Goal: Task Accomplishment & Management: Complete application form

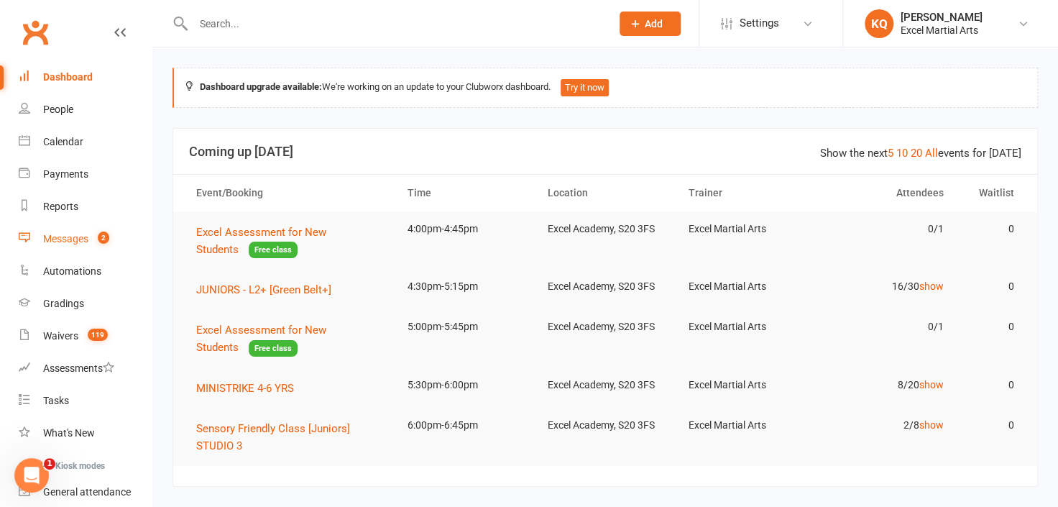
click at [70, 236] on div "Messages" at bounding box center [65, 238] width 45 height 11
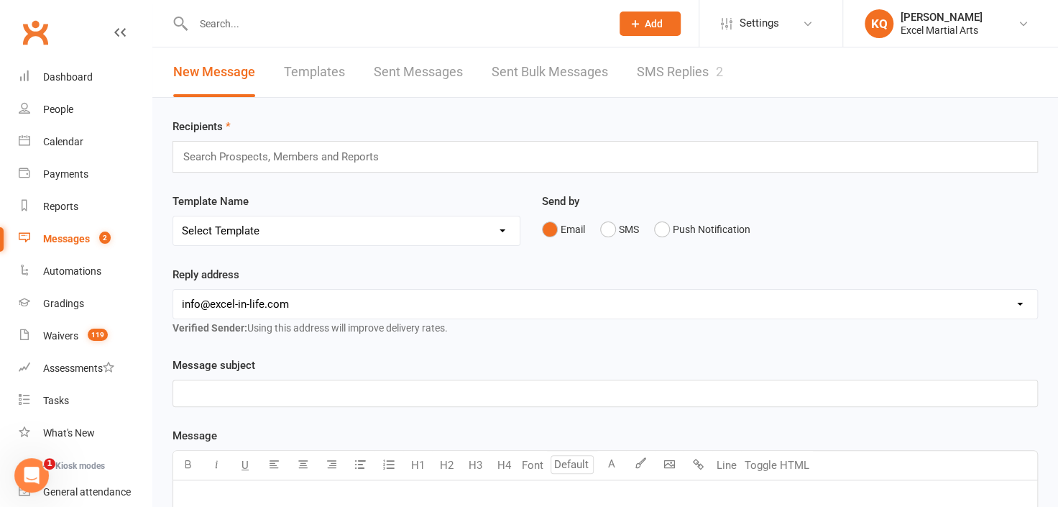
click at [678, 68] on link "SMS Replies 2" at bounding box center [680, 72] width 86 height 50
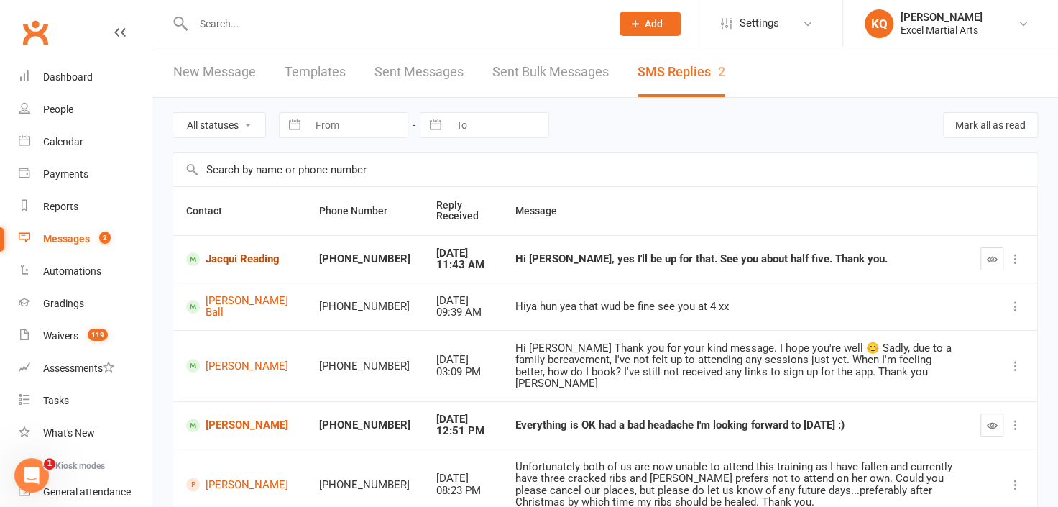
click at [219, 264] on link "Jacqui Reading" at bounding box center [239, 259] width 107 height 14
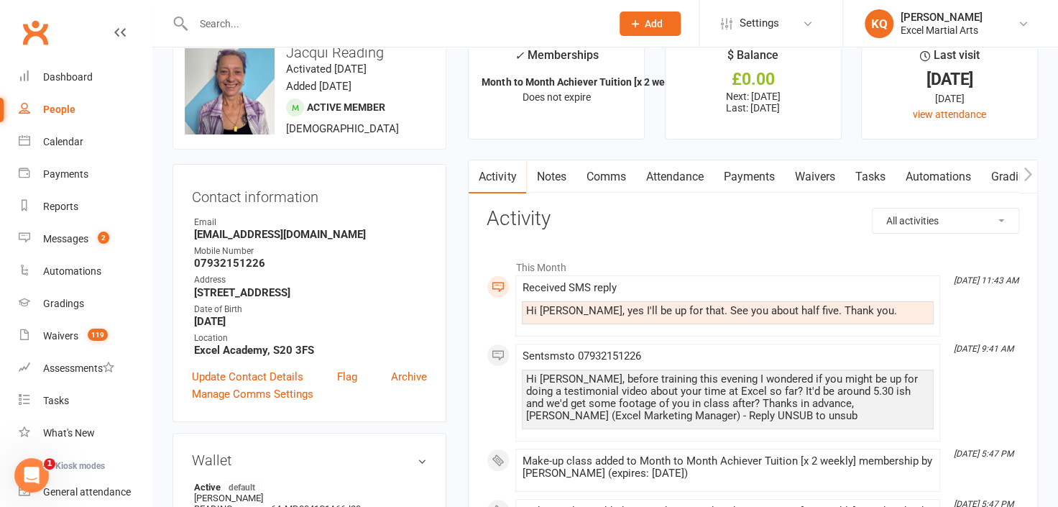
scroll to position [65, 0]
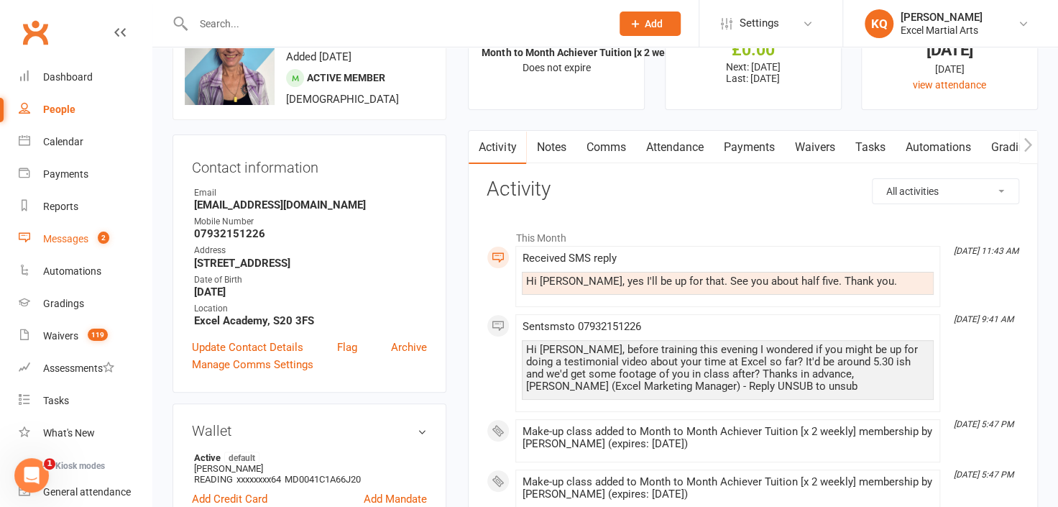
click at [60, 243] on div "Messages" at bounding box center [65, 238] width 45 height 11
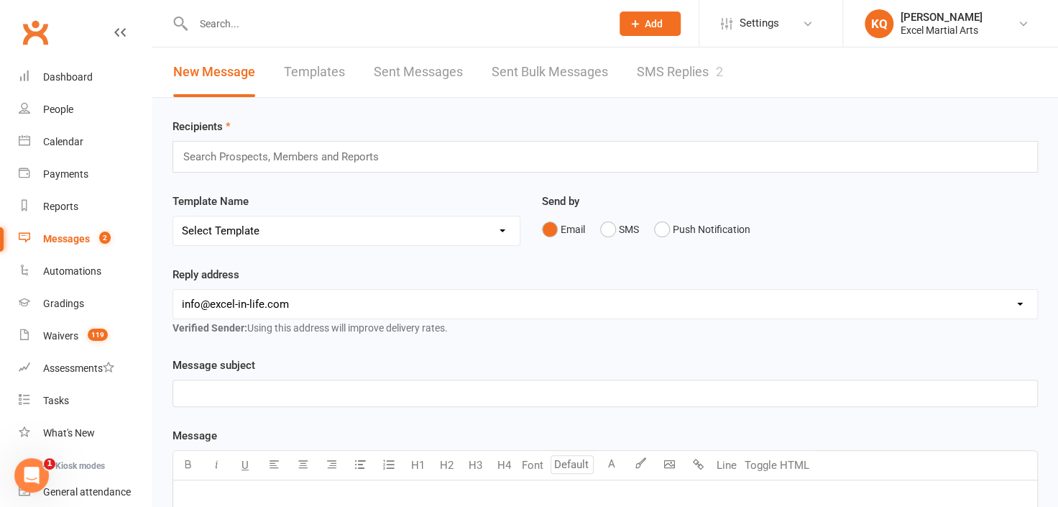
click at [695, 68] on link "SMS Replies 2" at bounding box center [680, 72] width 86 height 50
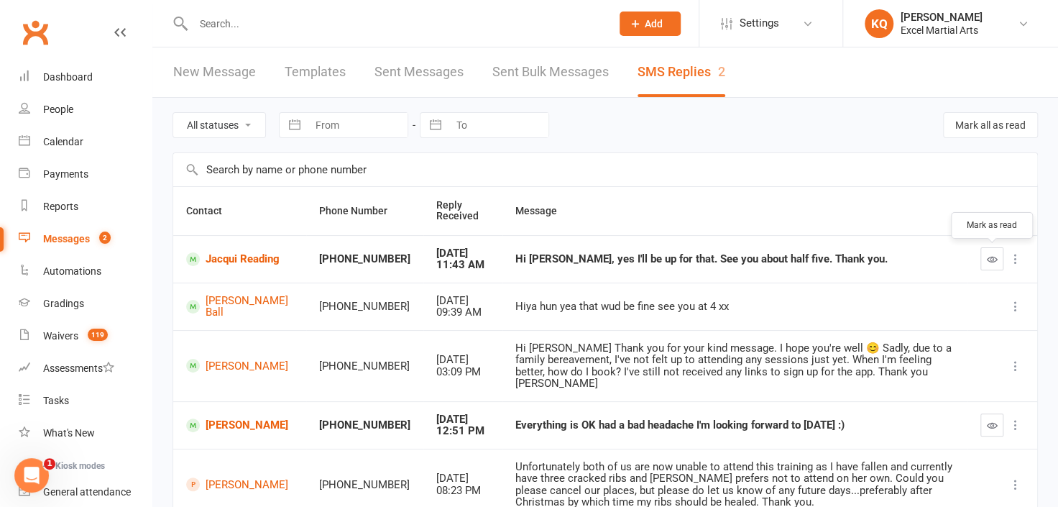
click at [990, 256] on icon "button" at bounding box center [991, 259] width 11 height 11
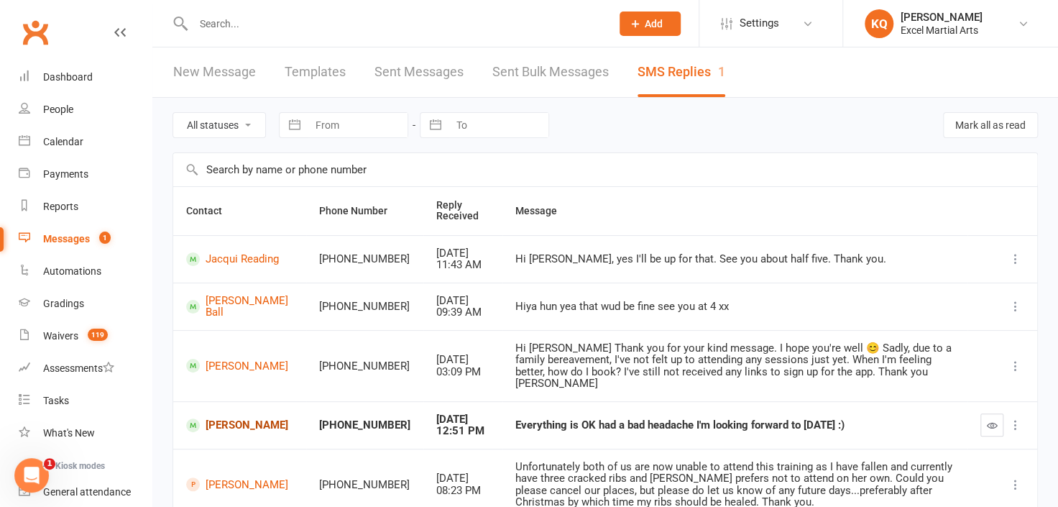
click at [241, 418] on link "Richard Tomlinson" at bounding box center [239, 425] width 107 height 14
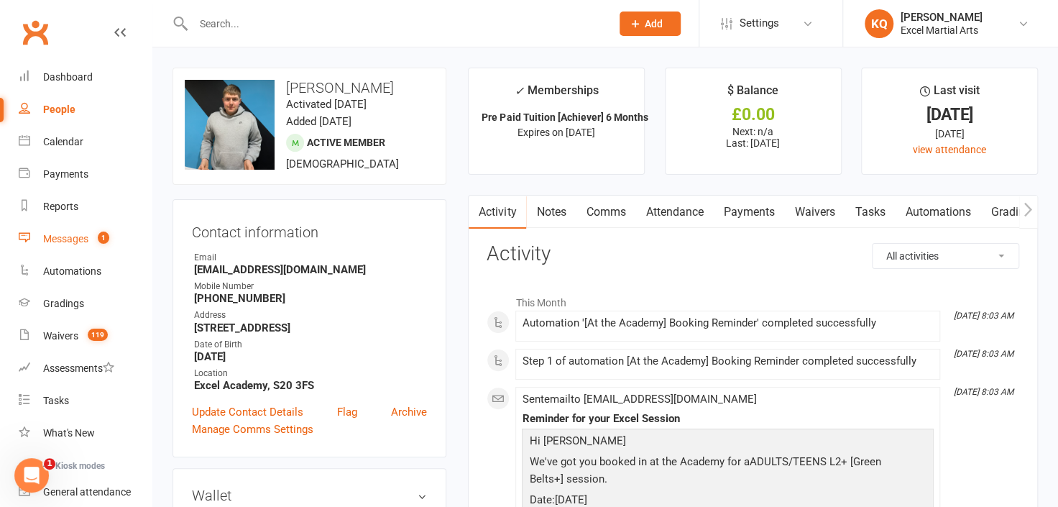
click at [55, 240] on div "Messages" at bounding box center [65, 238] width 45 height 11
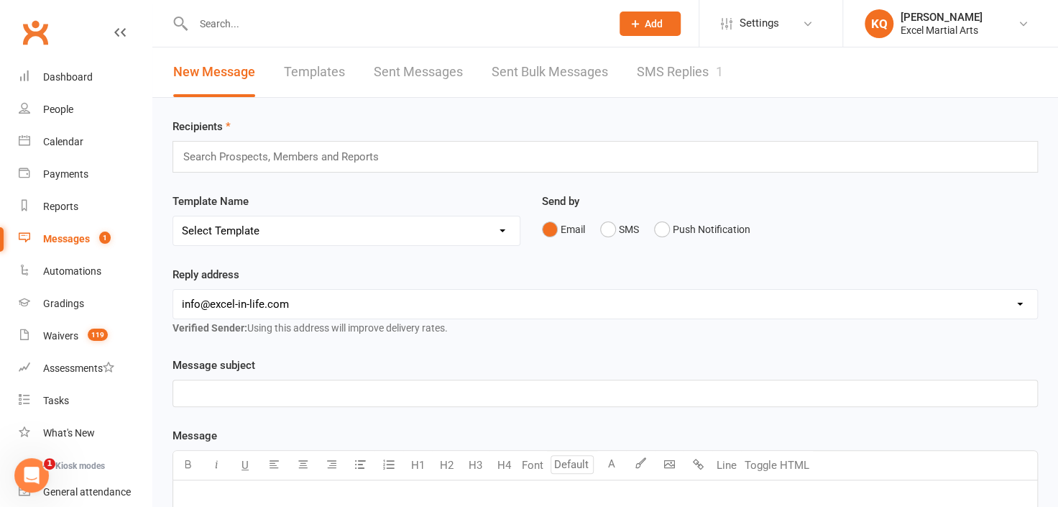
click at [686, 74] on link "SMS Replies 1" at bounding box center [680, 72] width 86 height 50
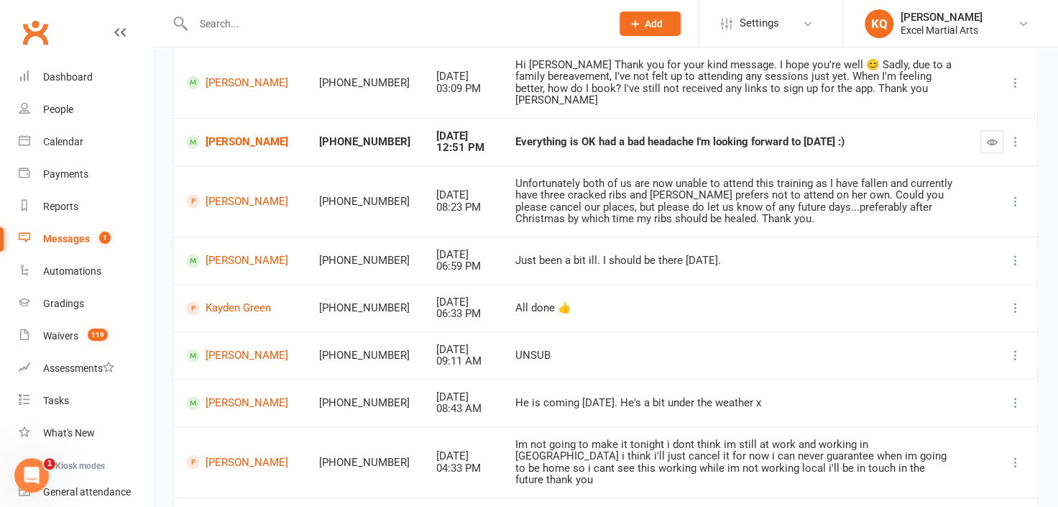
scroll to position [195, 0]
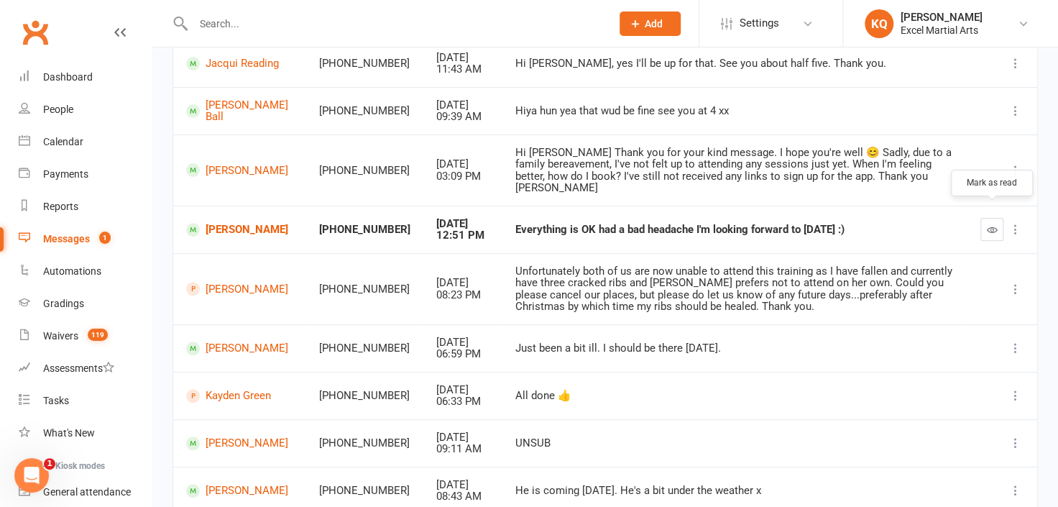
click at [995, 224] on icon "button" at bounding box center [991, 229] width 11 height 11
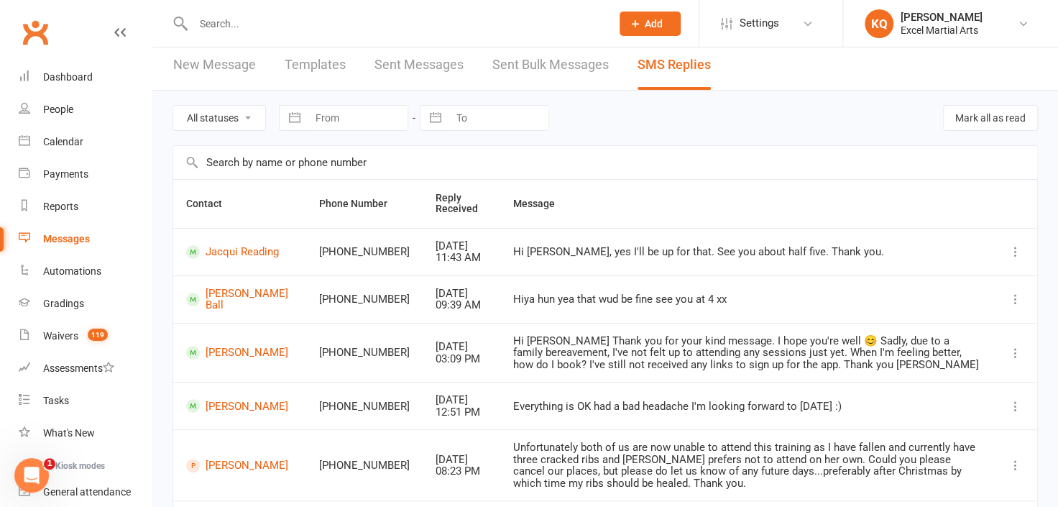
scroll to position [0, 0]
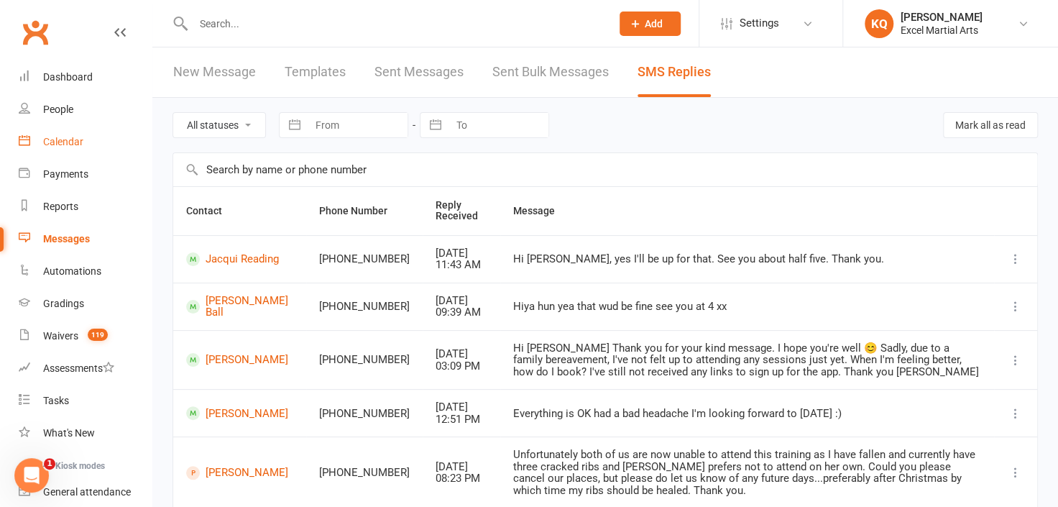
click at [70, 140] on div "Calendar" at bounding box center [63, 141] width 40 height 11
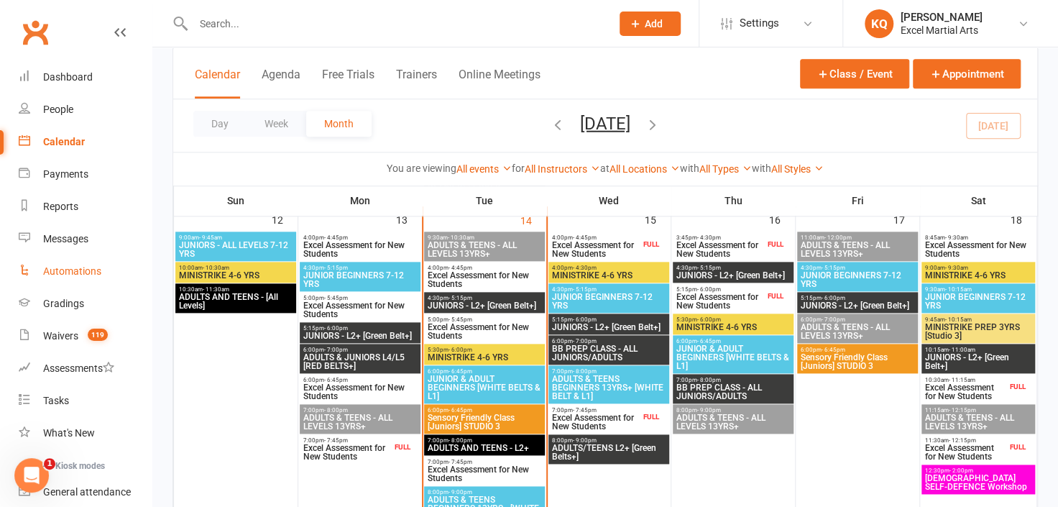
scroll to position [783, 0]
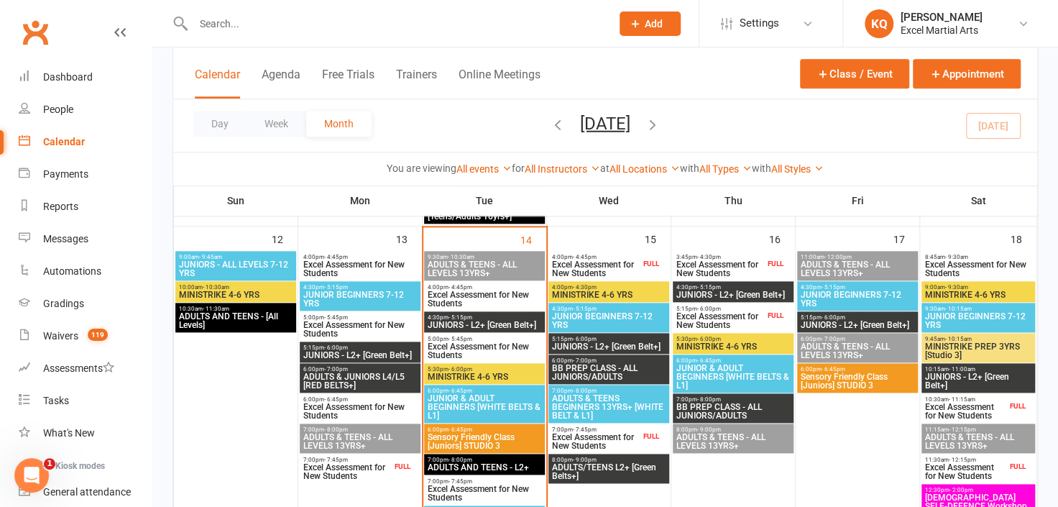
click at [327, 475] on span "Excel Assessment for New Students" at bounding box center [346, 471] width 89 height 17
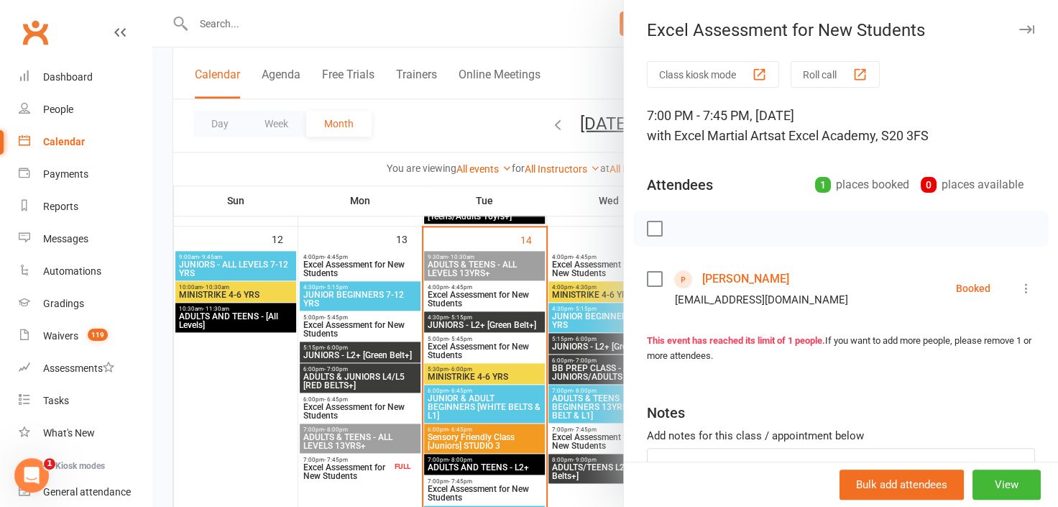
click at [1019, 287] on icon at bounding box center [1026, 288] width 14 height 14
click at [933, 343] on link "Remove" at bounding box center [963, 344] width 142 height 29
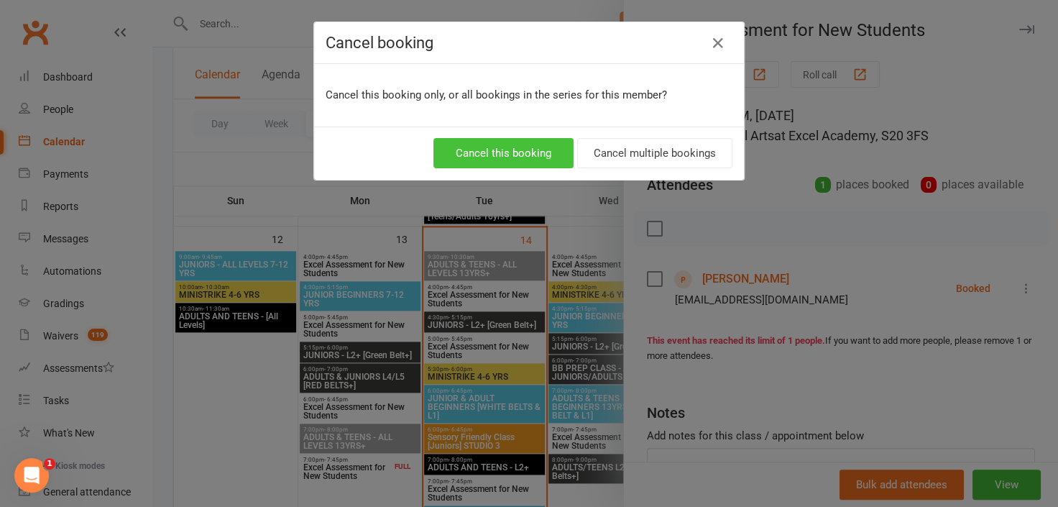
click at [483, 160] on button "Cancel this booking" at bounding box center [503, 153] width 140 height 30
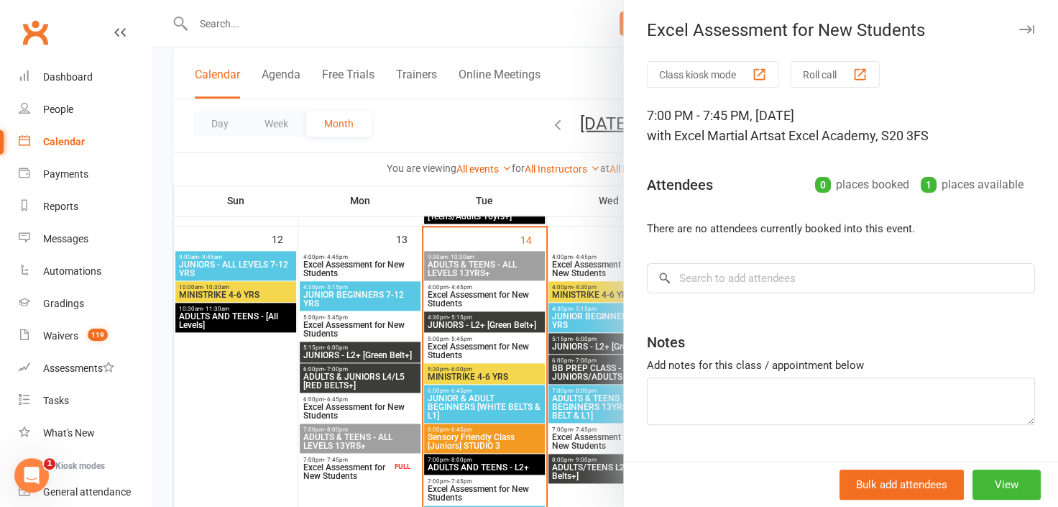
drag, startPoint x: 1004, startPoint y: 26, endPoint x: 645, endPoint y: 173, distance: 388.3
click at [1019, 26] on icon "button" at bounding box center [1026, 29] width 15 height 9
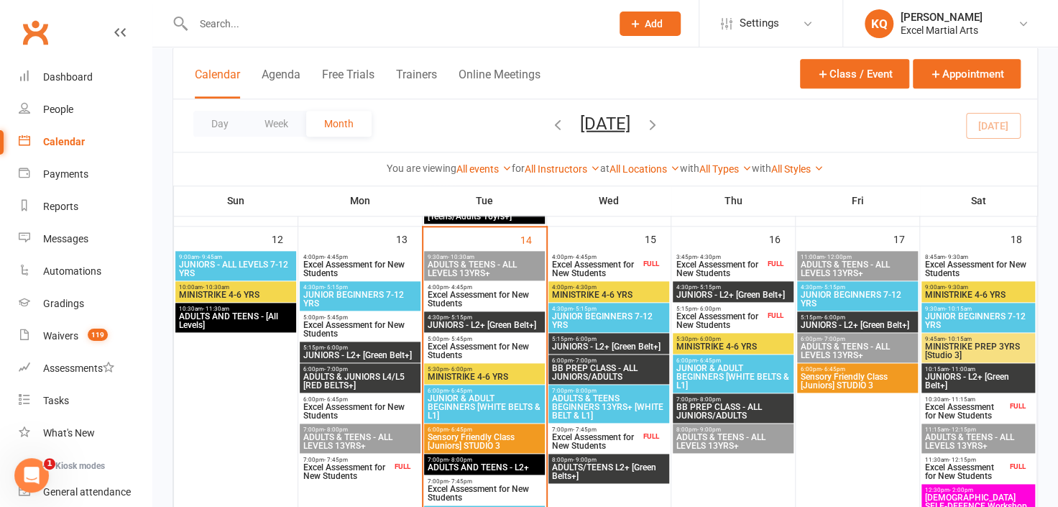
click at [361, 458] on span "7:00pm - 7:45pm" at bounding box center [346, 459] width 89 height 6
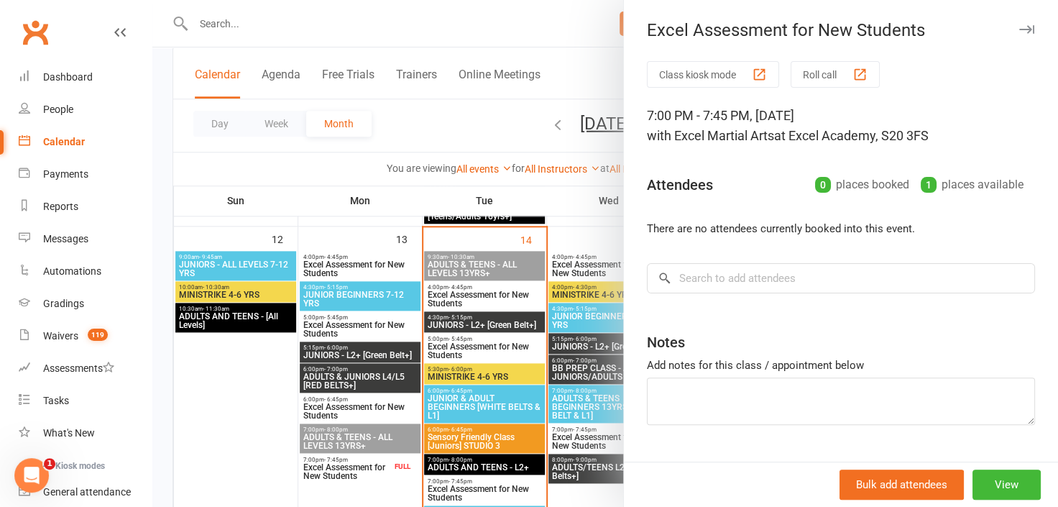
click at [361, 456] on div at bounding box center [604, 253] width 905 height 507
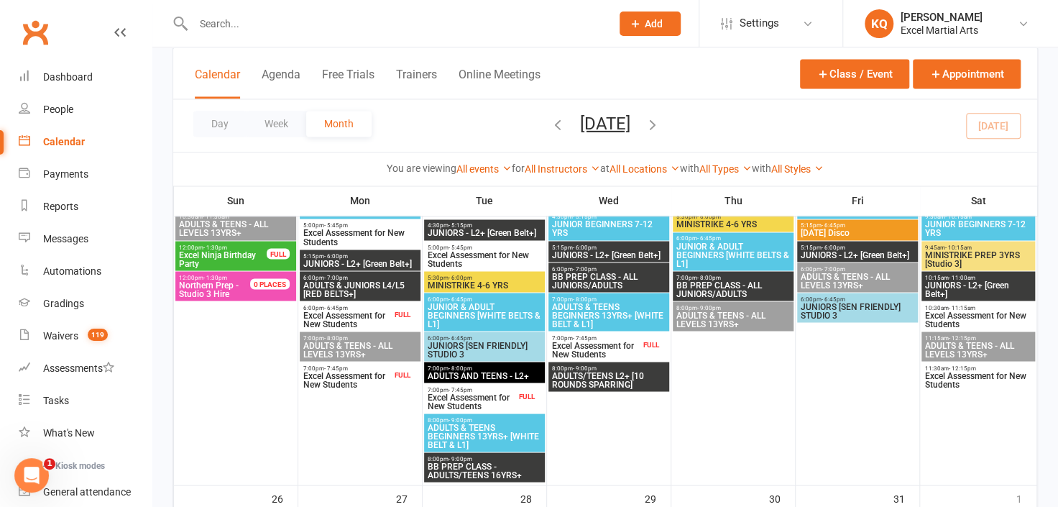
scroll to position [1244, 0]
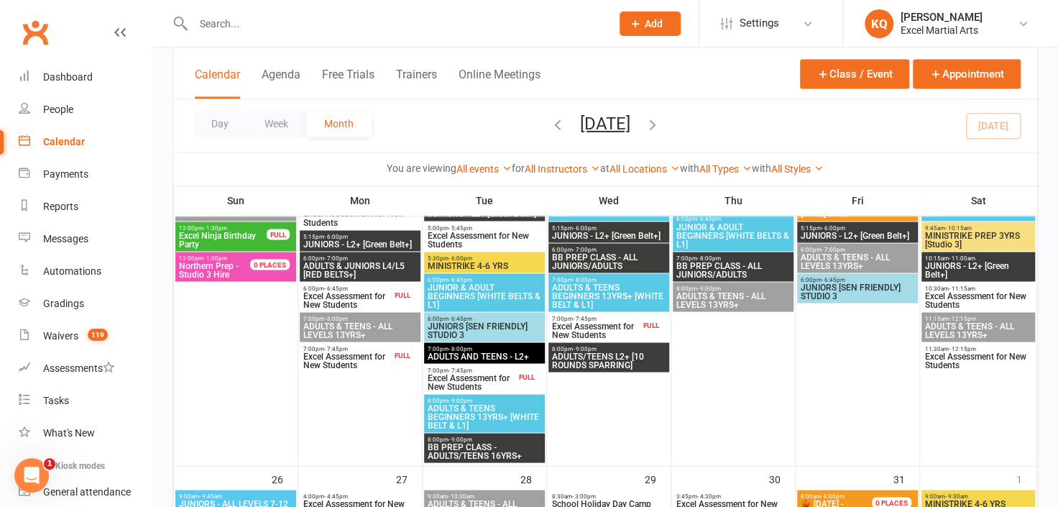
click at [333, 364] on span "Excel Assessment for New Students" at bounding box center [346, 359] width 89 height 17
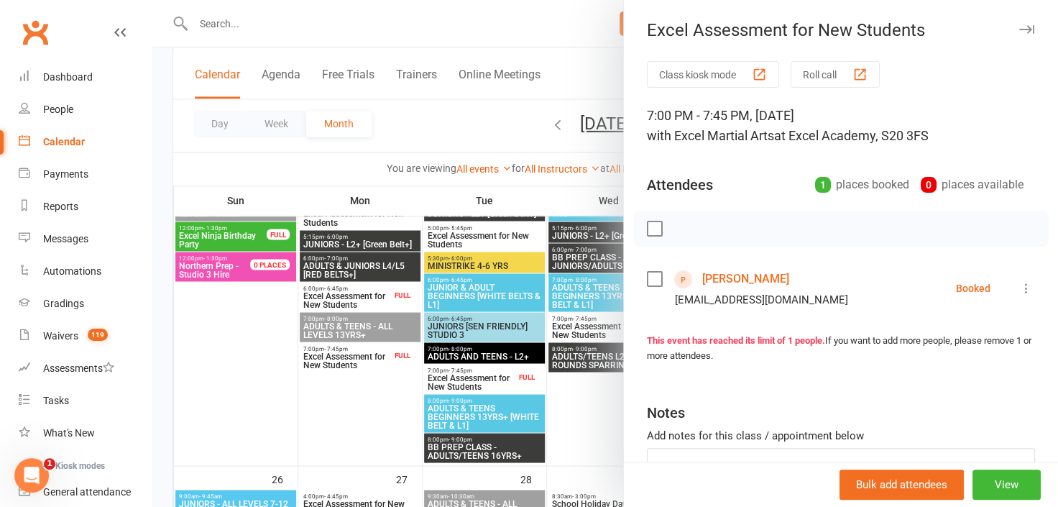
click at [333, 364] on div at bounding box center [604, 253] width 905 height 507
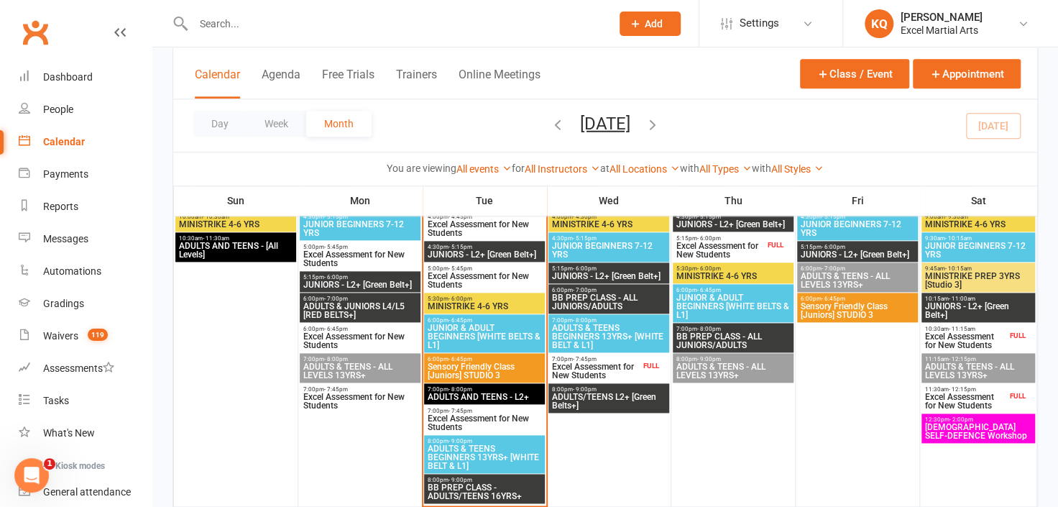
scroll to position [853, 0]
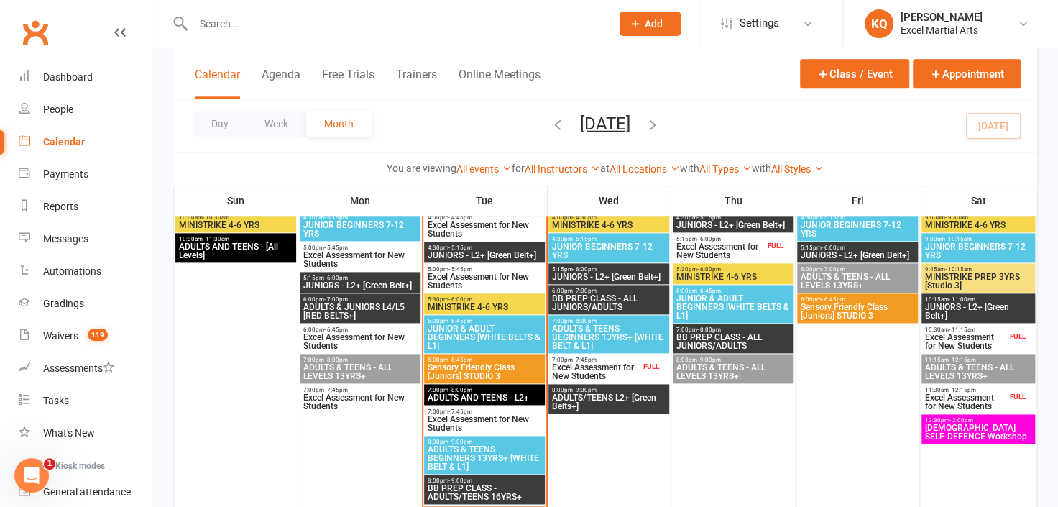
click at [468, 16] on input "text" at bounding box center [395, 24] width 412 height 20
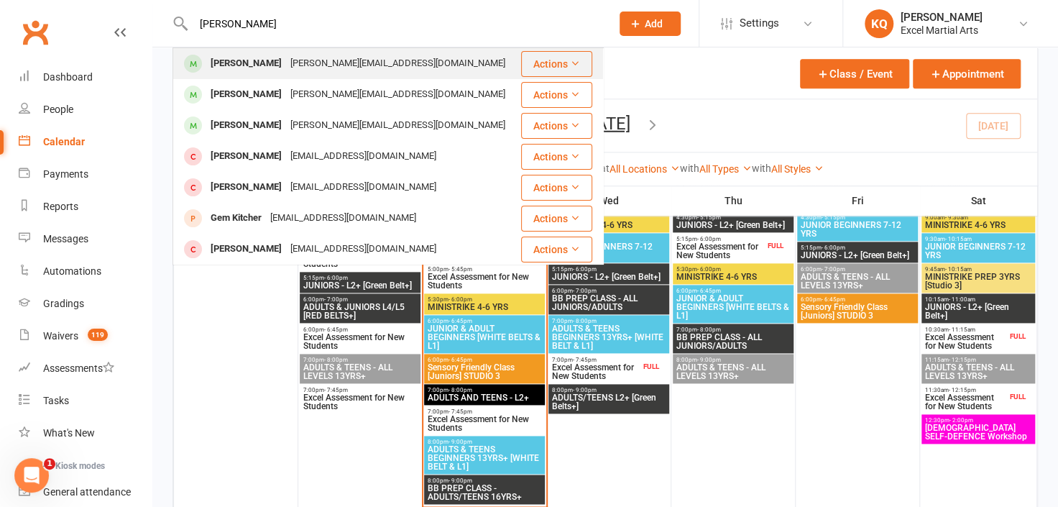
type input "Oliver Kitchen"
click at [353, 68] on div "andrew.kitchen72@sky.com" at bounding box center [397, 63] width 223 height 21
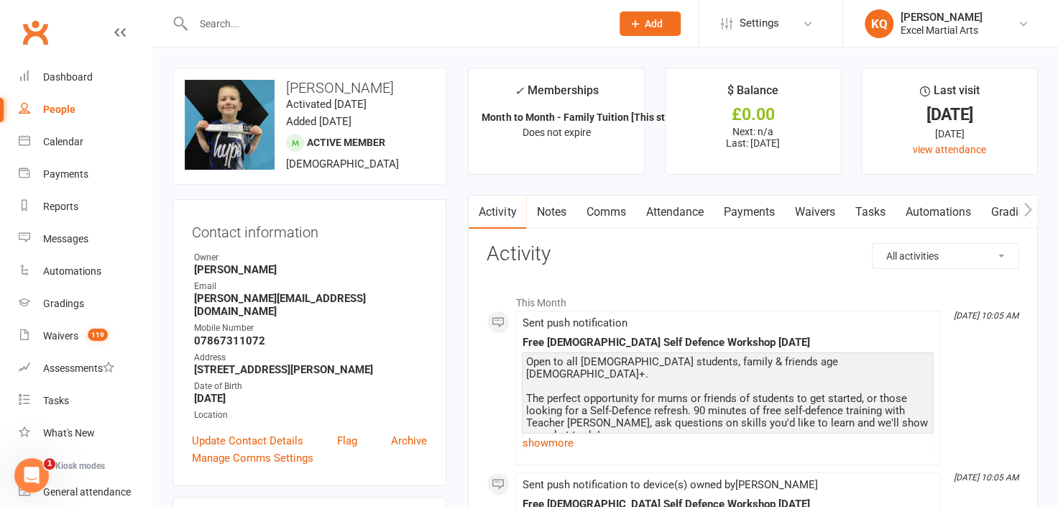
click at [537, 211] on link "Notes" at bounding box center [551, 211] width 50 height 33
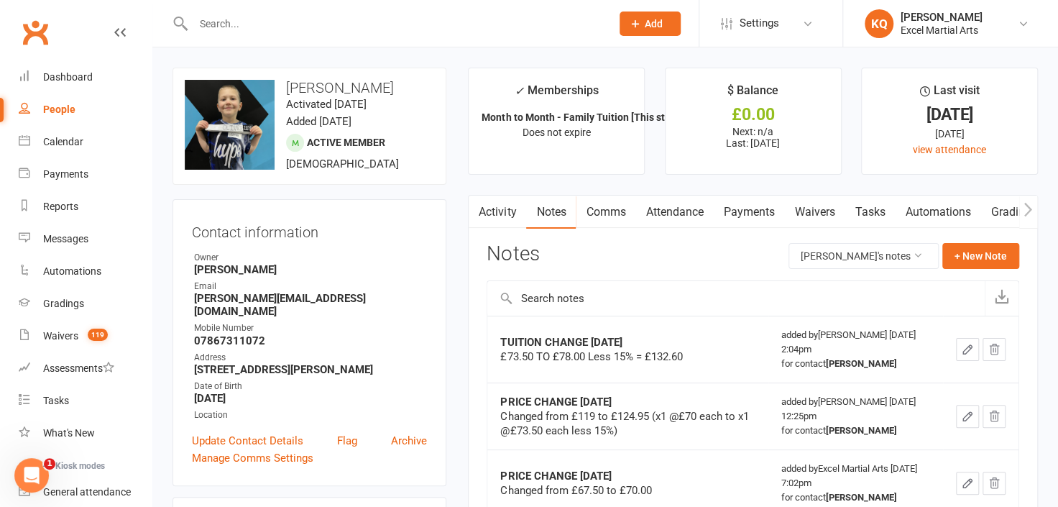
click at [507, 213] on link "Activity" at bounding box center [496, 211] width 57 height 33
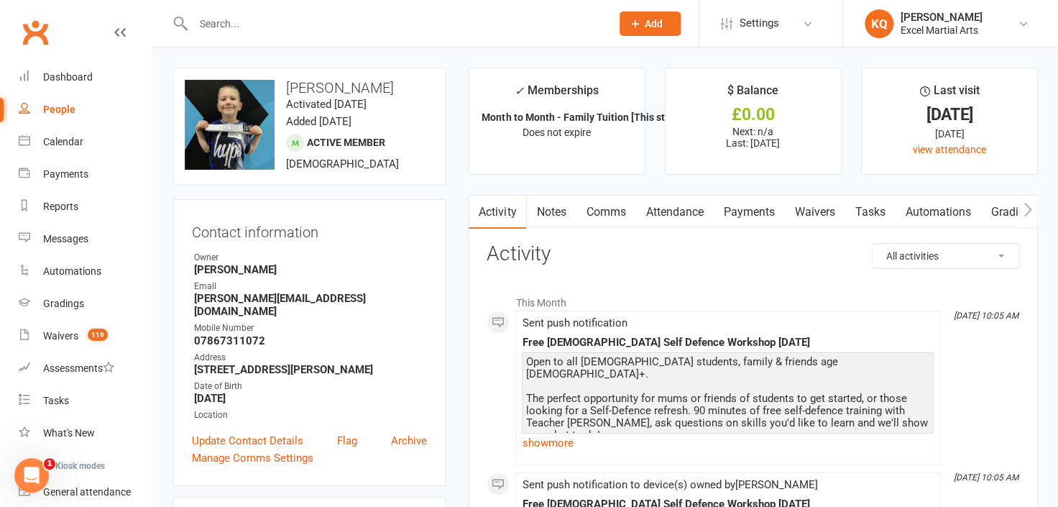
click at [739, 211] on link "Payments" at bounding box center [748, 211] width 71 height 33
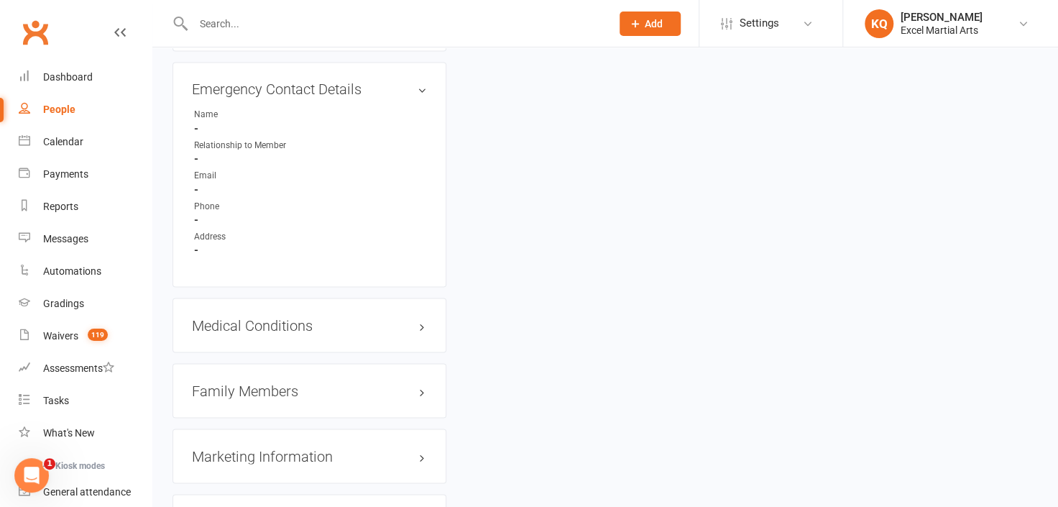
scroll to position [1437, 0]
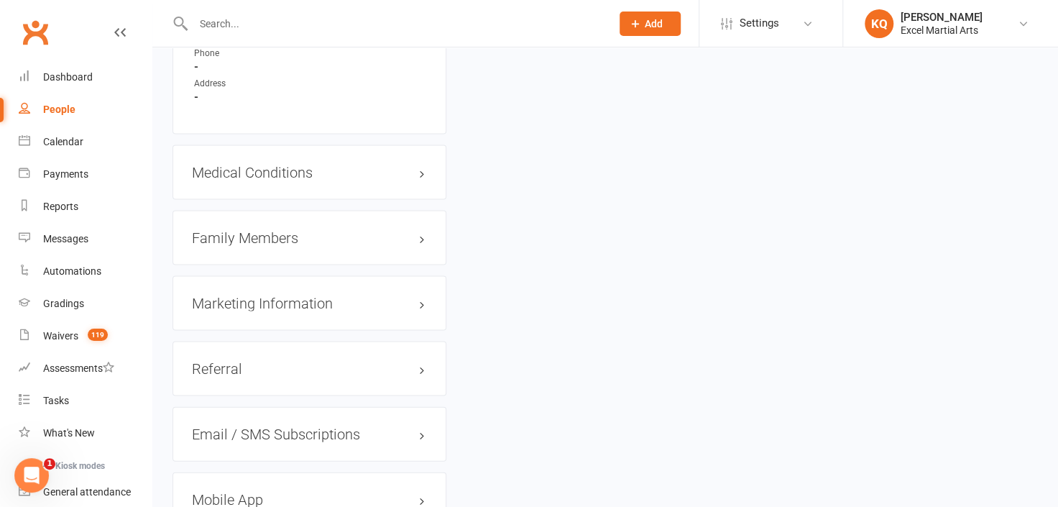
click at [231, 229] on h3 "Family Members" at bounding box center [309, 237] width 235 height 16
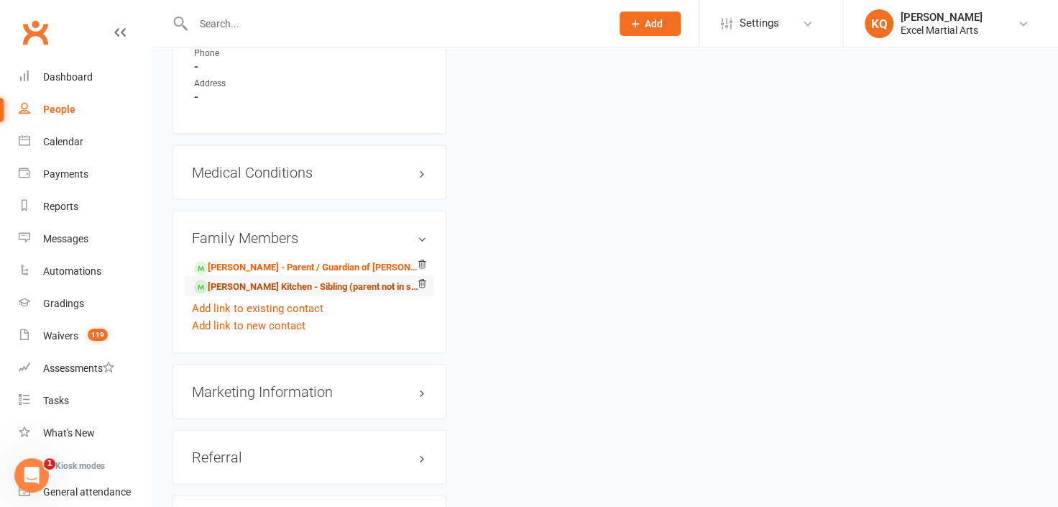
click at [231, 279] on link "Alexander Kitchen - Sibling (parent not in system)" at bounding box center [307, 286] width 226 height 15
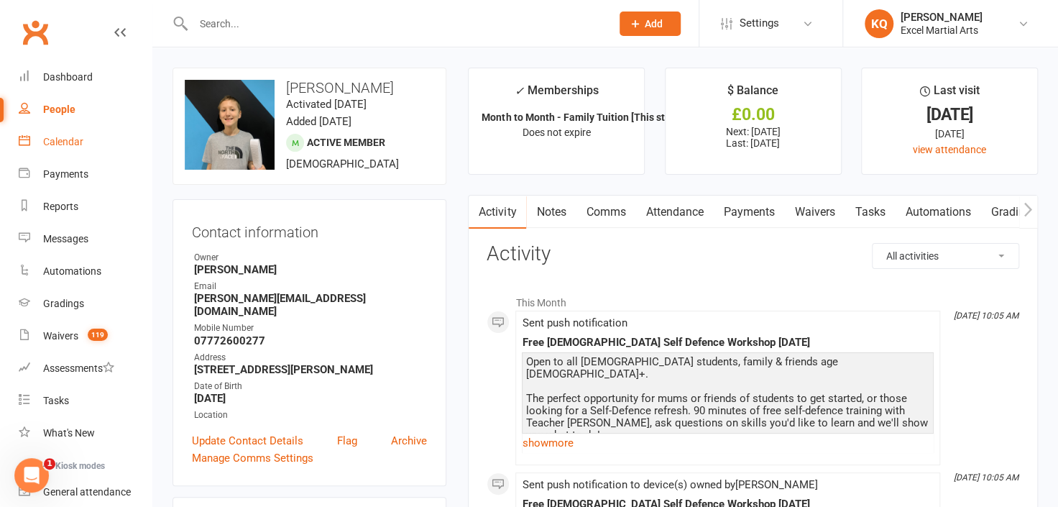
click at [76, 137] on div "Calendar" at bounding box center [63, 141] width 40 height 11
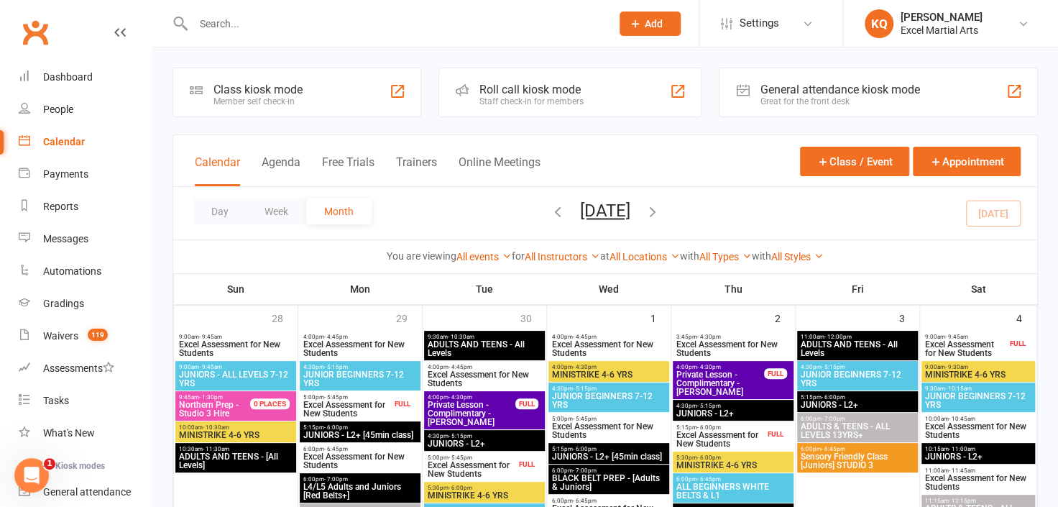
click at [313, 27] on input "text" at bounding box center [395, 24] width 412 height 20
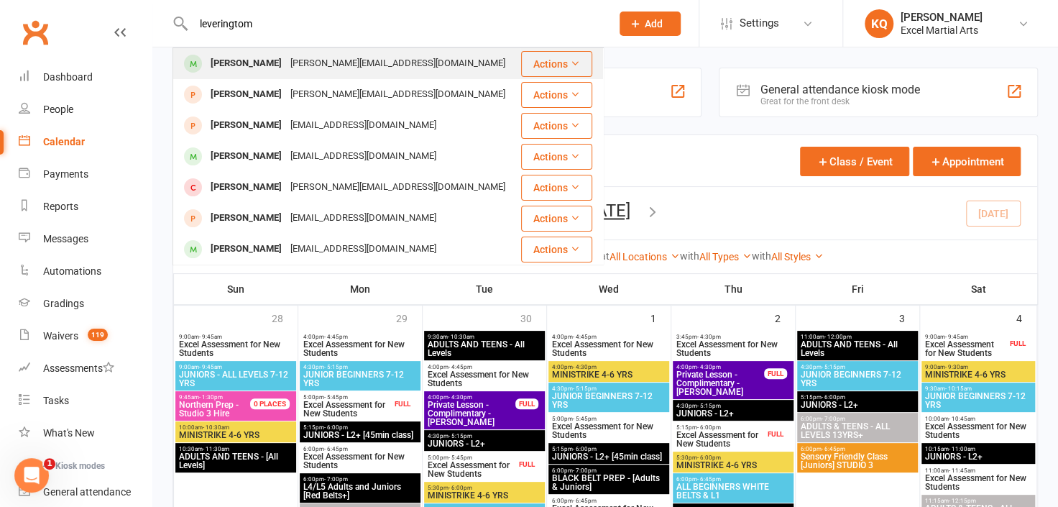
type input "leveringtom"
click at [285, 99] on div "Darren Leverington" at bounding box center [246, 94] width 80 height 21
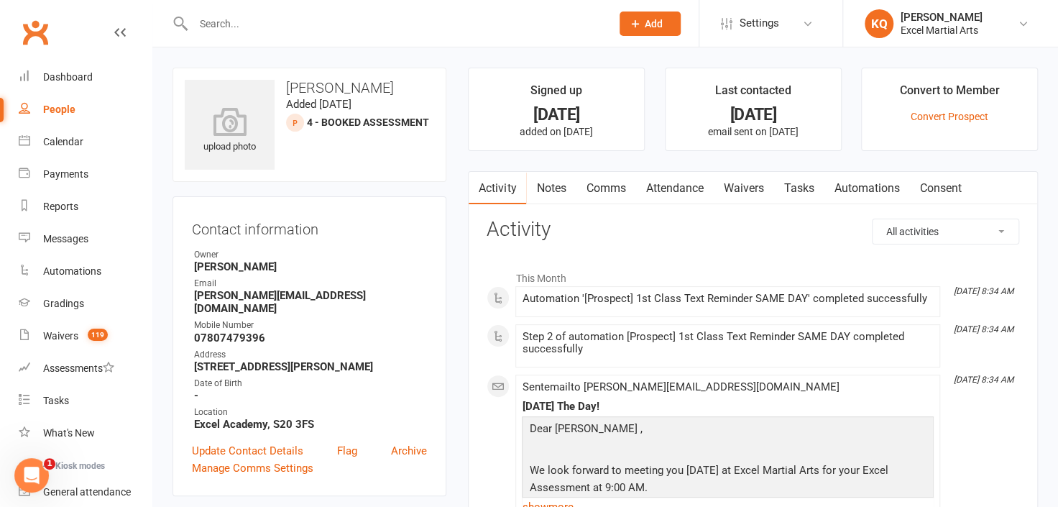
click at [537, 187] on link "Notes" at bounding box center [551, 188] width 50 height 33
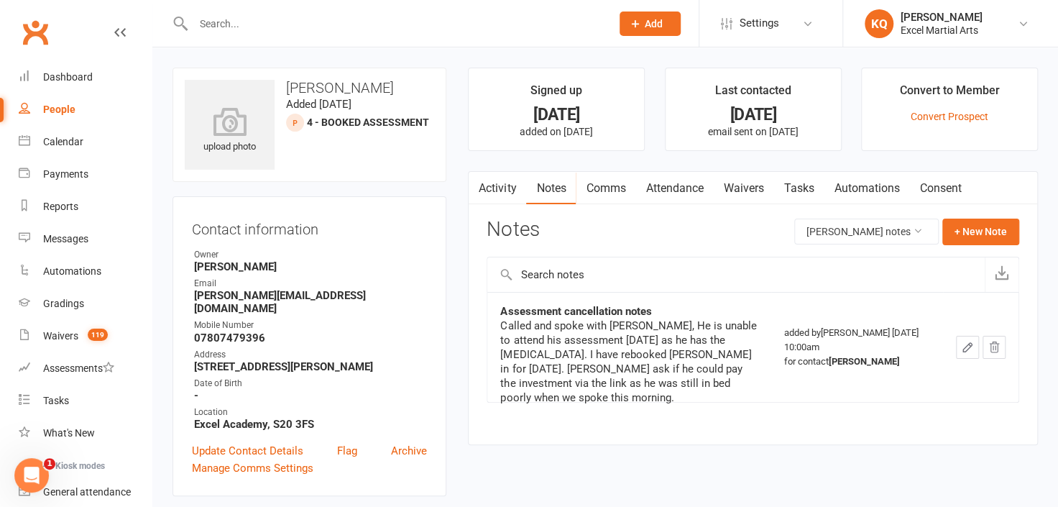
click at [667, 180] on link "Attendance" at bounding box center [674, 188] width 78 height 33
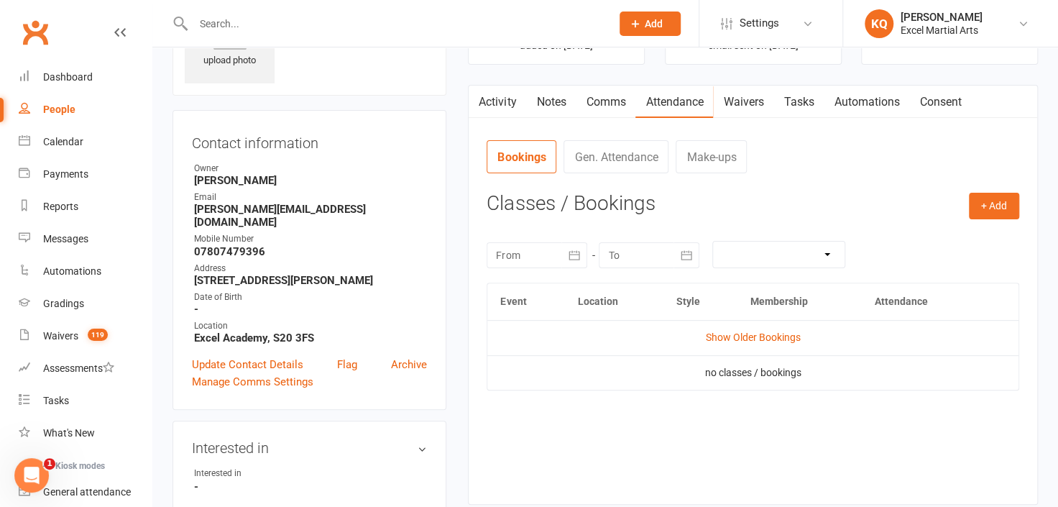
scroll to position [195, 0]
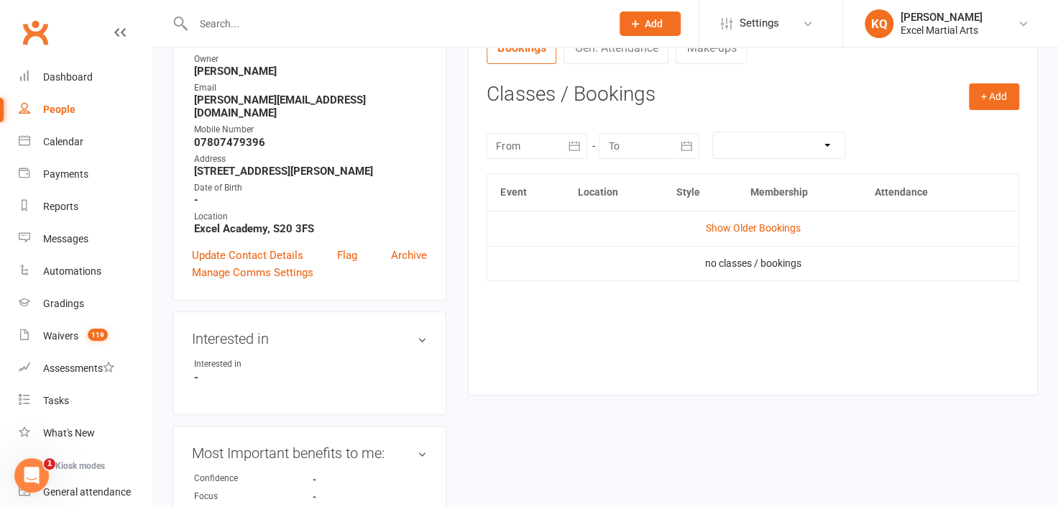
click at [741, 218] on td "Show Older Bookings" at bounding box center [752, 228] width 531 height 34
click at [740, 226] on link "Show Older Bookings" at bounding box center [753, 227] width 95 height 11
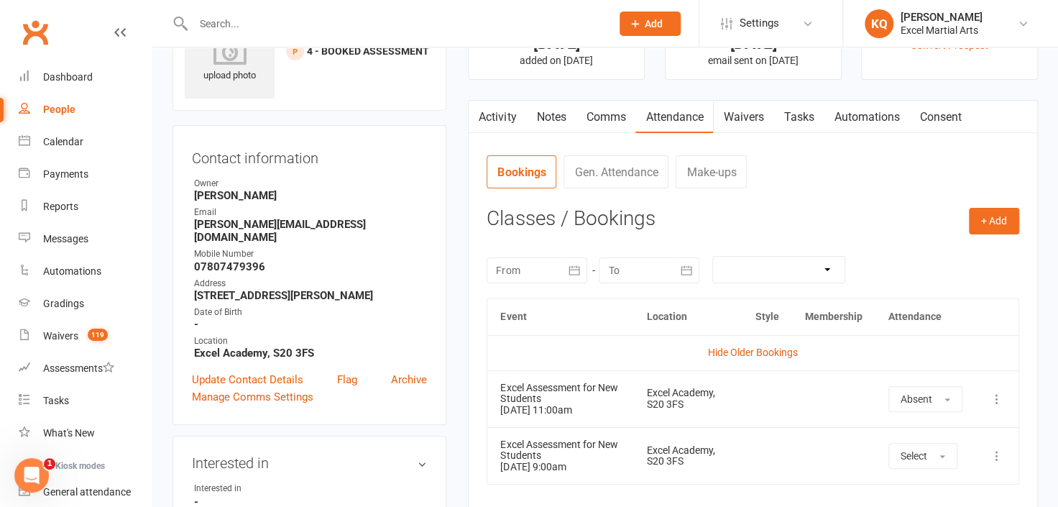
scroll to position [0, 0]
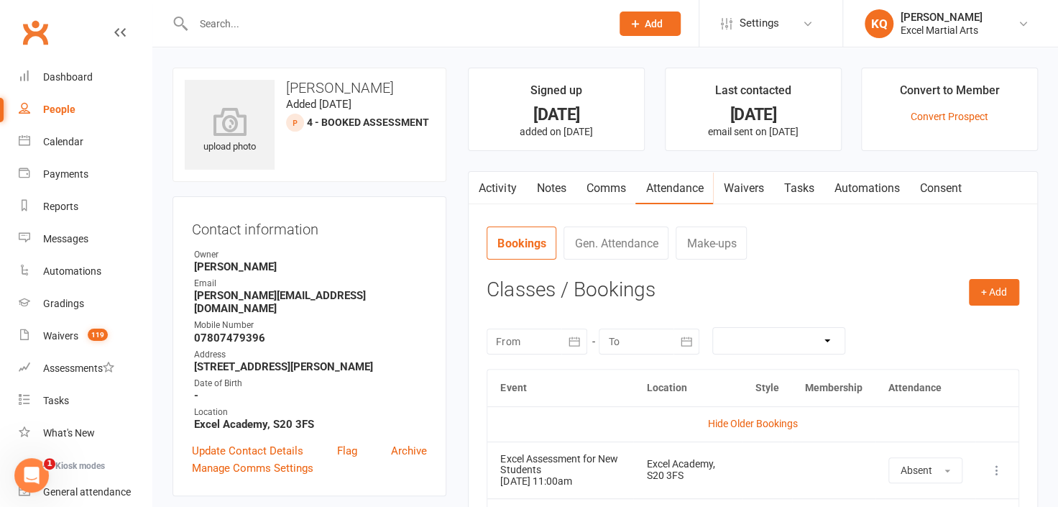
click at [490, 183] on link "Activity" at bounding box center [496, 188] width 57 height 33
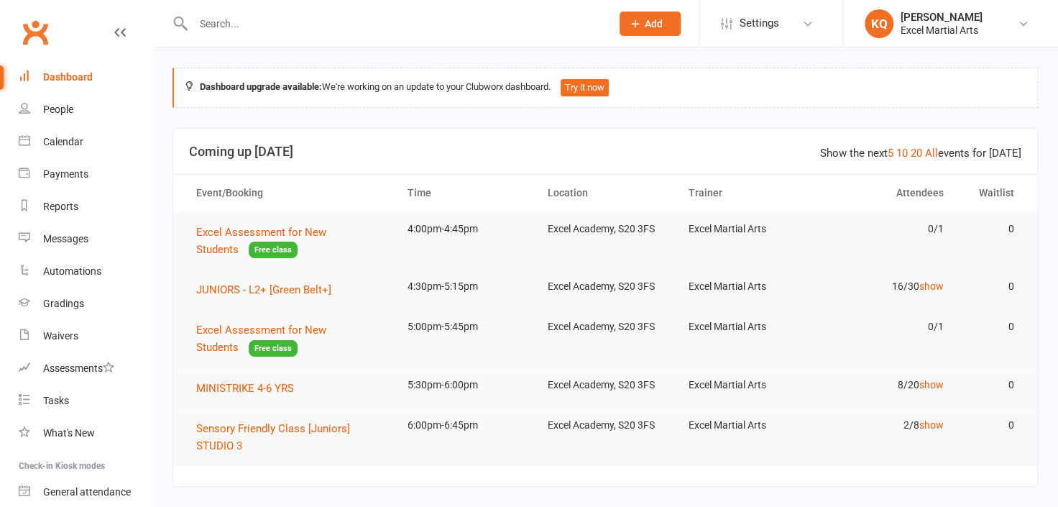
click at [323, 27] on input "text" at bounding box center [395, 24] width 412 height 20
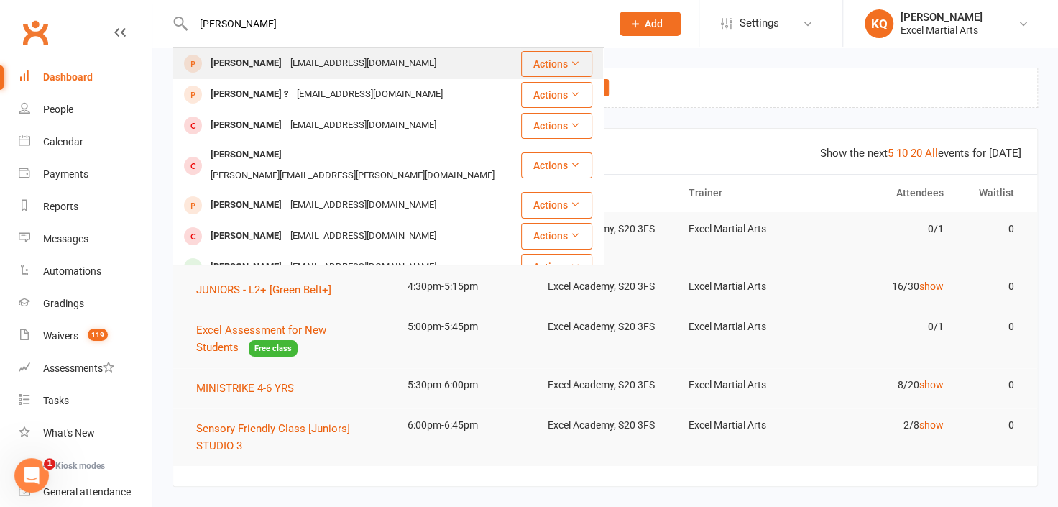
type input "Finley Frost"
click at [313, 69] on div "michaelaevans786@gmail.com" at bounding box center [363, 63] width 154 height 21
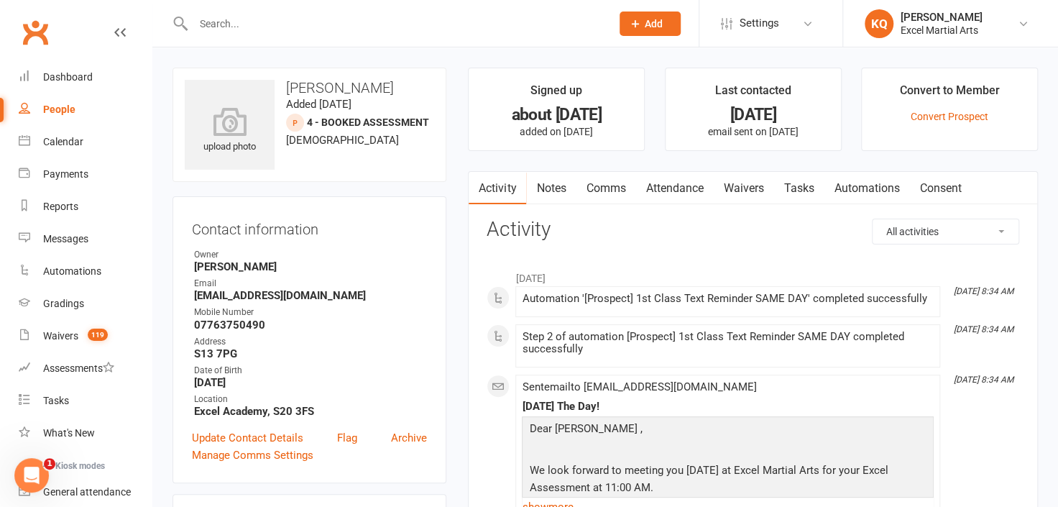
click at [556, 183] on link "Notes" at bounding box center [551, 188] width 50 height 33
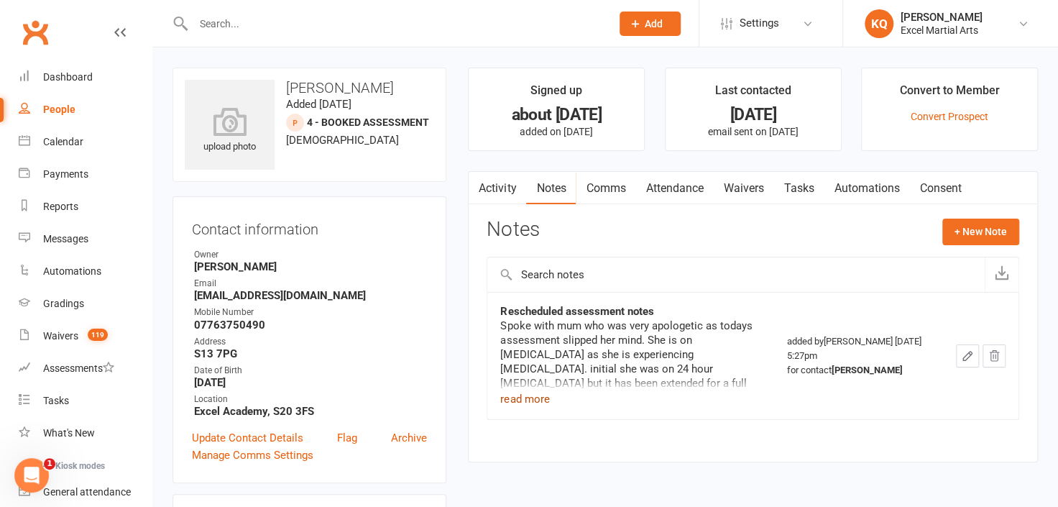
click at [535, 392] on button "read more" at bounding box center [524, 398] width 49 height 17
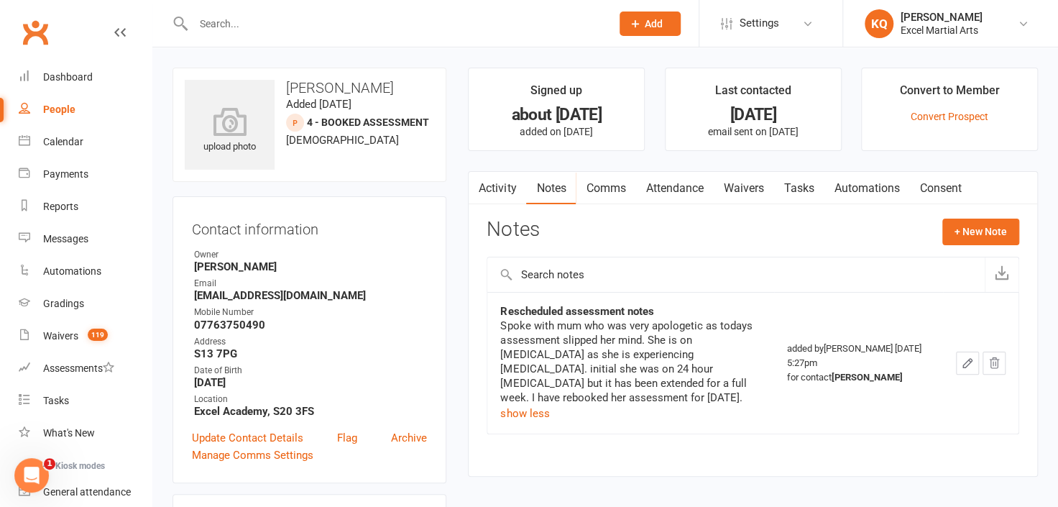
click at [484, 23] on input "text" at bounding box center [395, 24] width 412 height 20
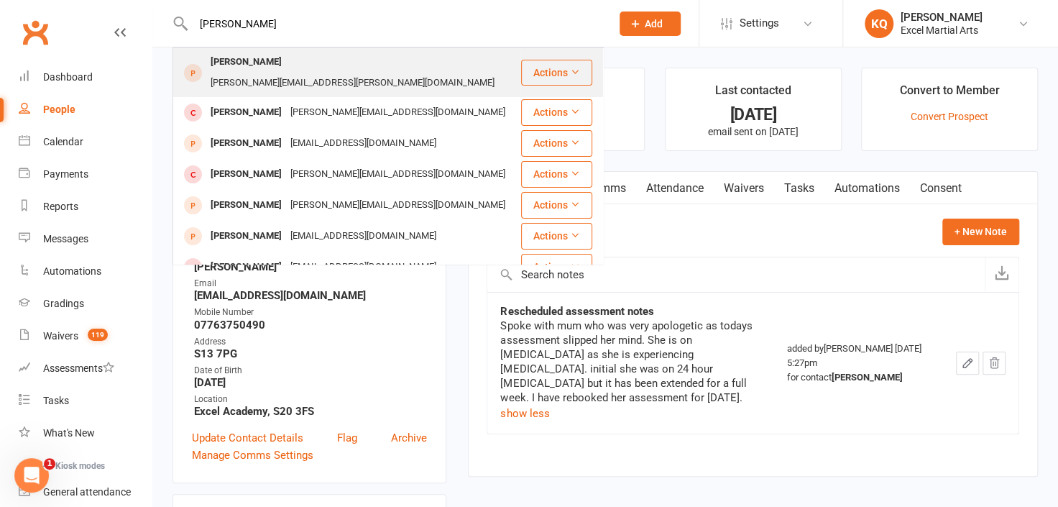
type input "Jessical Leanne"
click at [411, 73] on div "jess.merriman@outlook.com" at bounding box center [352, 83] width 292 height 21
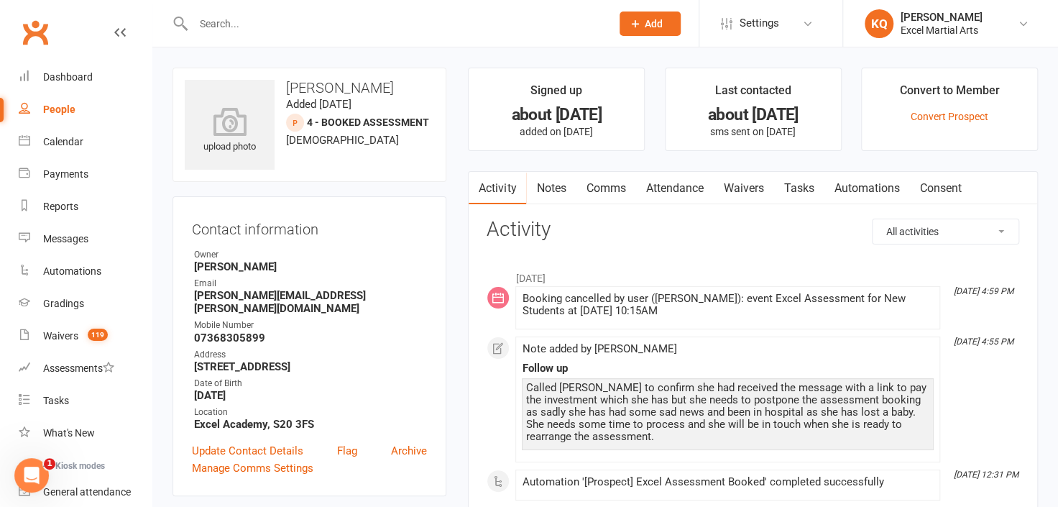
click at [559, 188] on link "Notes" at bounding box center [551, 188] width 50 height 33
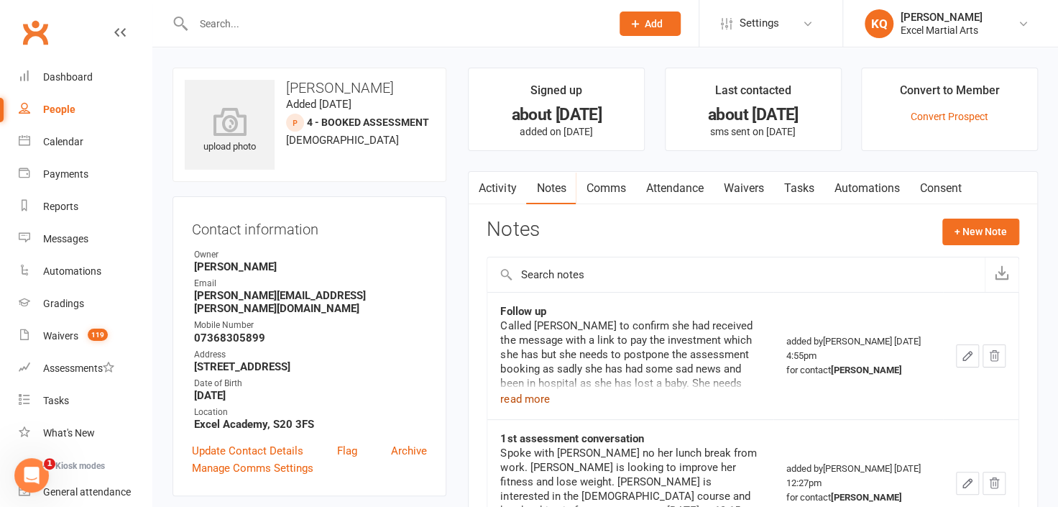
click at [524, 397] on button "read more" at bounding box center [524, 398] width 49 height 17
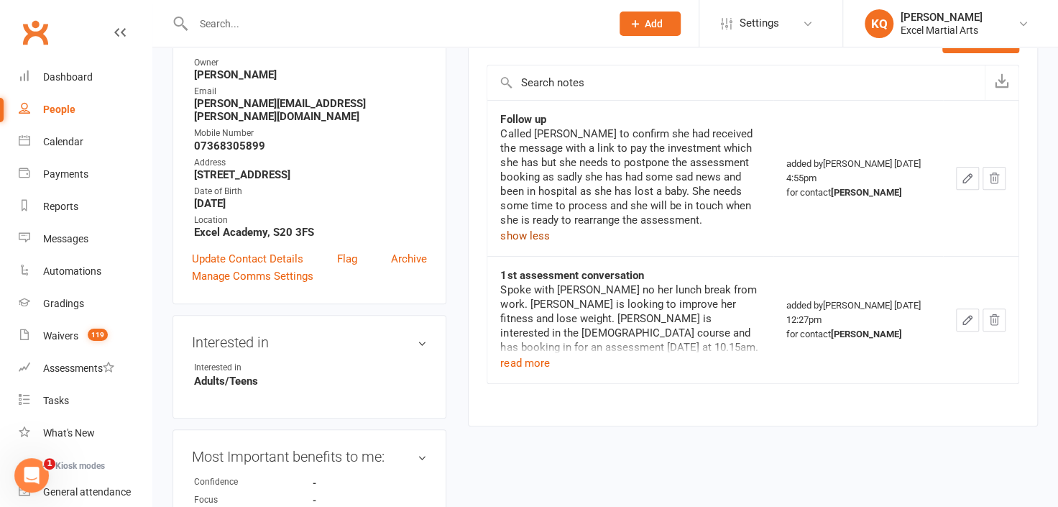
scroll to position [195, 0]
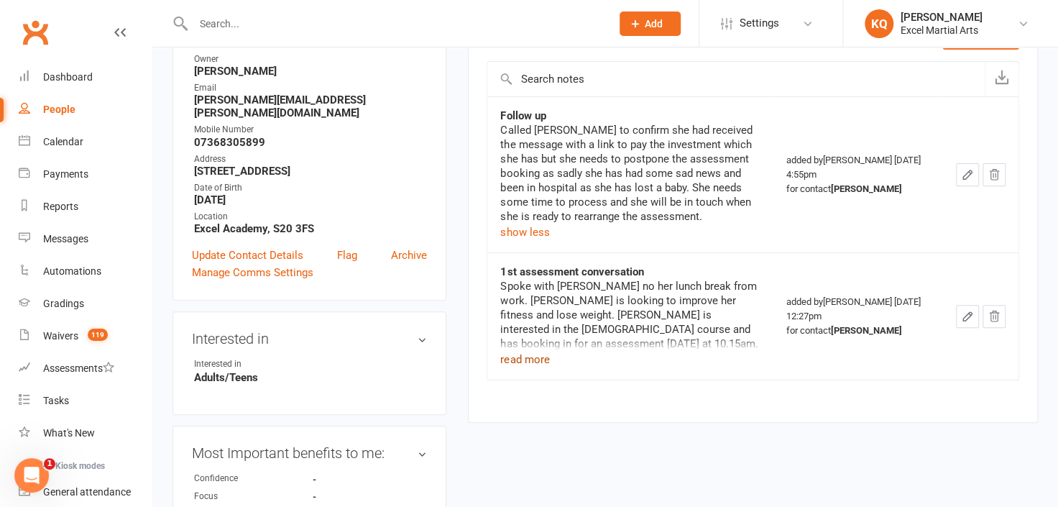
click at [511, 360] on button "read more" at bounding box center [524, 359] width 49 height 17
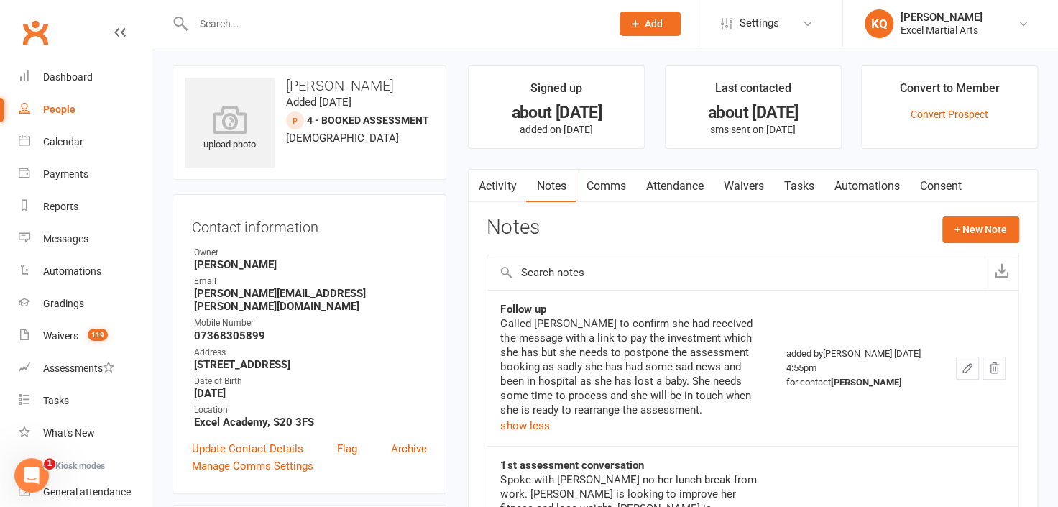
scroll to position [0, 0]
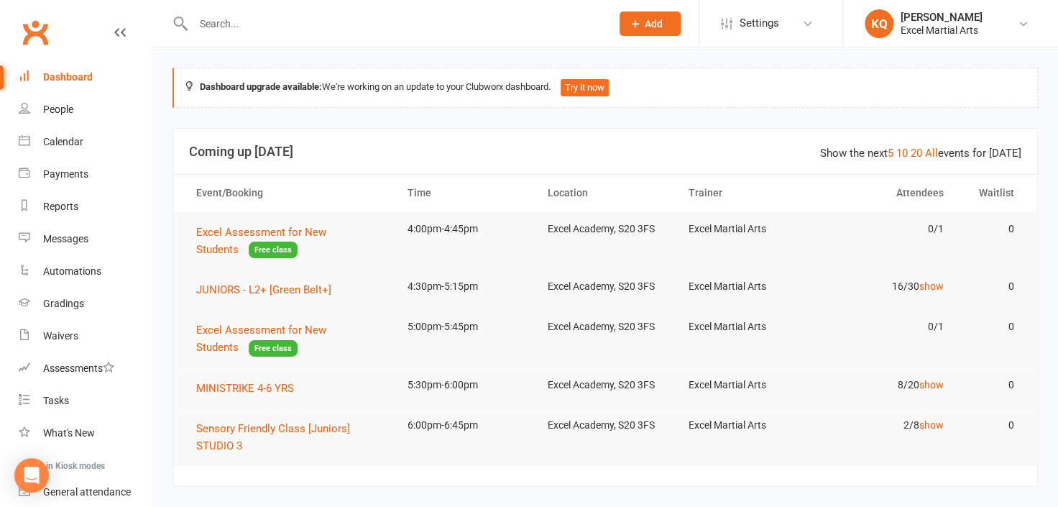
click at [384, 22] on input "text" at bounding box center [395, 24] width 412 height 20
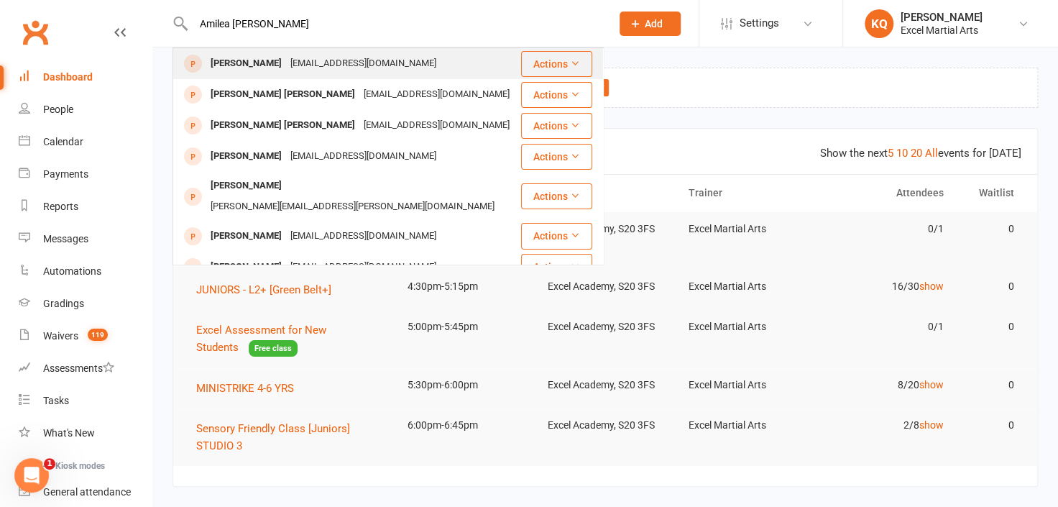
type input "Amilea [PERSON_NAME]"
click at [347, 68] on div "[EMAIL_ADDRESS][DOMAIN_NAME]" at bounding box center [363, 63] width 154 height 21
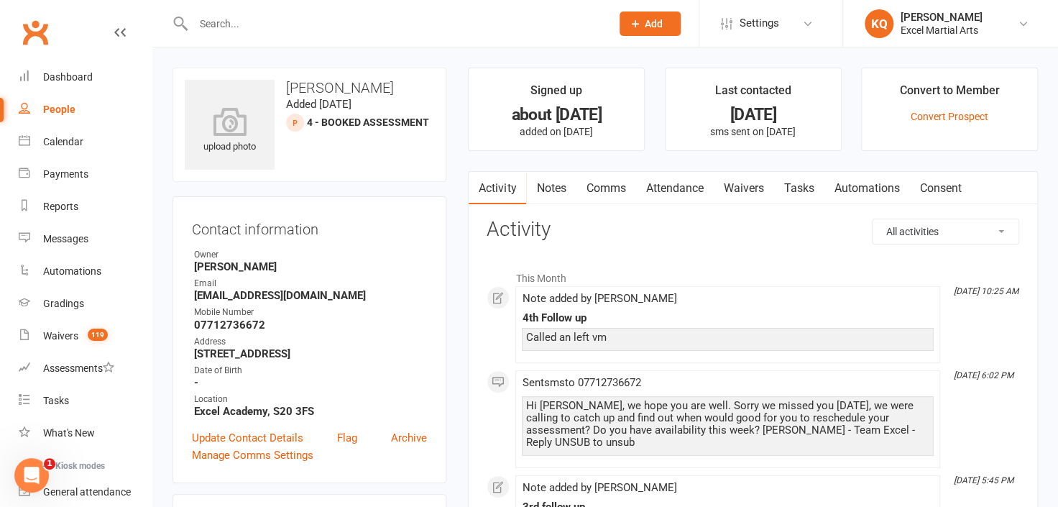
click at [564, 190] on link "Notes" at bounding box center [551, 188] width 50 height 33
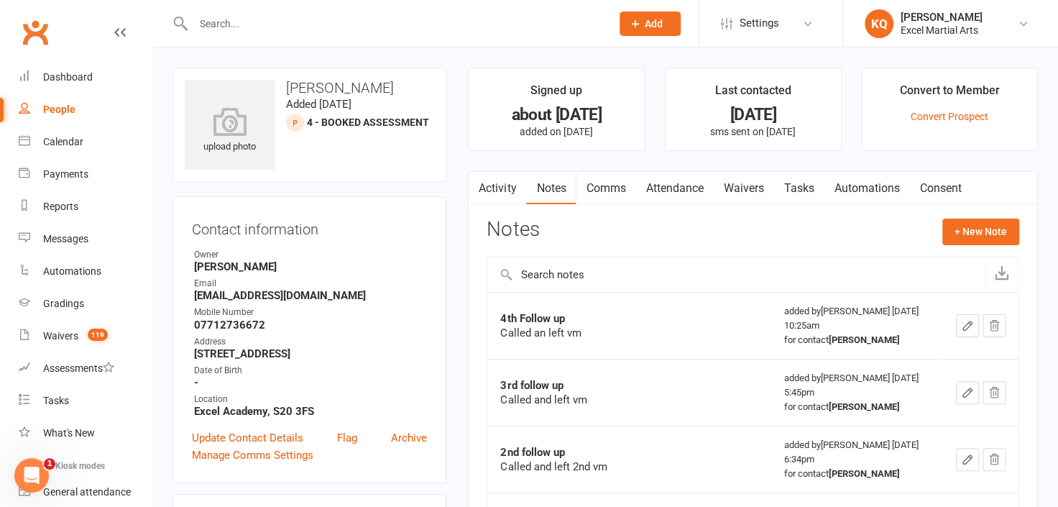
click at [678, 189] on link "Attendance" at bounding box center [674, 188] width 78 height 33
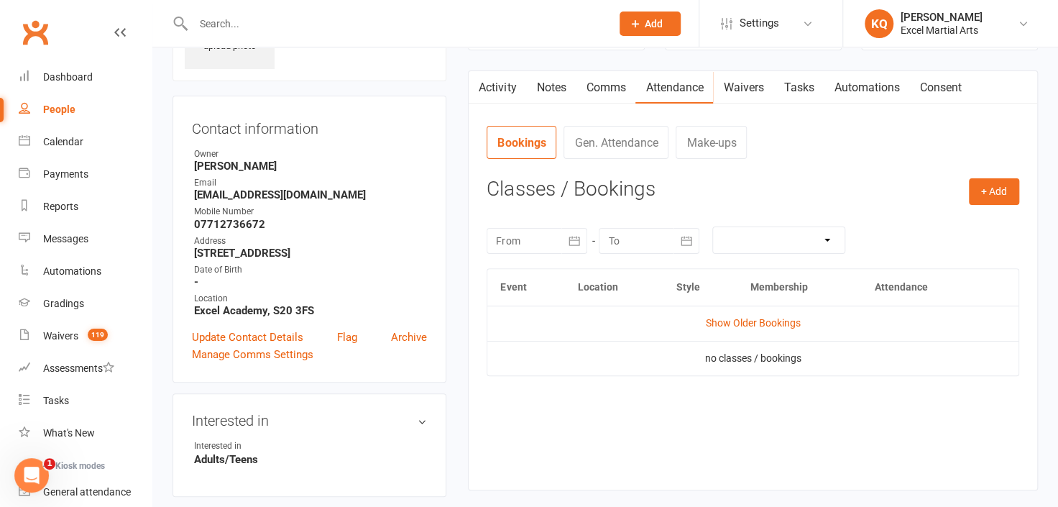
scroll to position [195, 0]
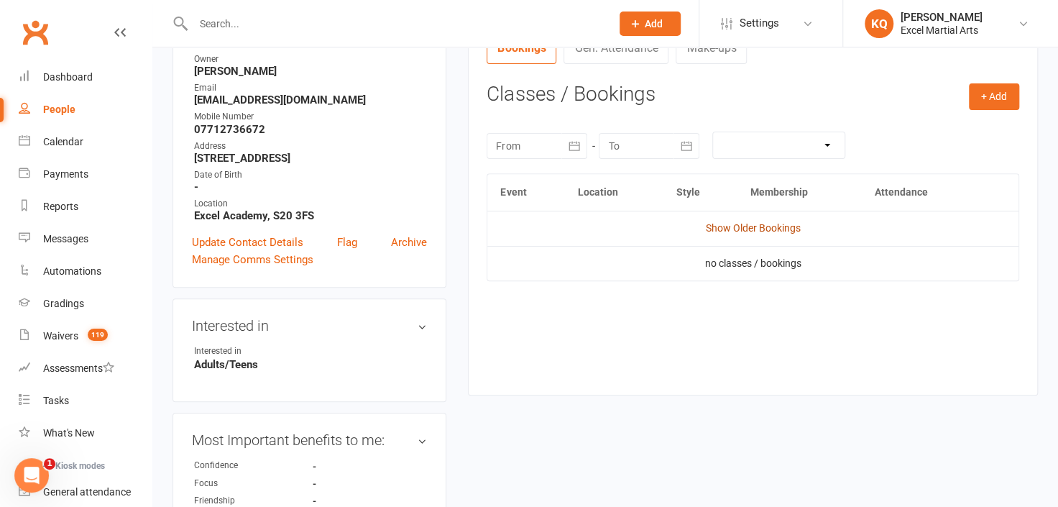
click at [756, 226] on link "Show Older Bookings" at bounding box center [753, 227] width 95 height 11
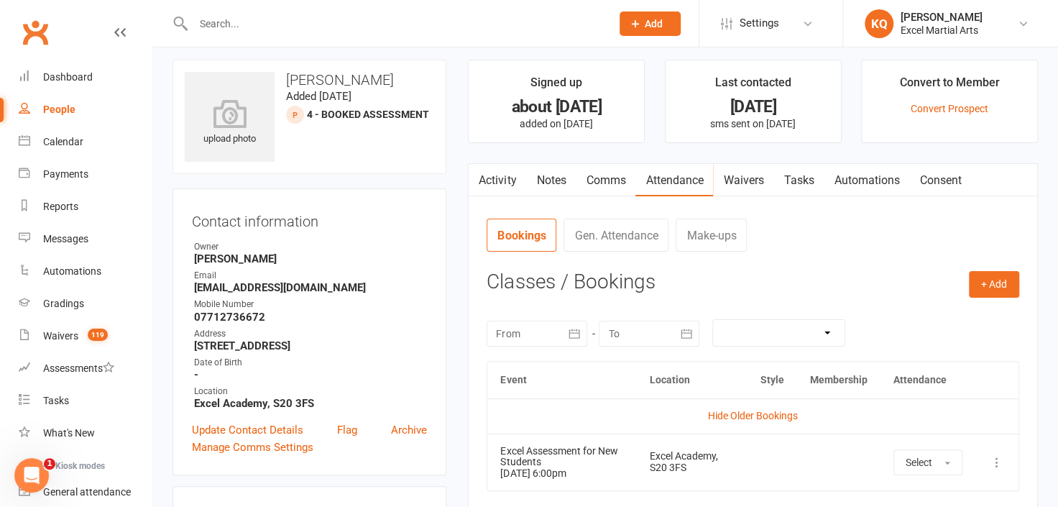
scroll to position [0, 0]
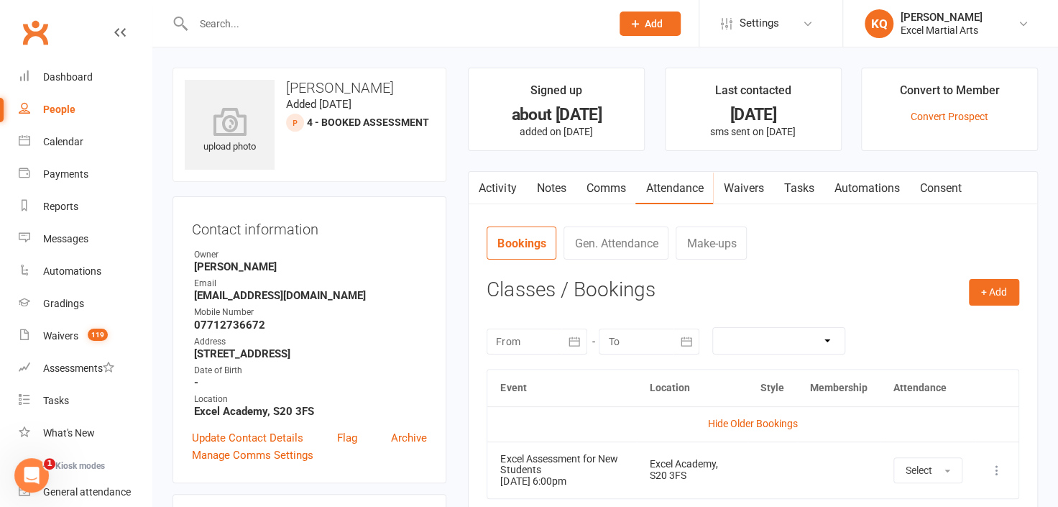
click at [506, 184] on link "Activity" at bounding box center [496, 188] width 57 height 33
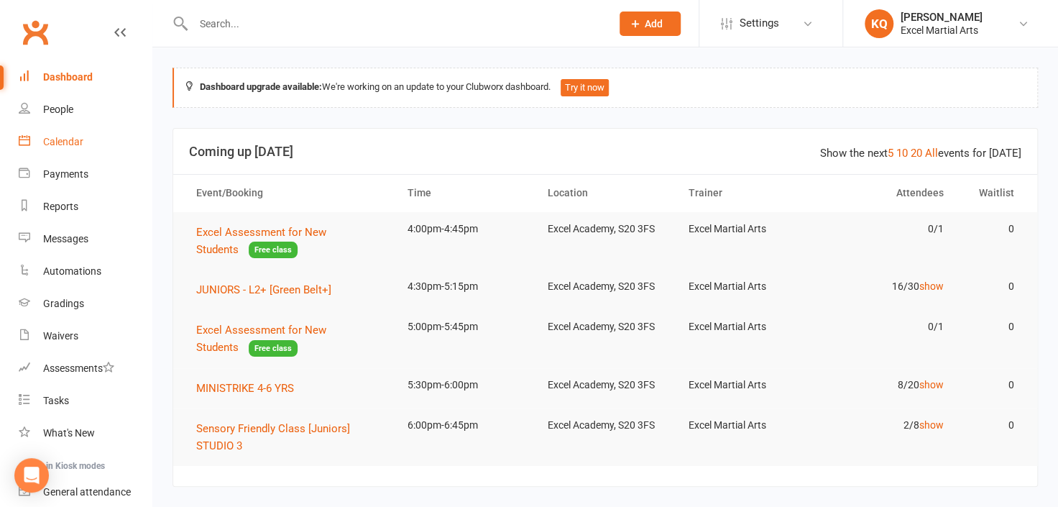
click at [67, 132] on link "Calendar" at bounding box center [85, 142] width 133 height 32
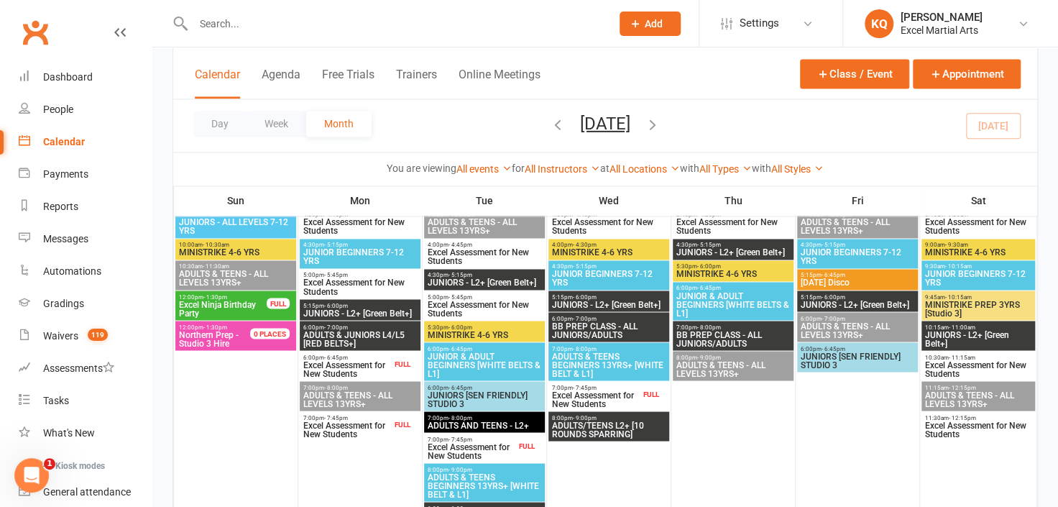
scroll to position [1110, 0]
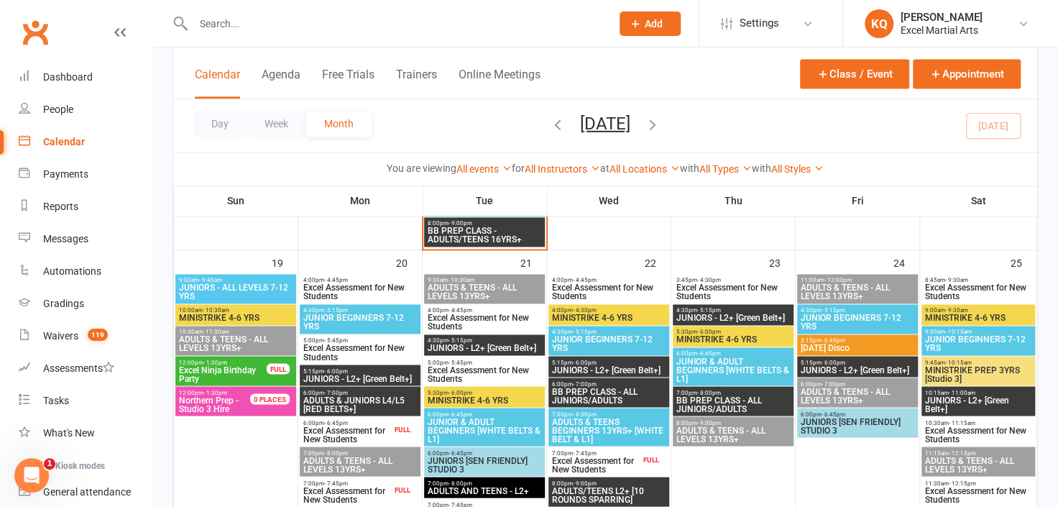
click at [614, 291] on span "Excel Assessment for New Students" at bounding box center [608, 291] width 115 height 17
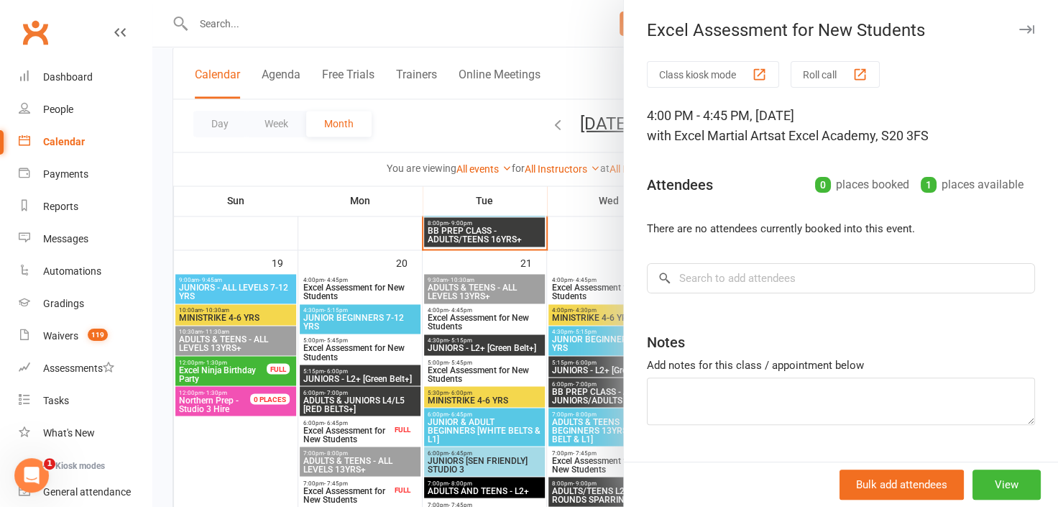
click at [614, 291] on div at bounding box center [604, 253] width 905 height 507
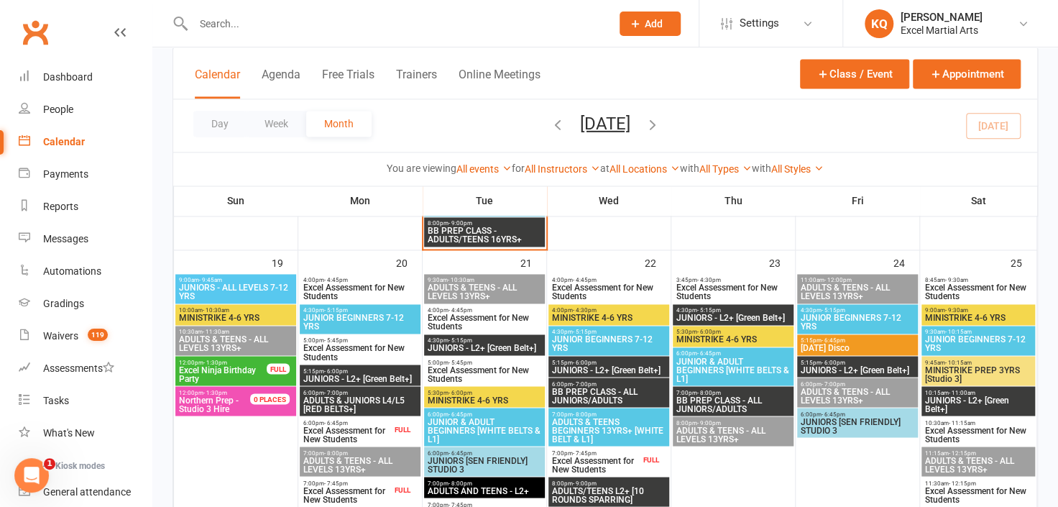
click at [664, 26] on button "Add" at bounding box center [649, 23] width 61 height 24
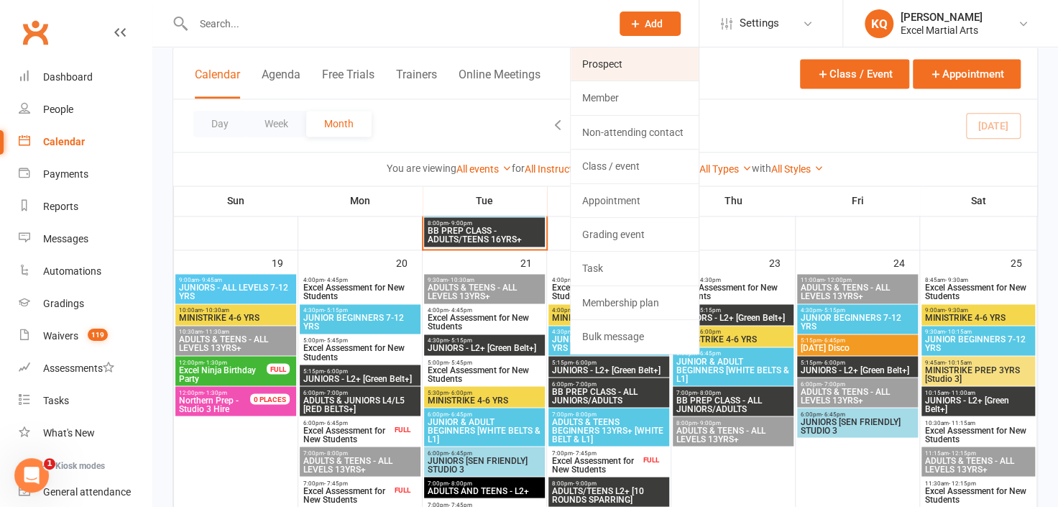
click at [621, 69] on link "Prospect" at bounding box center [634, 63] width 128 height 33
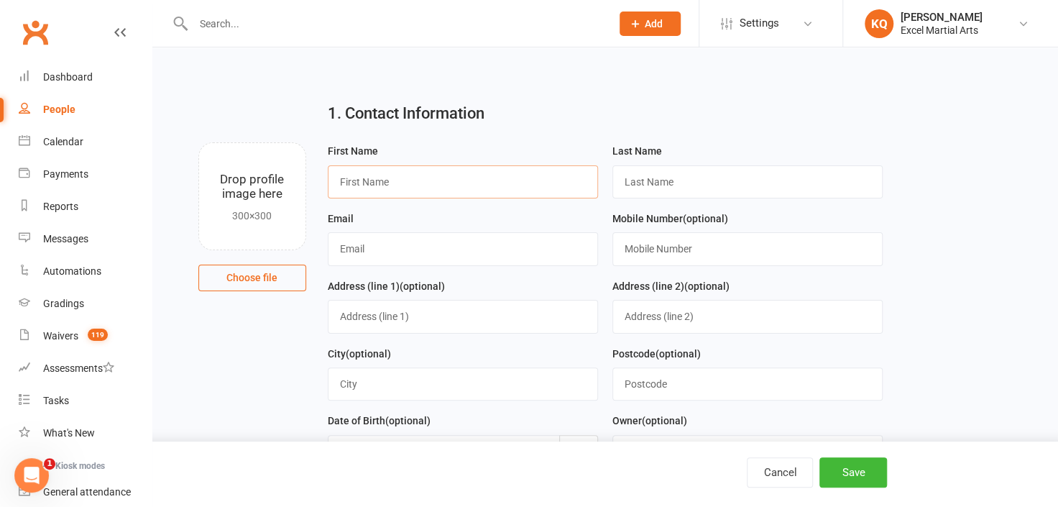
click at [430, 181] on input "text" at bounding box center [463, 181] width 270 height 33
type input "[PERSON_NAME]"
click at [686, 188] on input "text" at bounding box center [747, 181] width 270 height 33
type input "[PERSON_NAME]"
click at [476, 258] on input "text" at bounding box center [463, 248] width 270 height 33
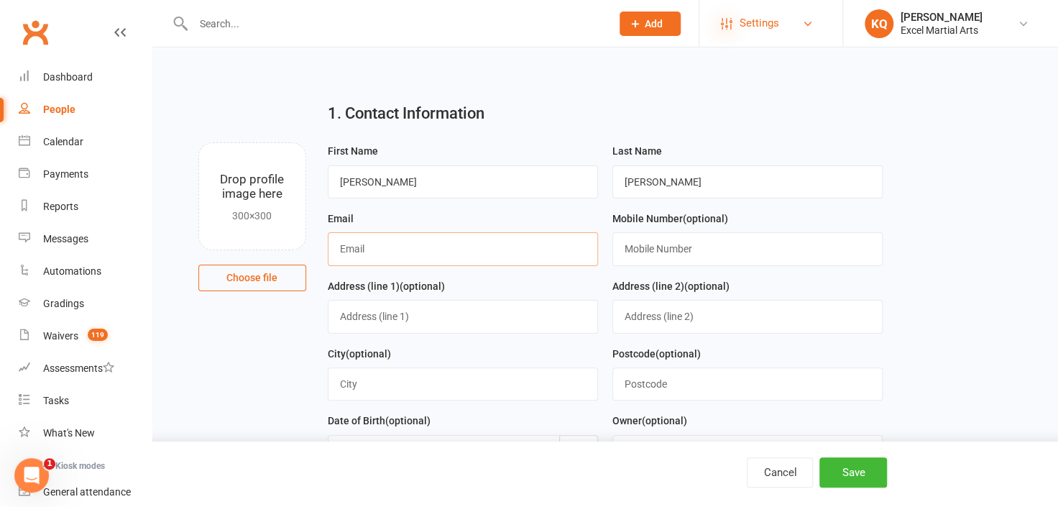
type input "J"
type input "johnmaughan1980@outlook.com"
click at [744, 258] on input "text" at bounding box center [747, 248] width 270 height 33
type input "07304064269"
click at [344, 388] on input "text" at bounding box center [463, 383] width 270 height 33
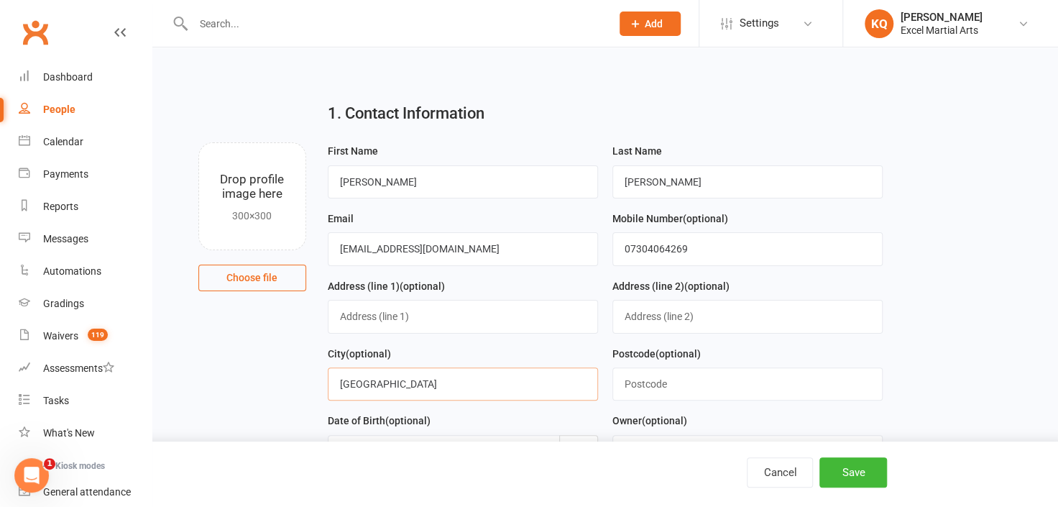
type input "Sheffield"
click at [658, 383] on input "text" at bounding box center [747, 383] width 270 height 33
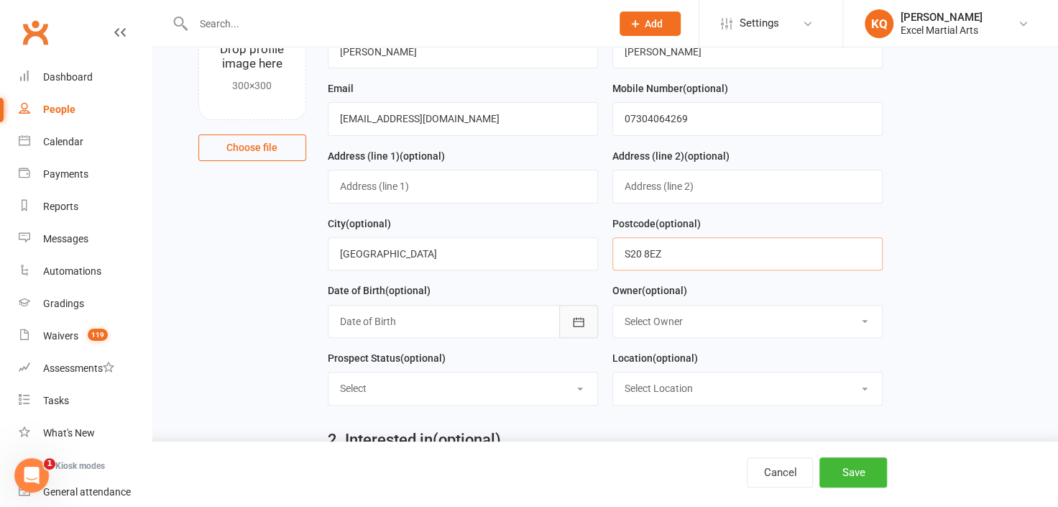
type input "S20 8EZ"
click at [576, 323] on icon "button" at bounding box center [578, 321] width 11 height 9
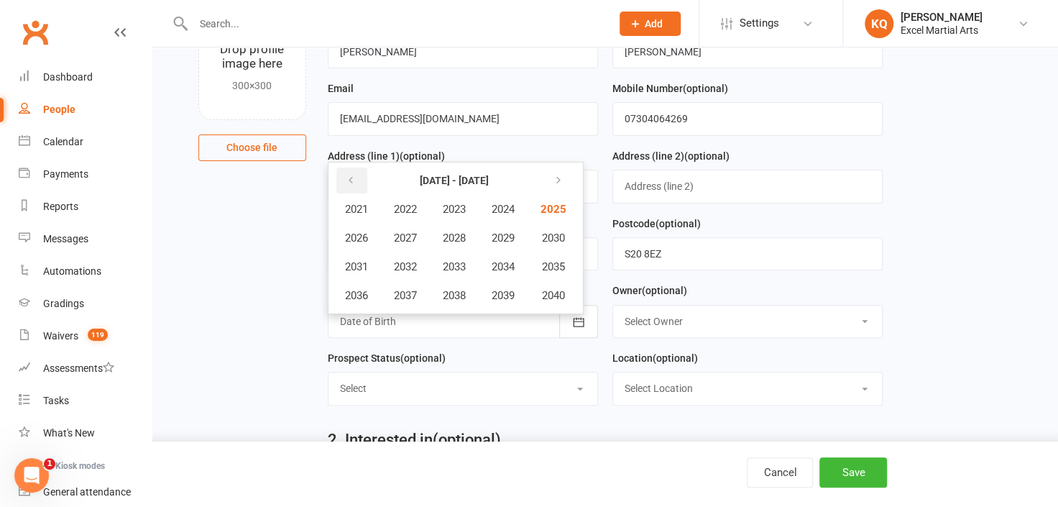
click at [352, 178] on icon "button" at bounding box center [351, 180] width 10 height 11
click at [551, 263] on span "2015" at bounding box center [551, 266] width 23 height 13
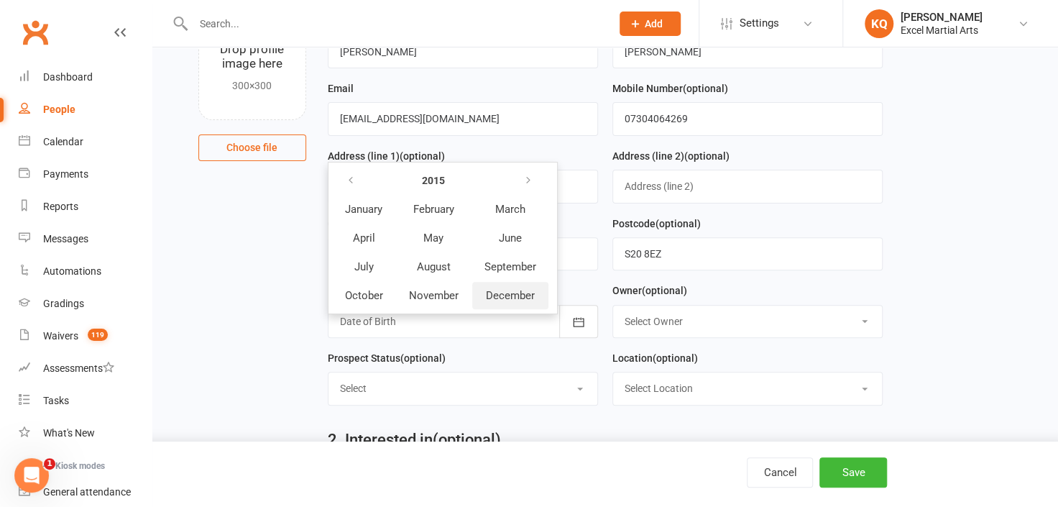
click at [499, 293] on span "December" at bounding box center [510, 295] width 49 height 13
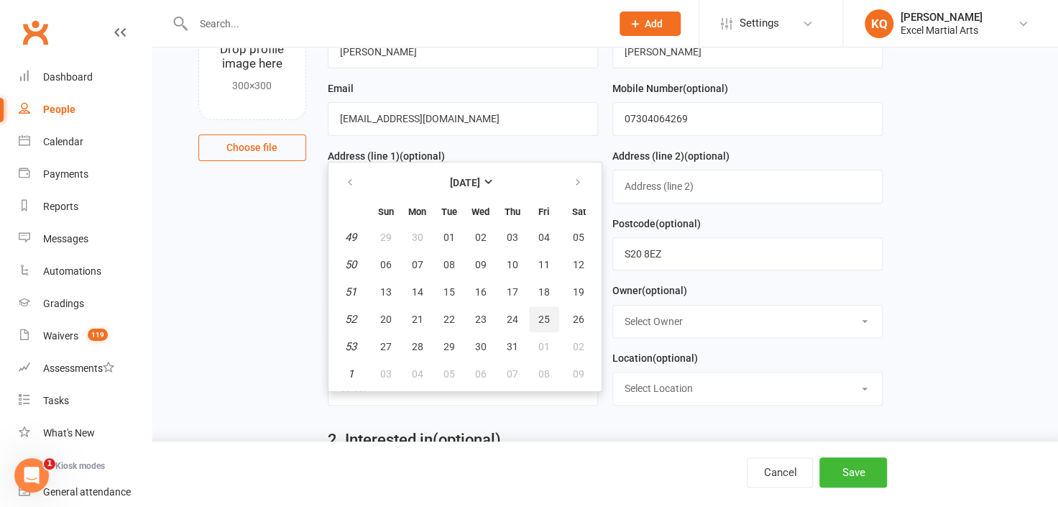
click at [542, 313] on span "25" at bounding box center [543, 318] width 11 height 11
type input "25 Dec 2015"
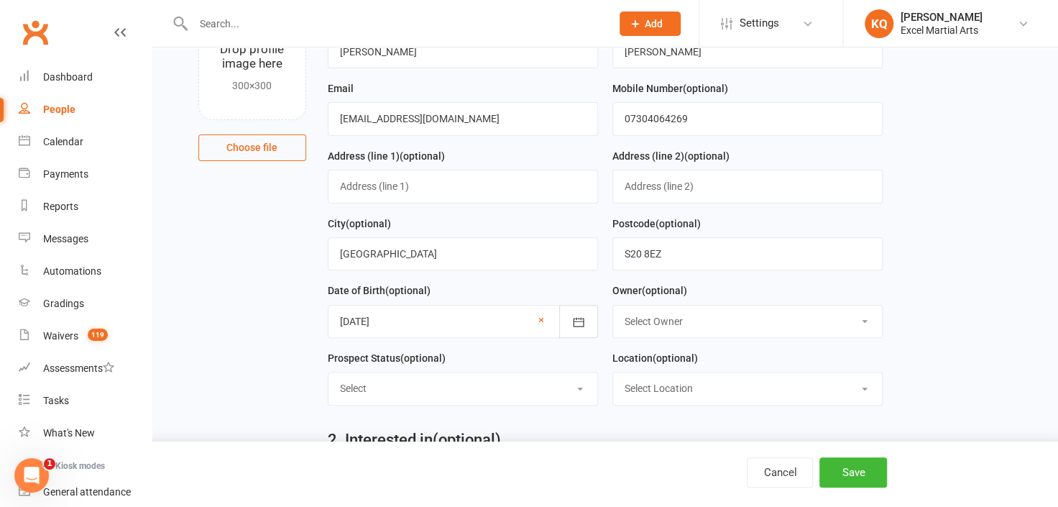
click at [647, 320] on select "Select Owner Katie Quirke Caleb Bastock Excel Martial Arts Keely Short Kirsty R…" at bounding box center [747, 321] width 269 height 32
select select "0"
click at [613, 305] on select "Select Owner Katie Quirke Caleb Bastock Excel Martial Arts Keely Short Kirsty R…" at bounding box center [747, 321] width 269 height 32
click at [541, 384] on select "Select 1 - Enquiry Received 1a- Event Enquiry Received 2 - Contact Attempted 3 …" at bounding box center [462, 388] width 269 height 32
select select "4 - Booked Assessment"
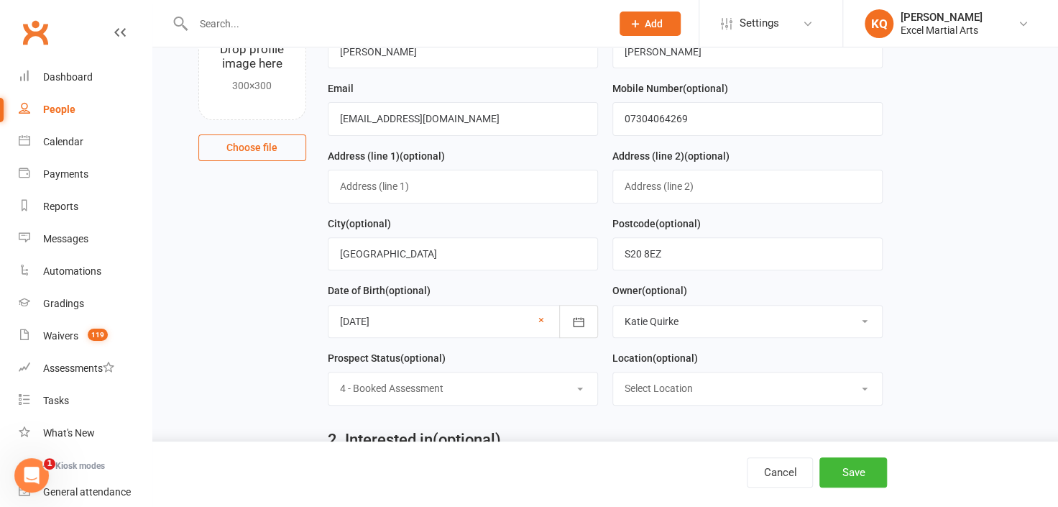
click at [328, 372] on select "Select 1 - Enquiry Received 1a- Event Enquiry Received 2 - Contact Attempted 3 …" at bounding box center [462, 388] width 269 height 32
click at [654, 381] on select "Select Location Excel Academy, S20 3FS Rothervalley Upstairs in Studio 3" at bounding box center [747, 388] width 269 height 32
select select "2"
click at [613, 372] on select "Select Location Excel Academy, S20 3FS Rothervalley Upstairs in Studio 3" at bounding box center [747, 388] width 269 height 32
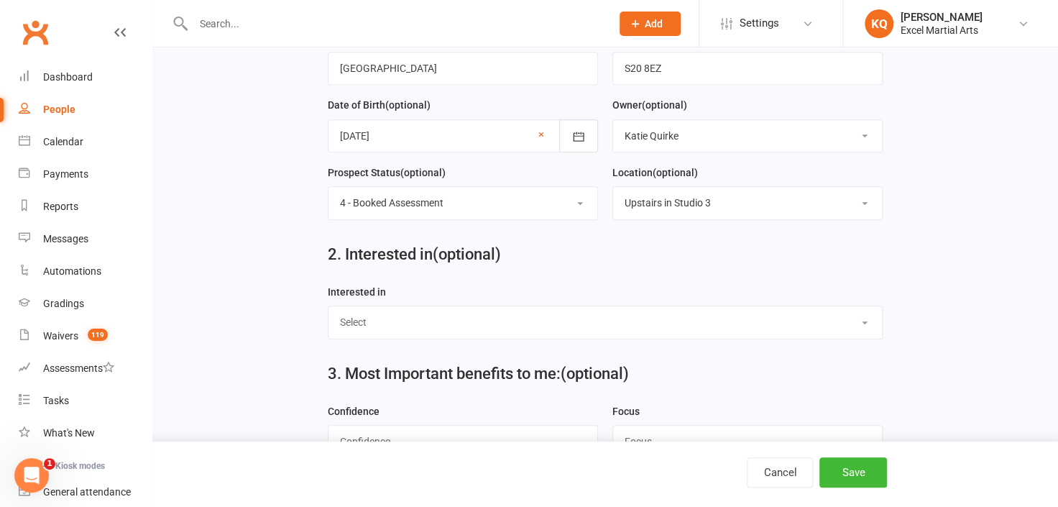
scroll to position [326, 0]
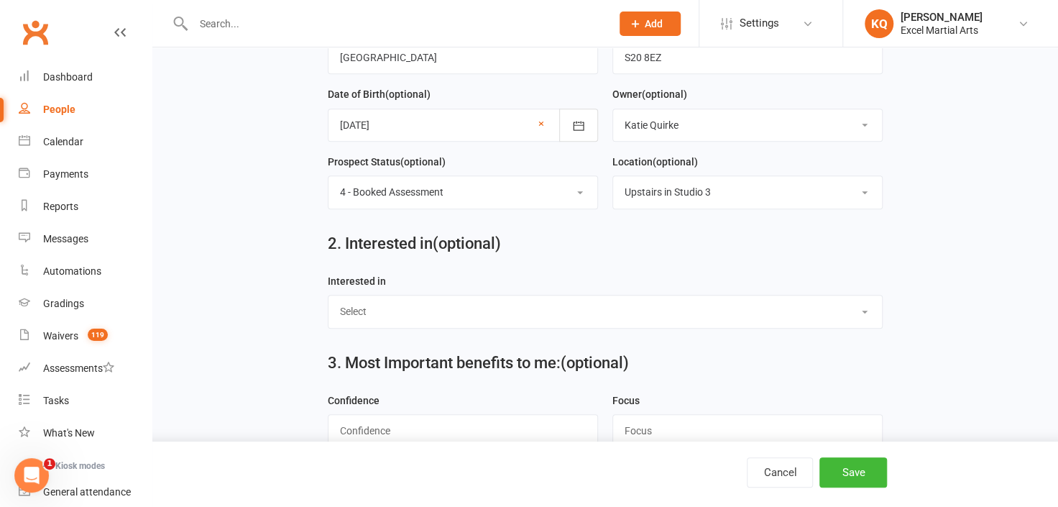
click at [449, 313] on select "Select Ministrike Juniors Adults/Teens Yoga Birthday Parties" at bounding box center [605, 311] width 554 height 32
select select "Juniors"
click at [328, 295] on select "Select Ministrike Juniors Adults/Teens Yoga Birthday Parties" at bounding box center [605, 311] width 554 height 32
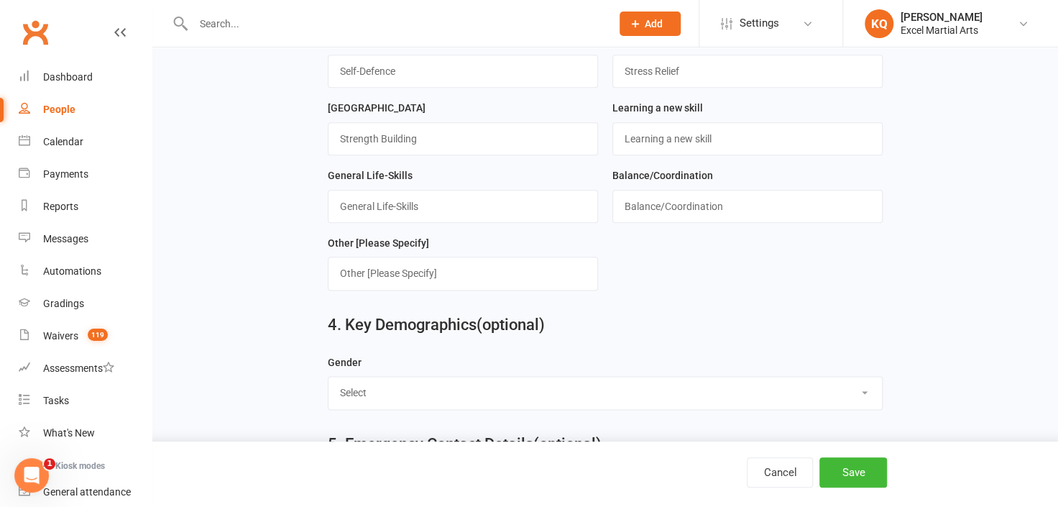
scroll to position [849, 0]
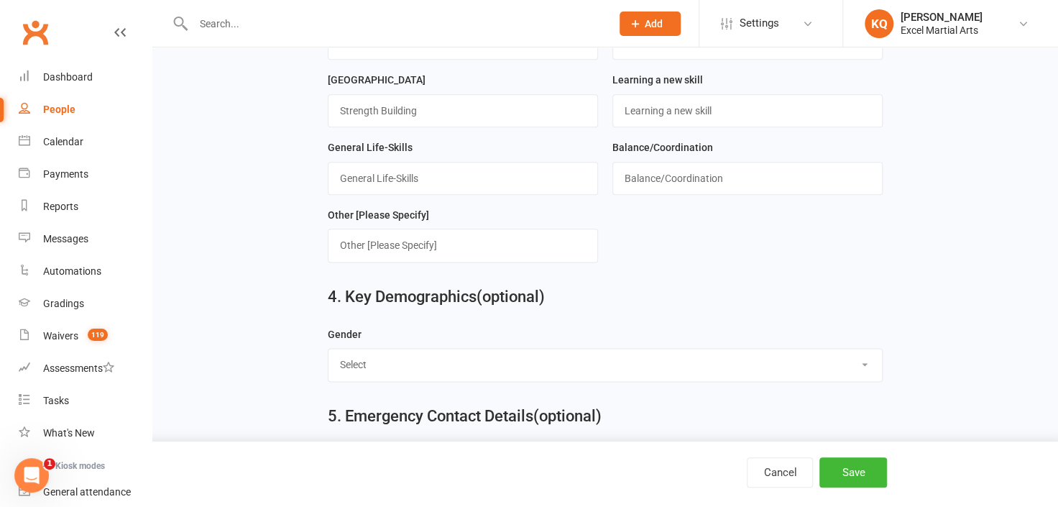
click at [412, 359] on select "Select Male Female" at bounding box center [605, 364] width 554 height 32
select select "[DEMOGRAPHIC_DATA]"
click at [328, 348] on select "Select Male Female" at bounding box center [605, 364] width 554 height 32
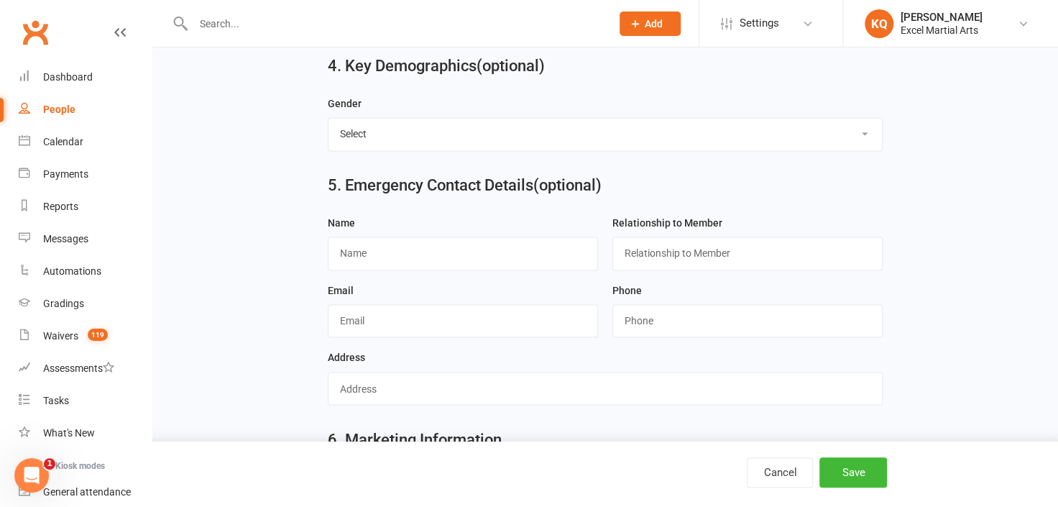
scroll to position [1110, 0]
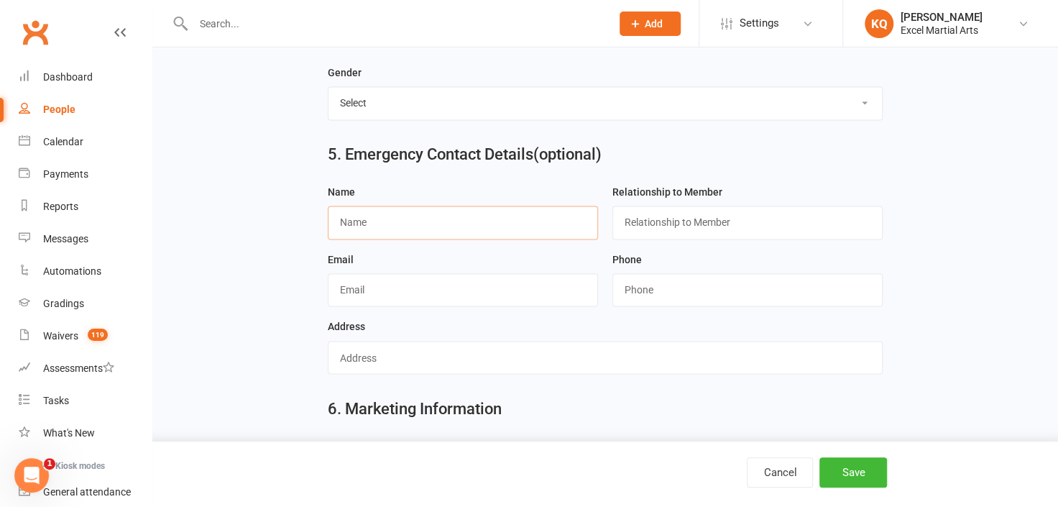
click at [395, 216] on input "text" at bounding box center [463, 221] width 270 height 33
type input "John Maughan"
click at [664, 218] on input "text" at bounding box center [747, 221] width 270 height 33
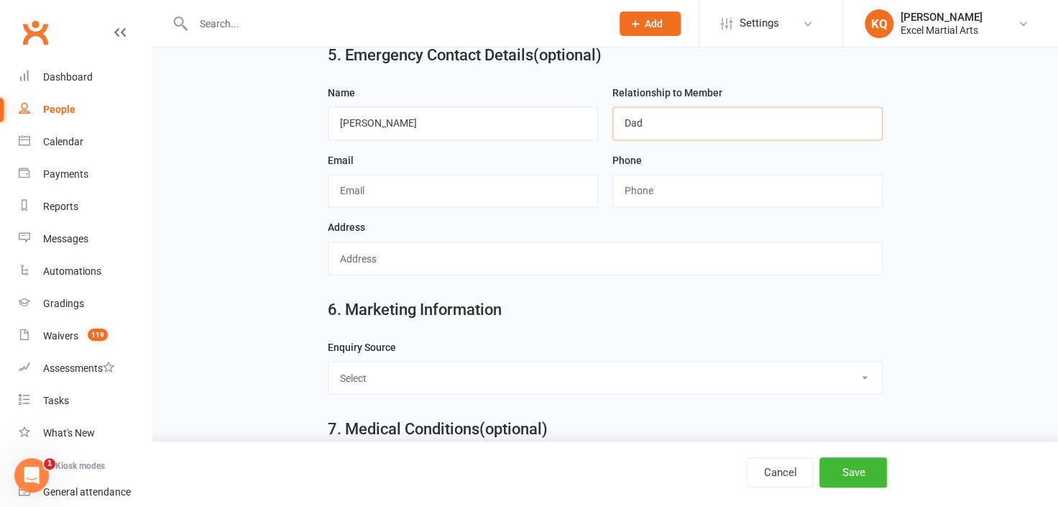
scroll to position [1372, 0]
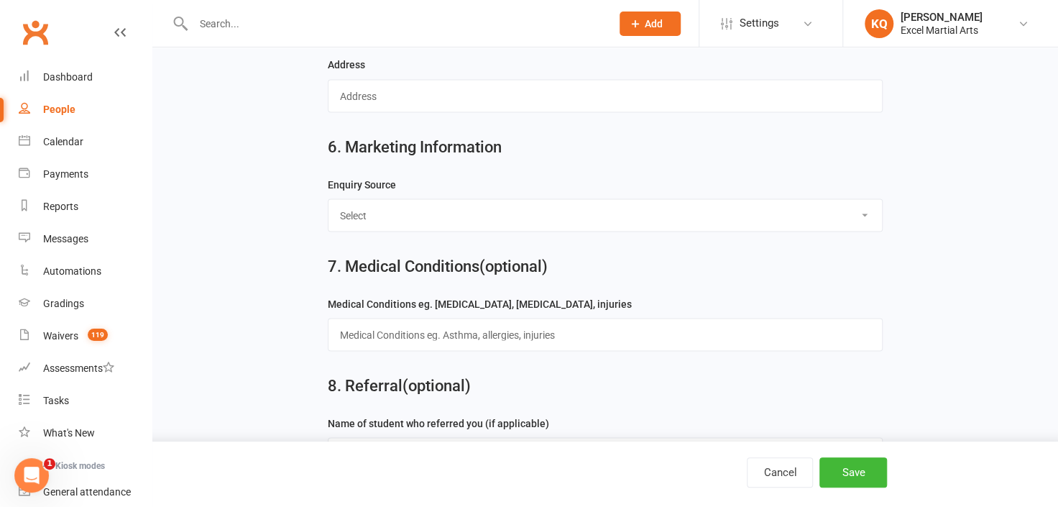
type input "Dad"
click at [386, 200] on select "Select Birthday Party Coach/Staff Referral Dance Driven by/Walk In Event [Commu…" at bounding box center [605, 215] width 554 height 32
select select "Facebook [Advert]"
click at [328, 199] on select "Select Birthday Party Coach/Staff Referral Dance Driven by/Walk In Event [Commu…" at bounding box center [605, 215] width 554 height 32
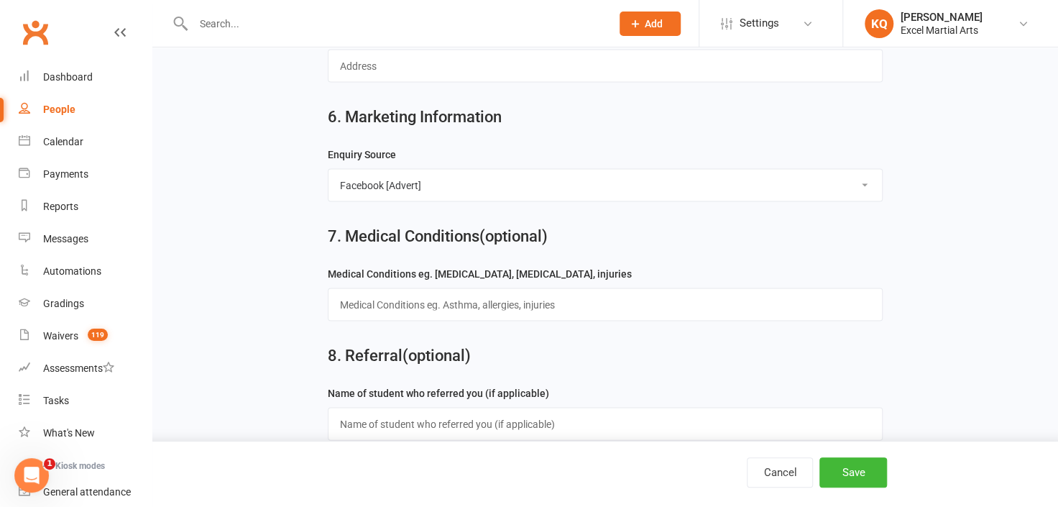
scroll to position [1416, 0]
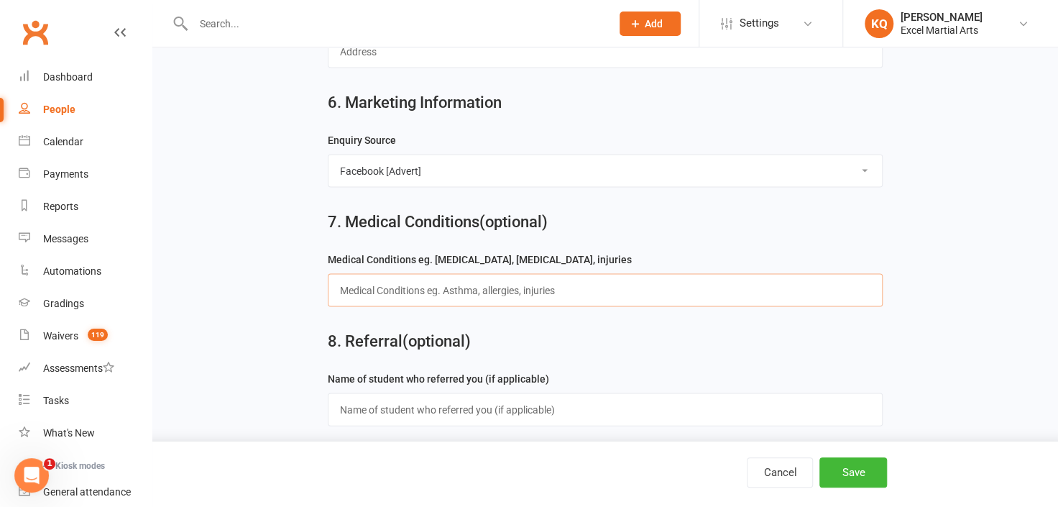
click at [427, 285] on input "text" at bounding box center [605, 289] width 555 height 33
click at [849, 475] on button "Save" at bounding box center [853, 472] width 68 height 30
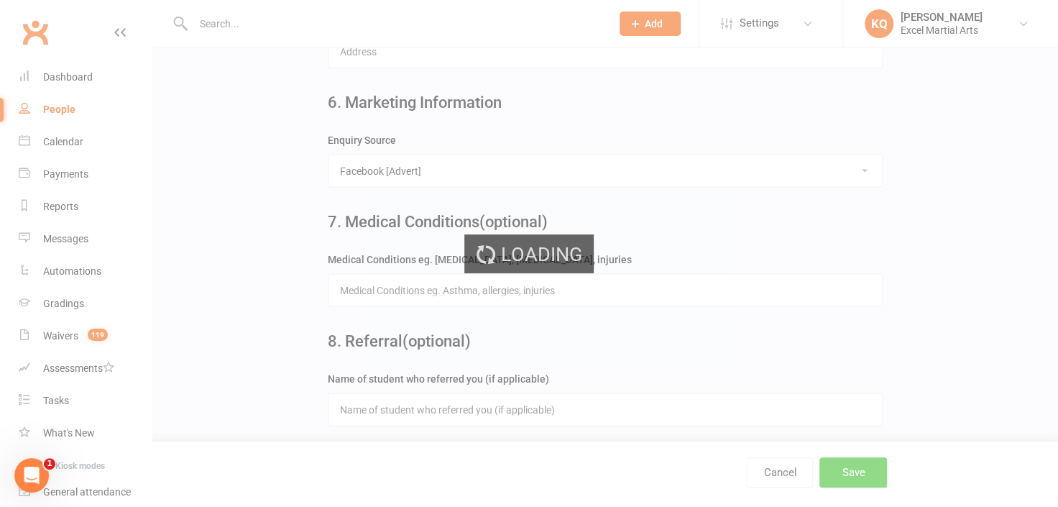
scroll to position [0, 0]
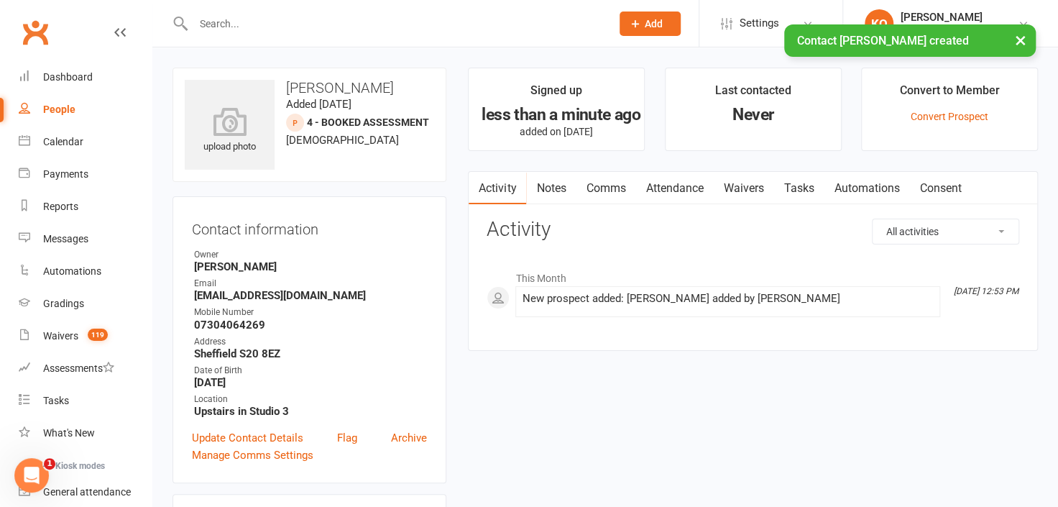
click at [677, 180] on link "Attendance" at bounding box center [674, 188] width 78 height 33
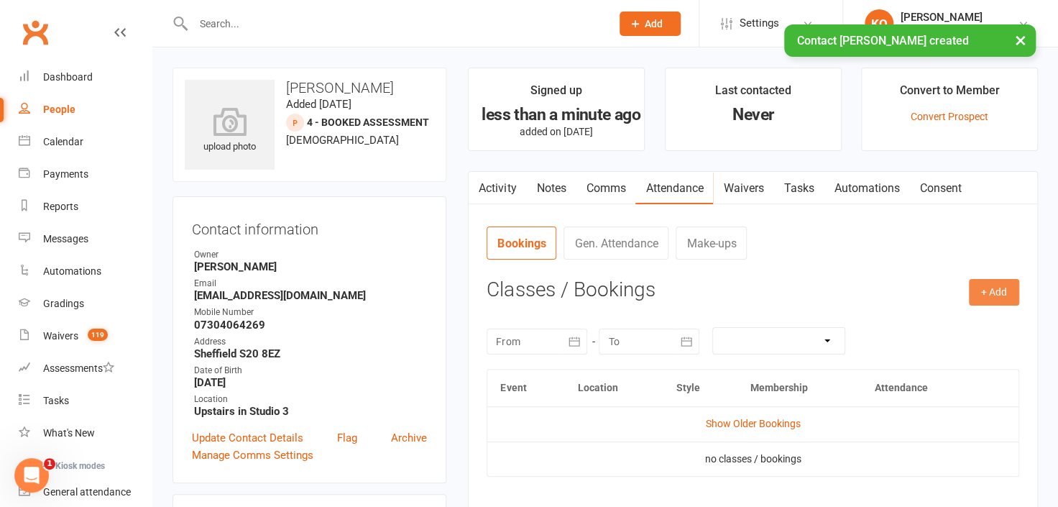
click at [992, 290] on button "+ Add" at bounding box center [994, 292] width 50 height 26
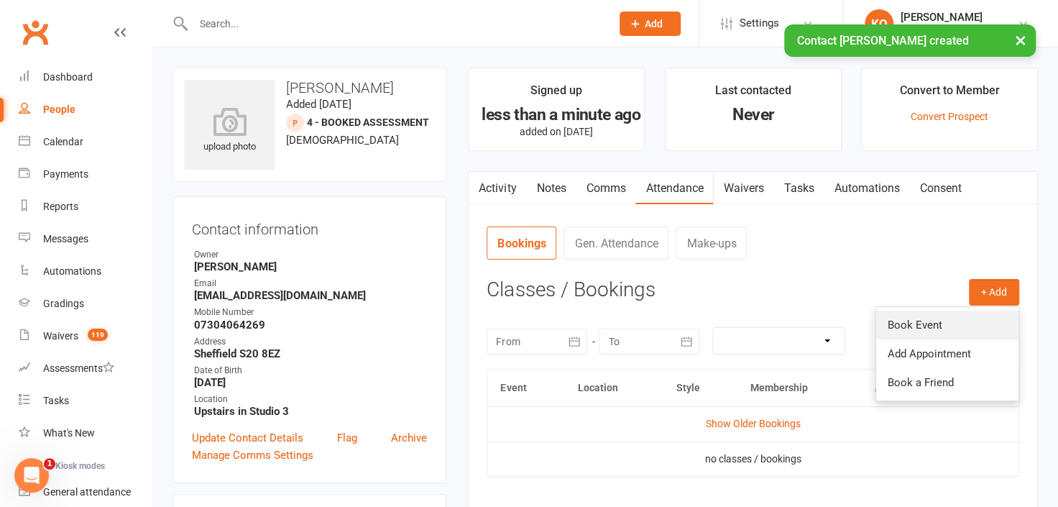
click at [915, 328] on link "Book Event" at bounding box center [947, 324] width 142 height 29
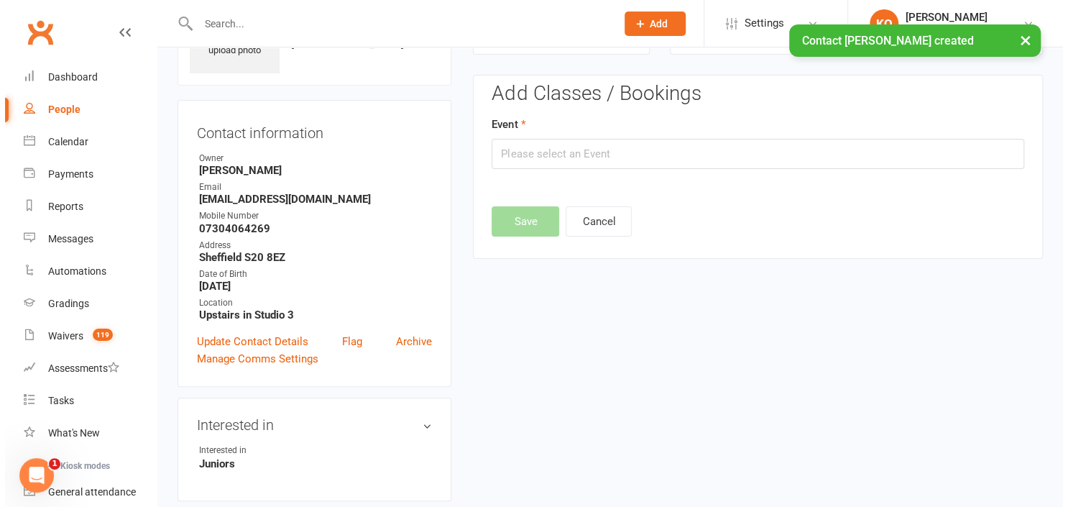
scroll to position [98, 0]
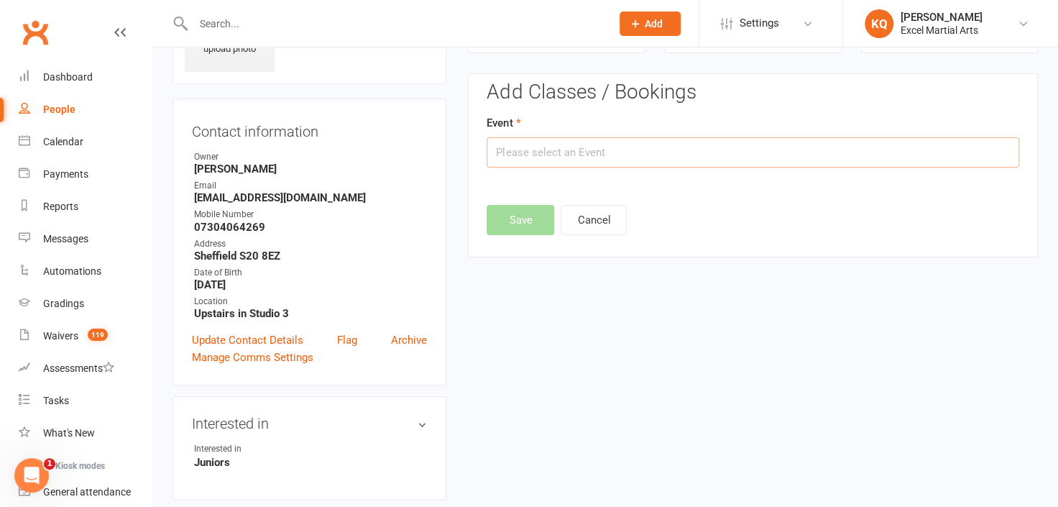
click at [598, 159] on input "text" at bounding box center [752, 152] width 532 height 30
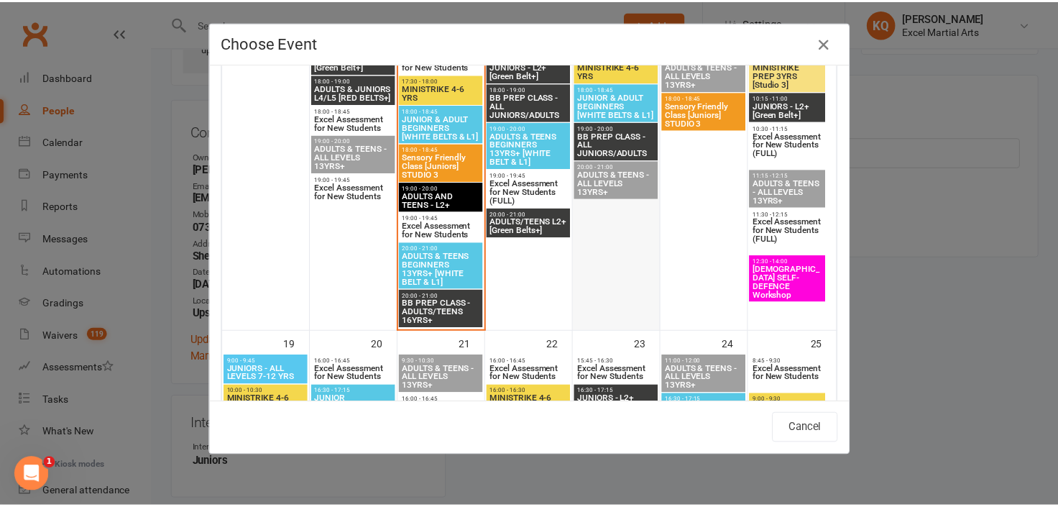
scroll to position [1241, 0]
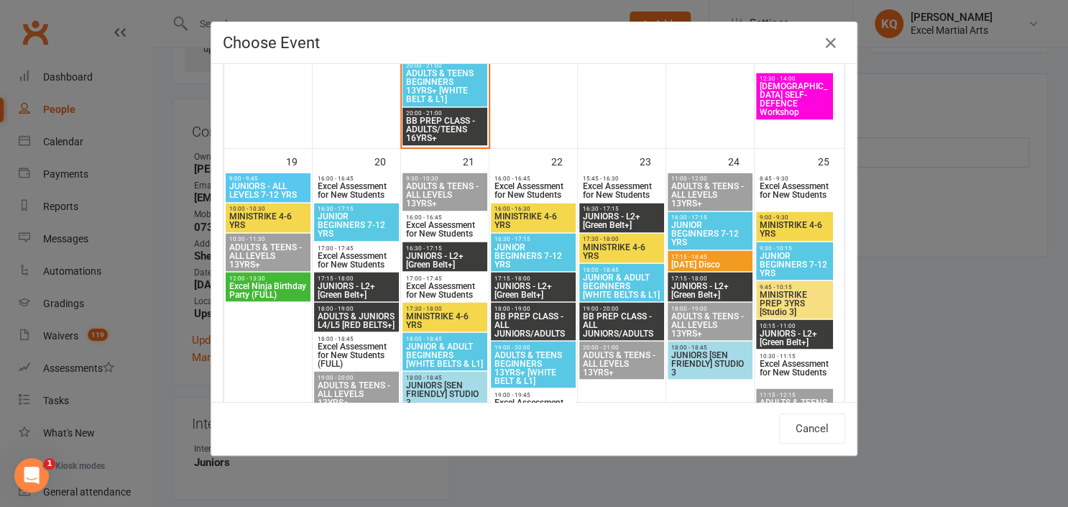
click at [526, 185] on span "Excel Assessment for New Students" at bounding box center [533, 190] width 79 height 17
type input "Excel Assessment for New Students - Oct 22, 2025 4:00:00 PM"
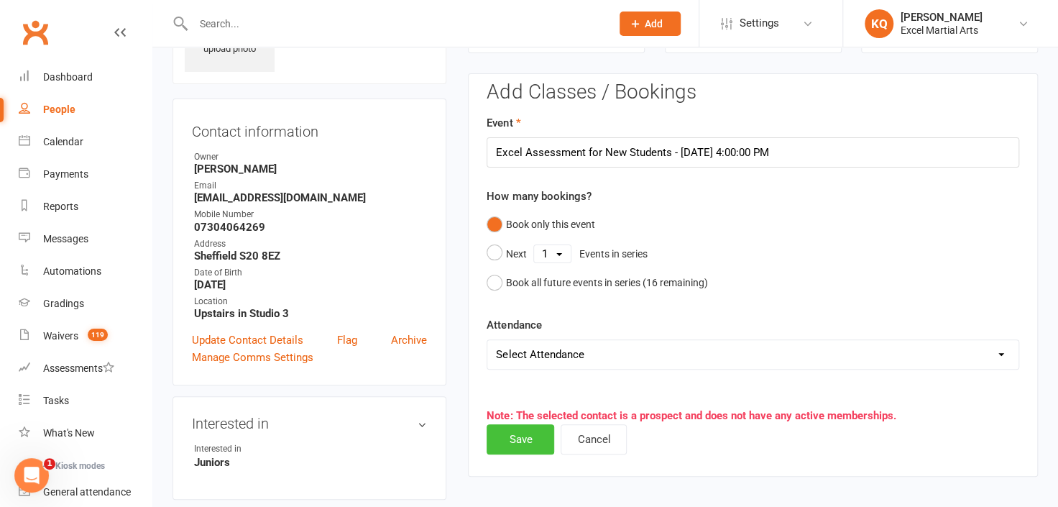
click at [521, 440] on button "Save" at bounding box center [520, 439] width 68 height 30
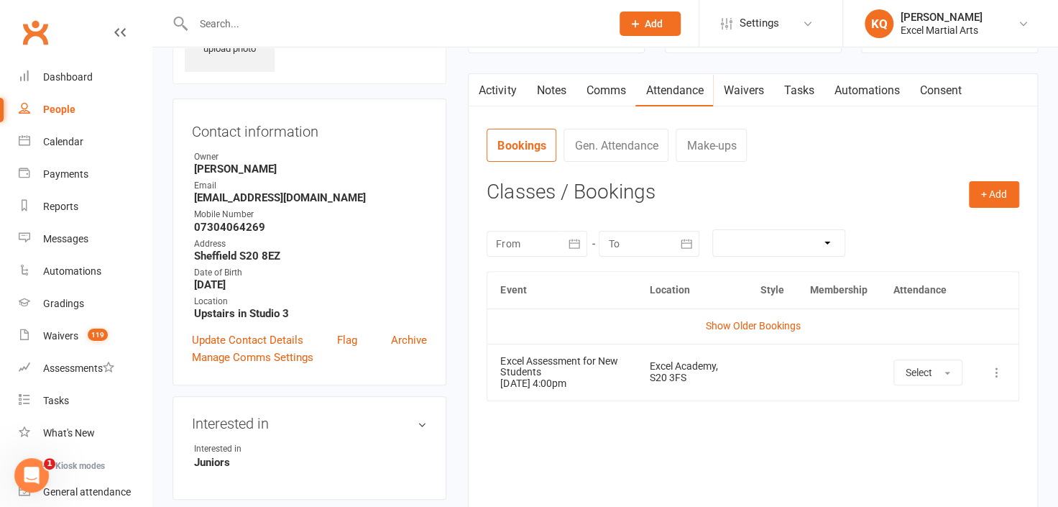
click at [563, 91] on link "Notes" at bounding box center [551, 90] width 50 height 33
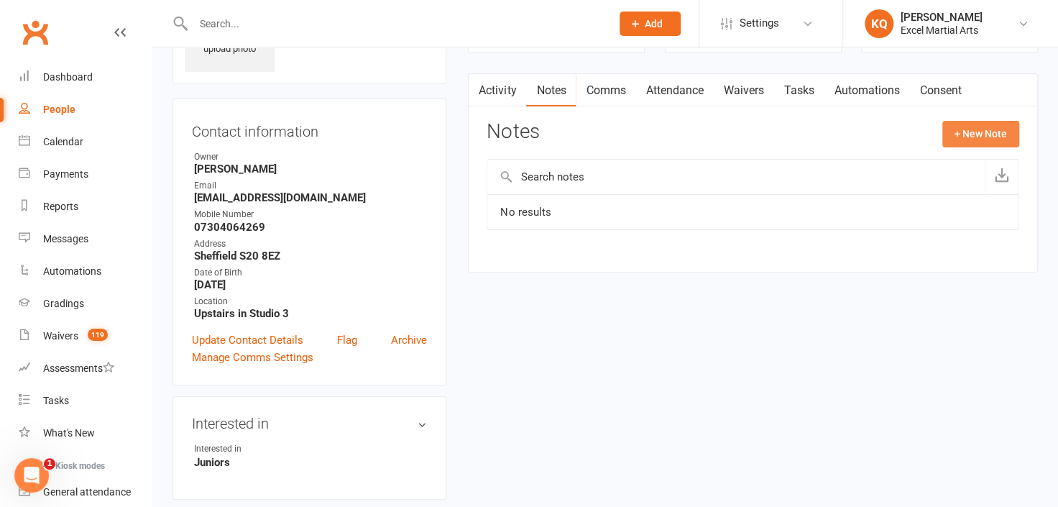
click at [985, 136] on button "+ New Note" at bounding box center [980, 134] width 77 height 26
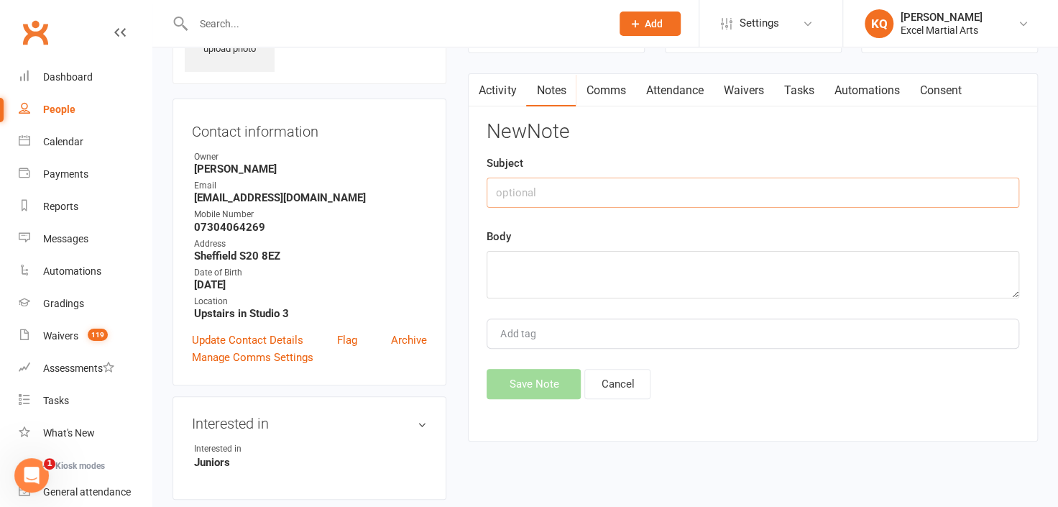
click at [573, 192] on input "text" at bounding box center [752, 192] width 532 height 30
type input "i"
type input "Investment notes"
click at [536, 280] on textarea at bounding box center [752, 274] width 532 height 47
type textarea "J"
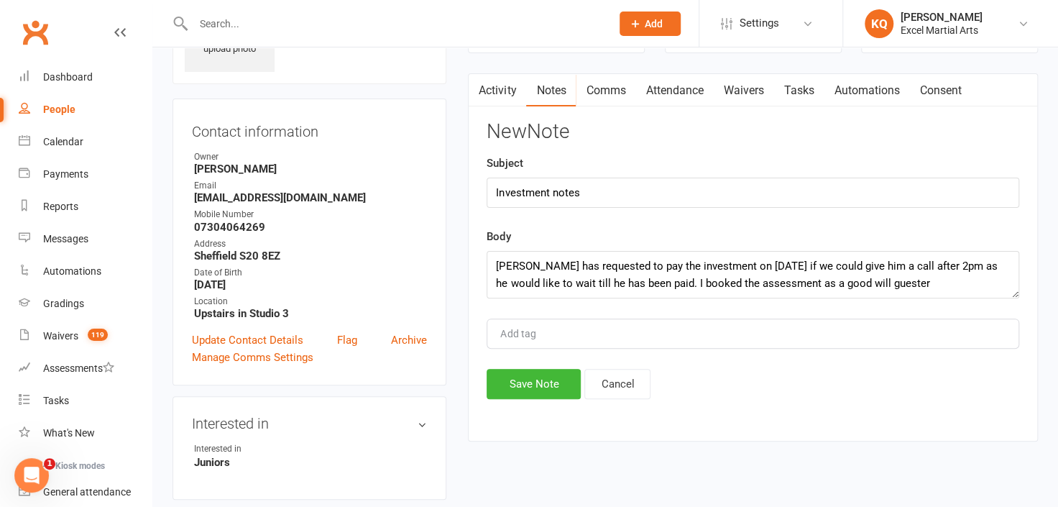
drag, startPoint x: 899, startPoint y: 283, endPoint x: 873, endPoint y: 360, distance: 81.1
click at [873, 360] on div "New Note Subject Investment notes Body John has requested to pay the investment…" at bounding box center [752, 260] width 532 height 278
click at [914, 282] on textarea "John has requested to pay the investment on 21st of October if we could give hi…" at bounding box center [752, 274] width 532 height 47
type textarea "John has requested to pay the investment on 21st of October if we could give hi…"
click at [559, 378] on button "Save Note" at bounding box center [533, 384] width 94 height 30
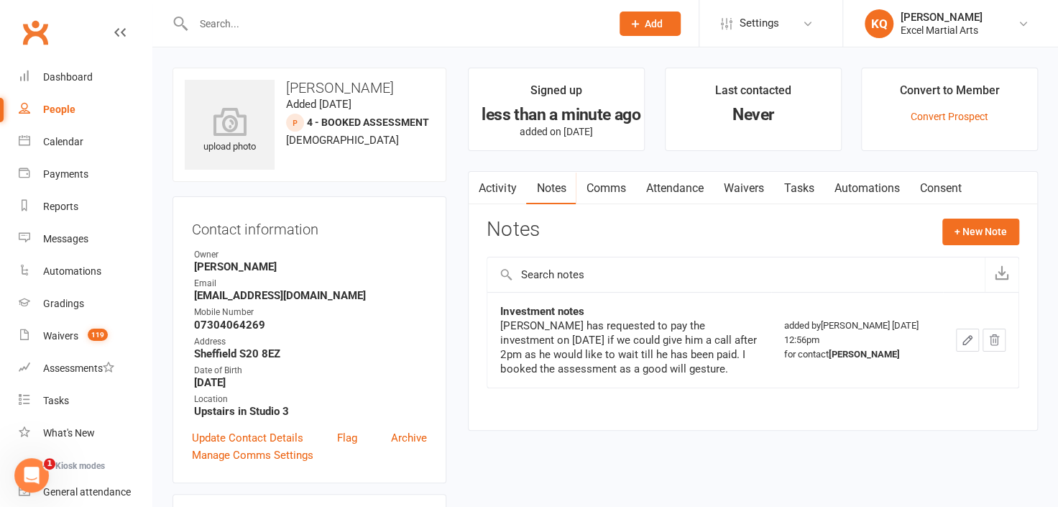
click at [679, 189] on link "Attendance" at bounding box center [674, 188] width 78 height 33
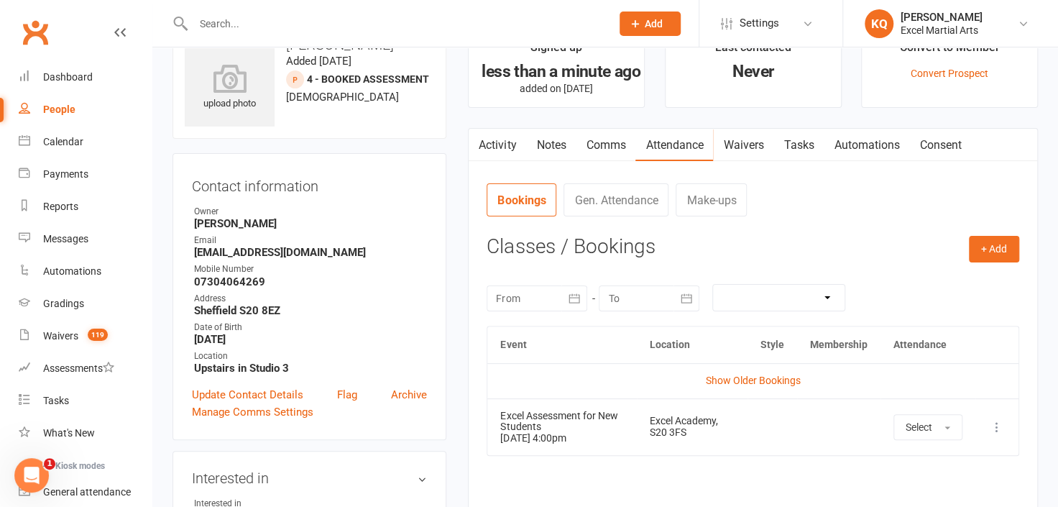
scroll to position [65, 0]
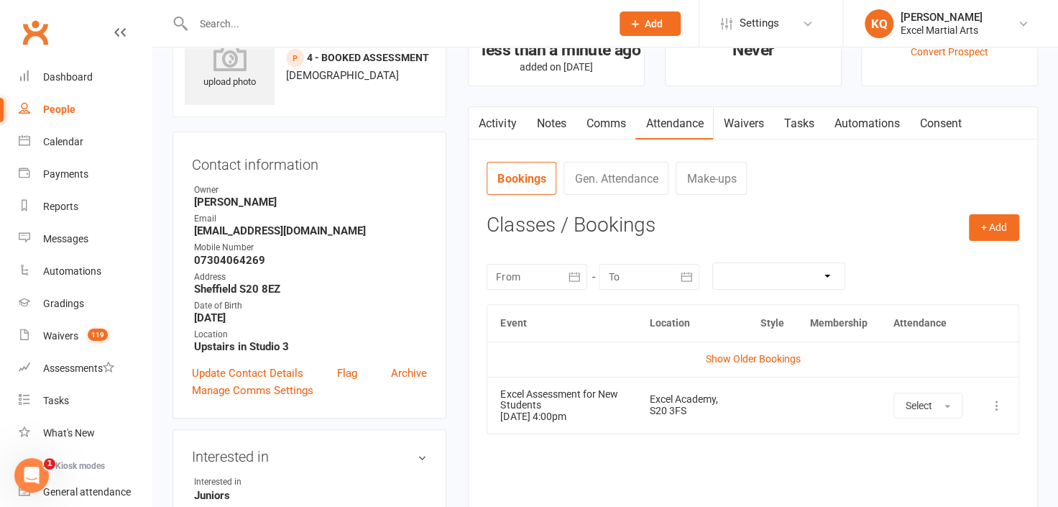
click at [546, 122] on link "Notes" at bounding box center [551, 123] width 50 height 33
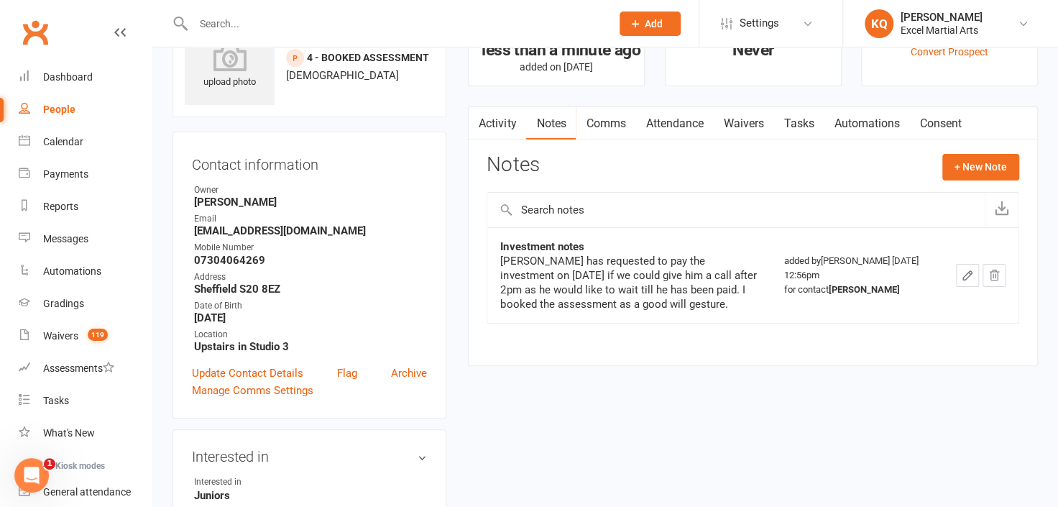
click at [499, 126] on link "Activity" at bounding box center [496, 123] width 57 height 33
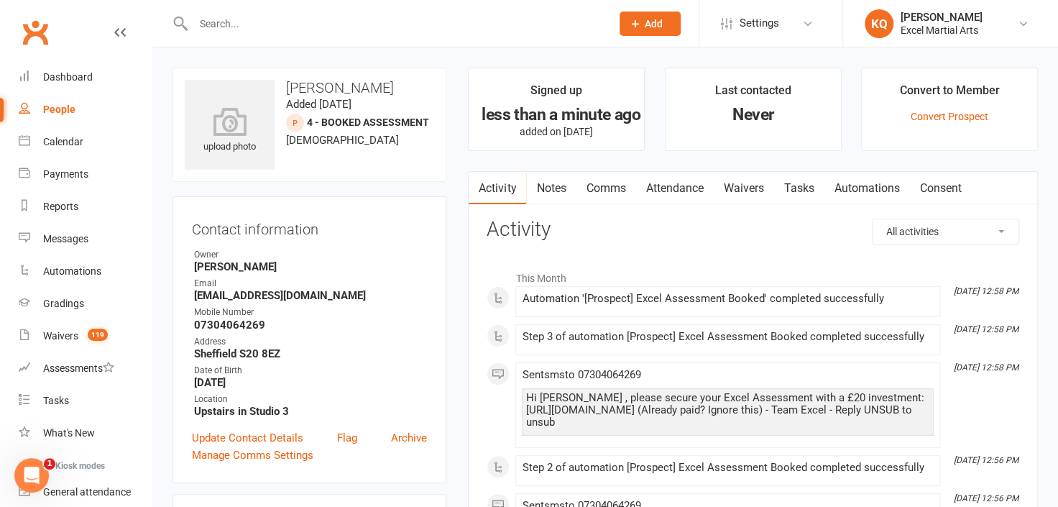
click at [617, 184] on link "Comms" at bounding box center [605, 188] width 60 height 33
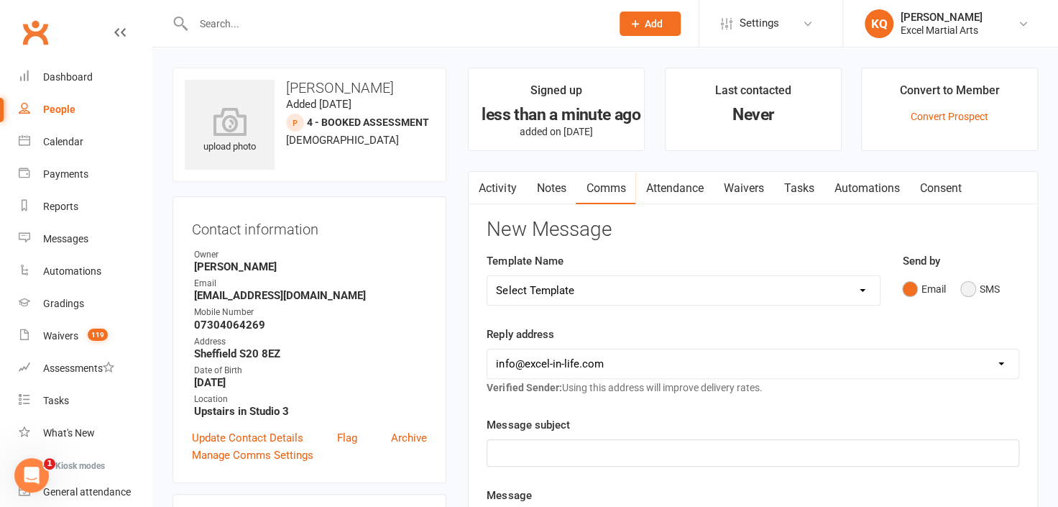
click at [969, 292] on button "SMS" at bounding box center [979, 288] width 39 height 27
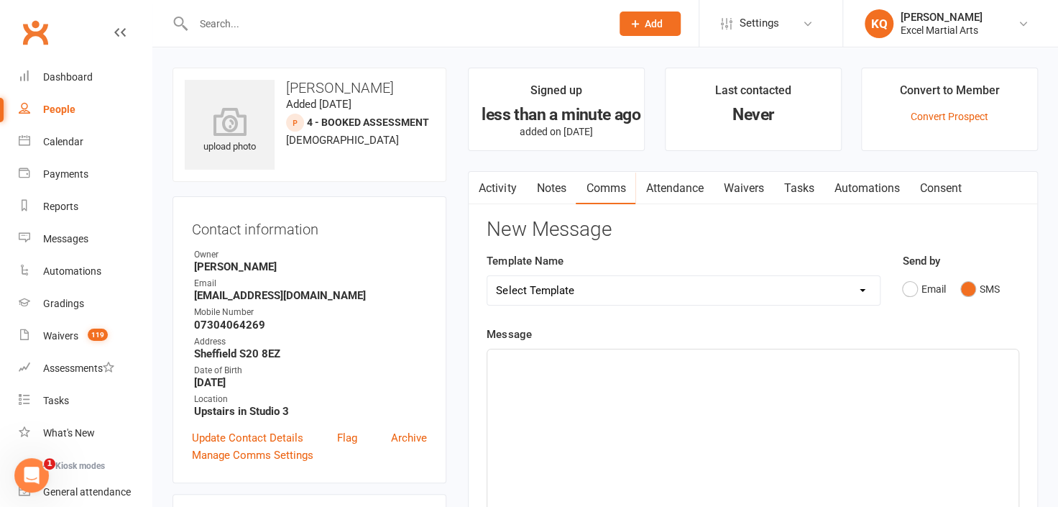
click at [686, 361] on p "﻿" at bounding box center [753, 361] width 514 height 17
click at [495, 189] on link "Activity" at bounding box center [496, 188] width 57 height 33
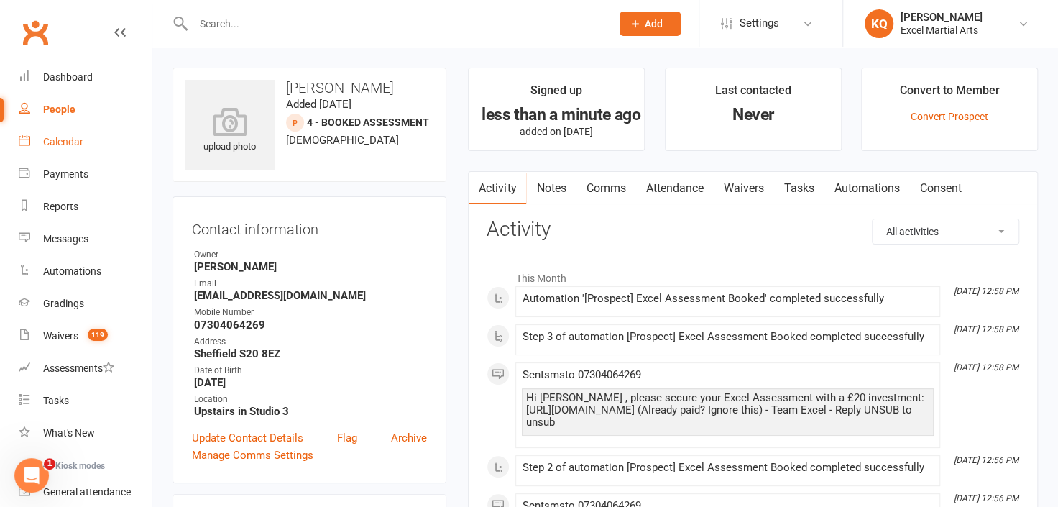
click at [68, 144] on div "Calendar" at bounding box center [63, 141] width 40 height 11
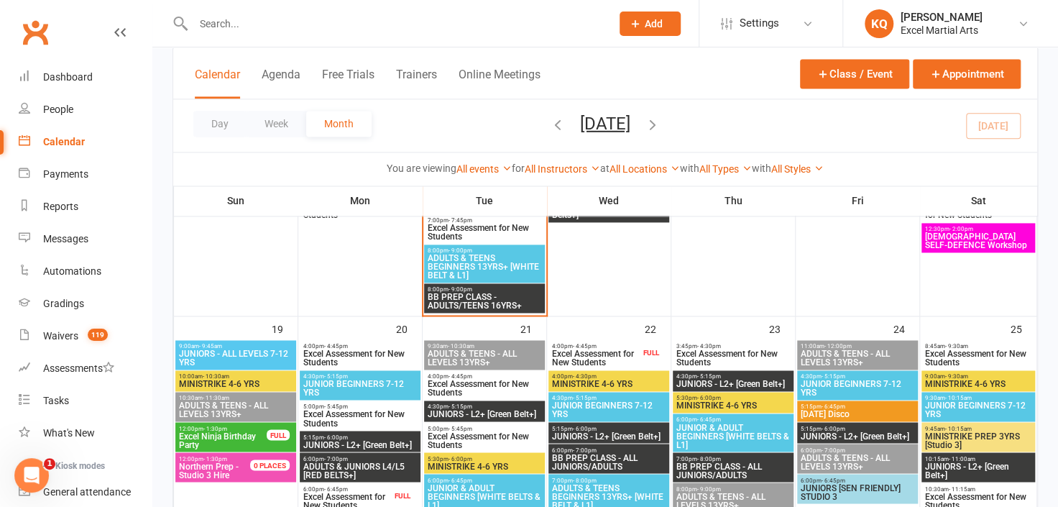
scroll to position [1045, 0]
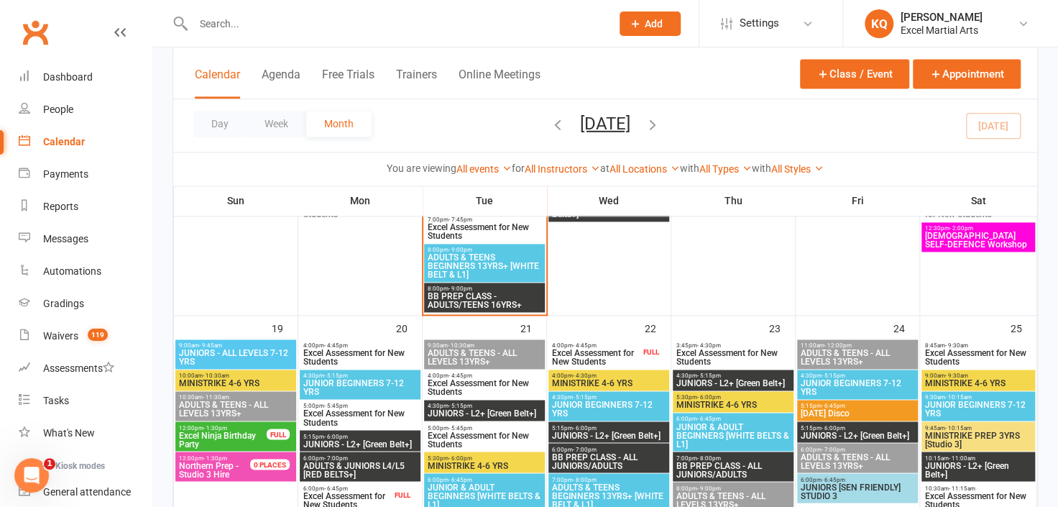
click at [593, 354] on span "Excel Assessment for New Students" at bounding box center [595, 356] width 89 height 17
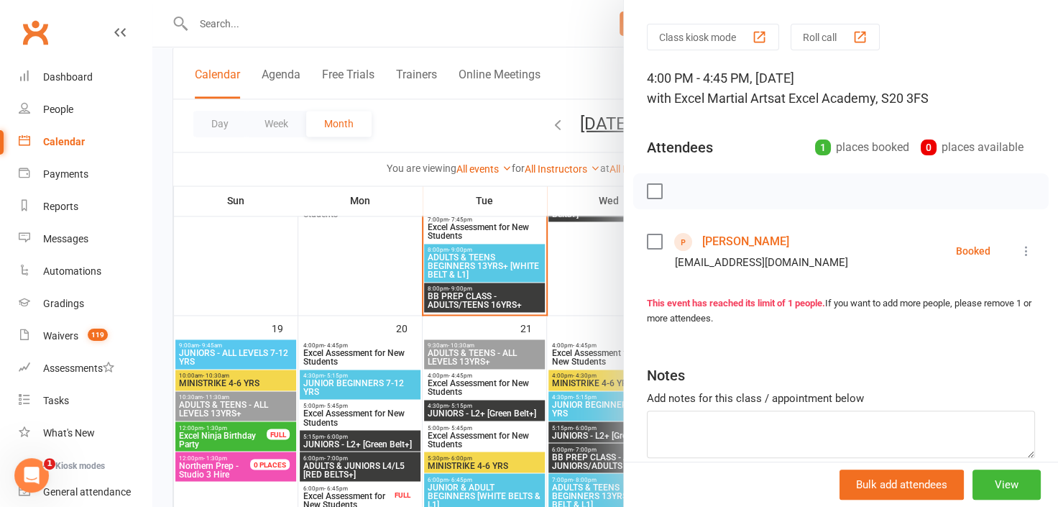
scroll to position [104, 0]
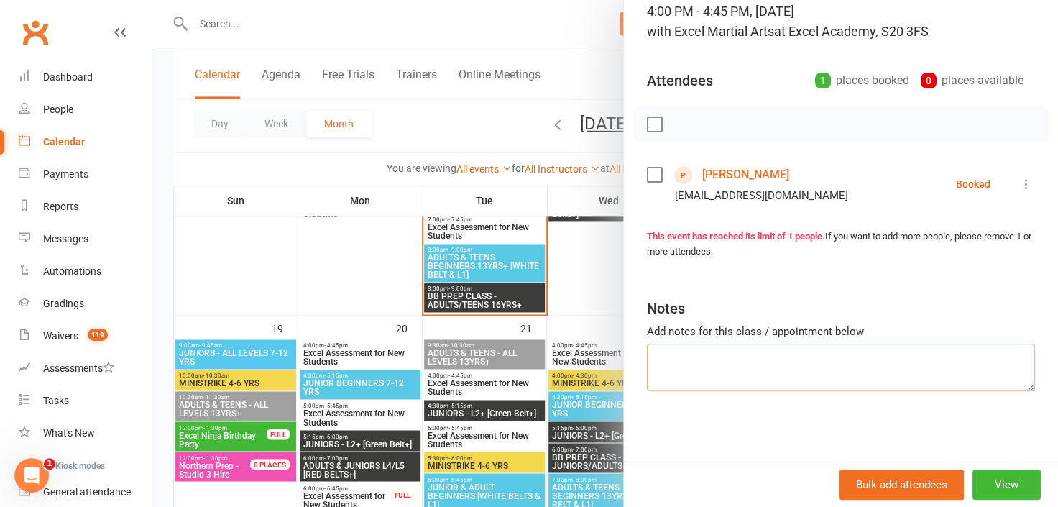
click at [728, 370] on textarea at bounding box center [841, 366] width 388 height 47
type textarea "p"
type textarea "d"
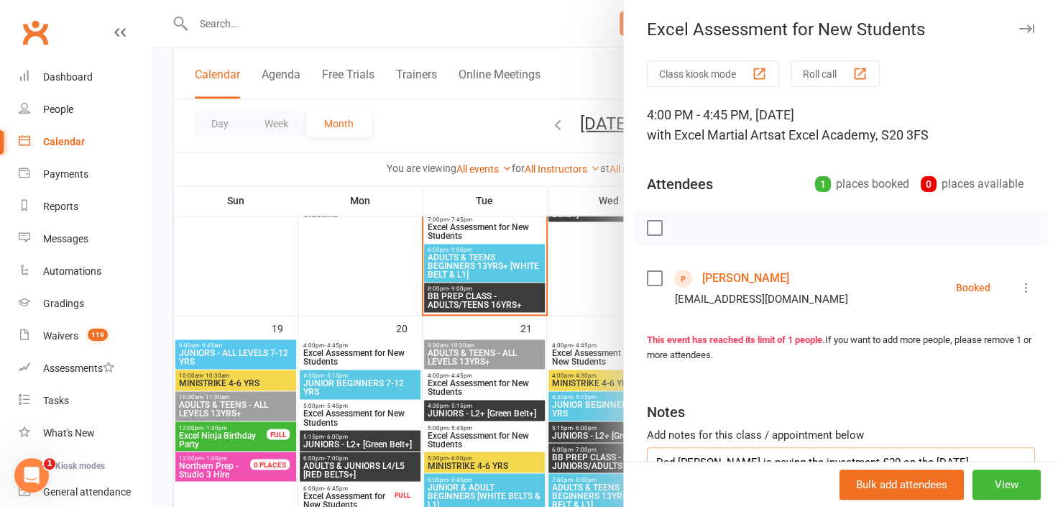
scroll to position [0, 0]
type textarea "Dad John is paying the investment £20 on the 21/10/25"
click at [1019, 29] on icon "button" at bounding box center [1026, 29] width 15 height 9
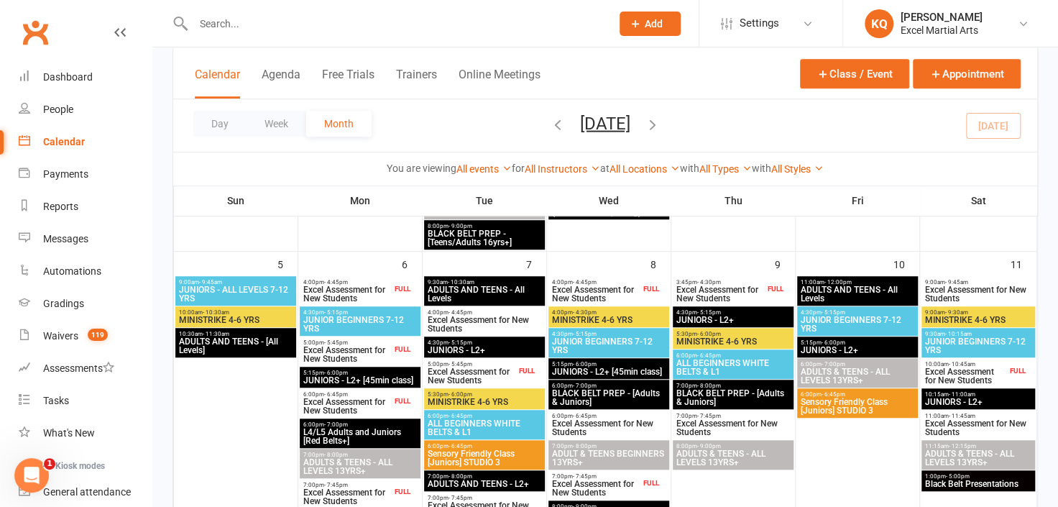
scroll to position [457, 0]
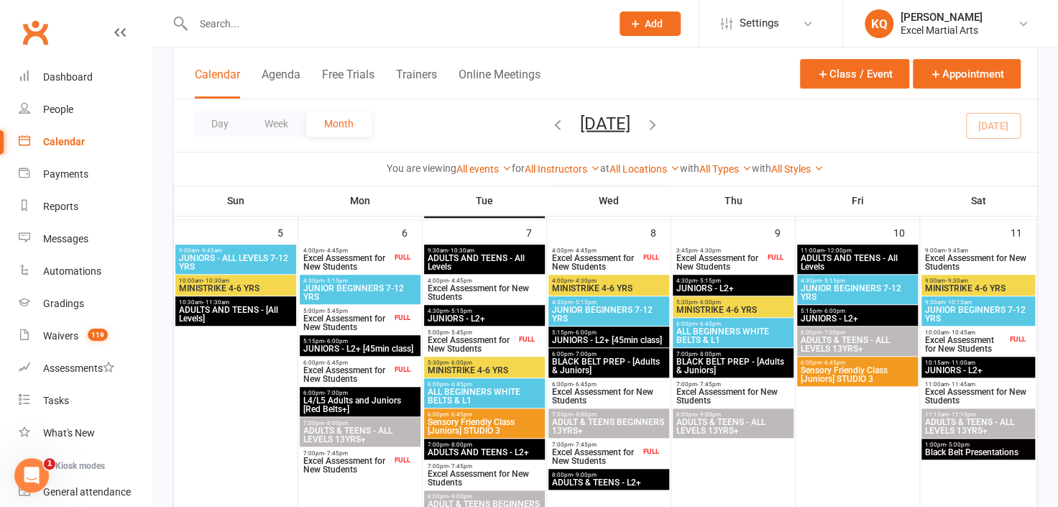
click at [945, 342] on span "Excel Assessment for New Students" at bounding box center [965, 344] width 83 height 17
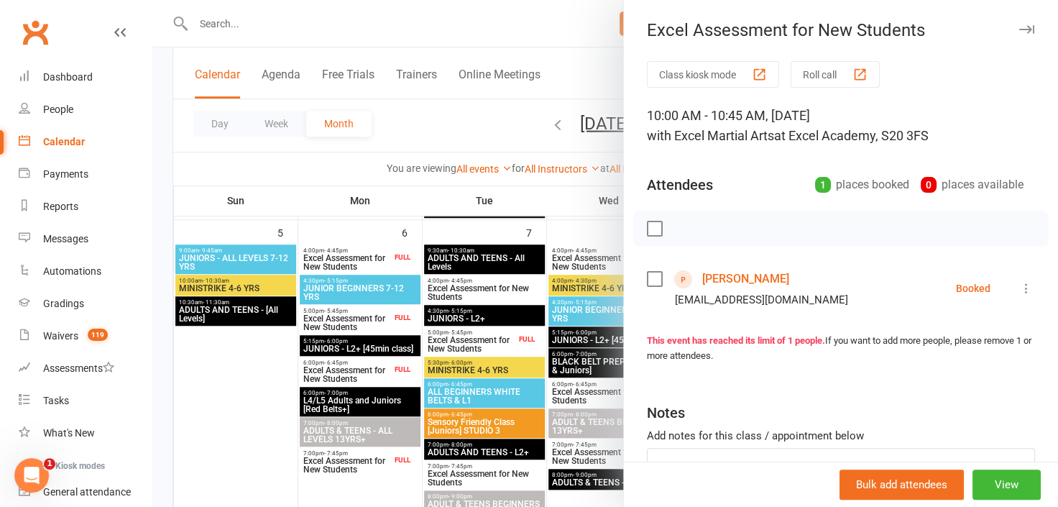
click at [737, 281] on link "Cathy Hogg" at bounding box center [745, 278] width 87 height 23
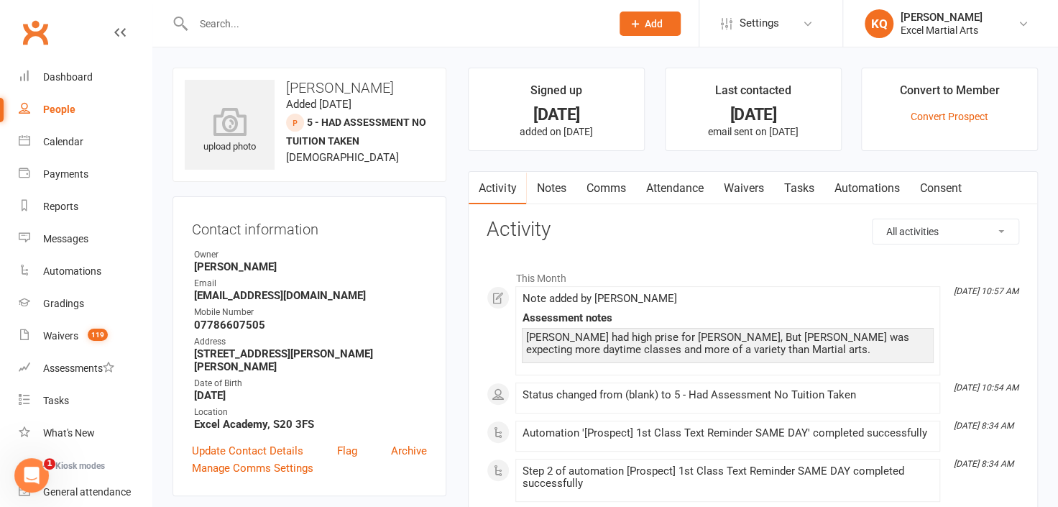
click at [550, 178] on link "Notes" at bounding box center [551, 188] width 50 height 33
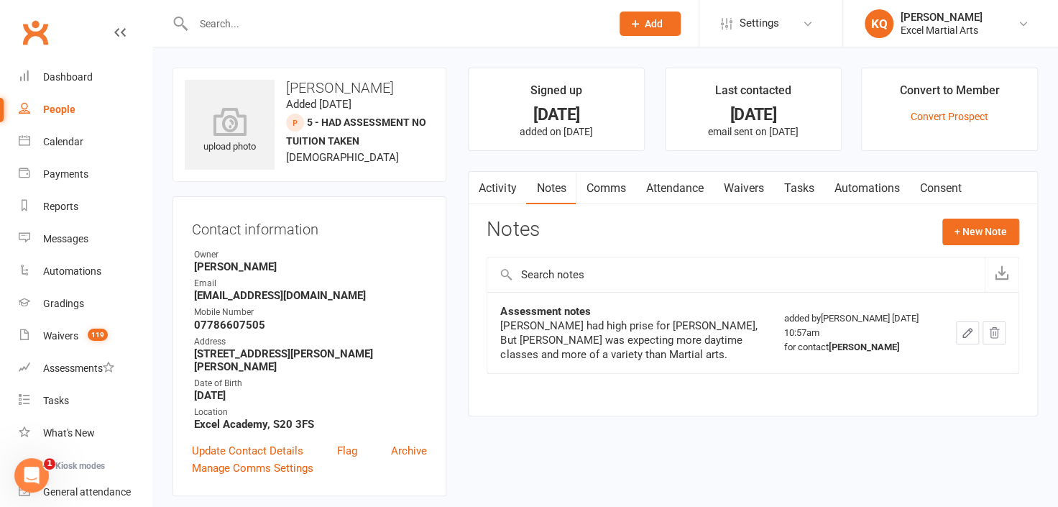
click at [671, 191] on link "Attendance" at bounding box center [674, 188] width 78 height 33
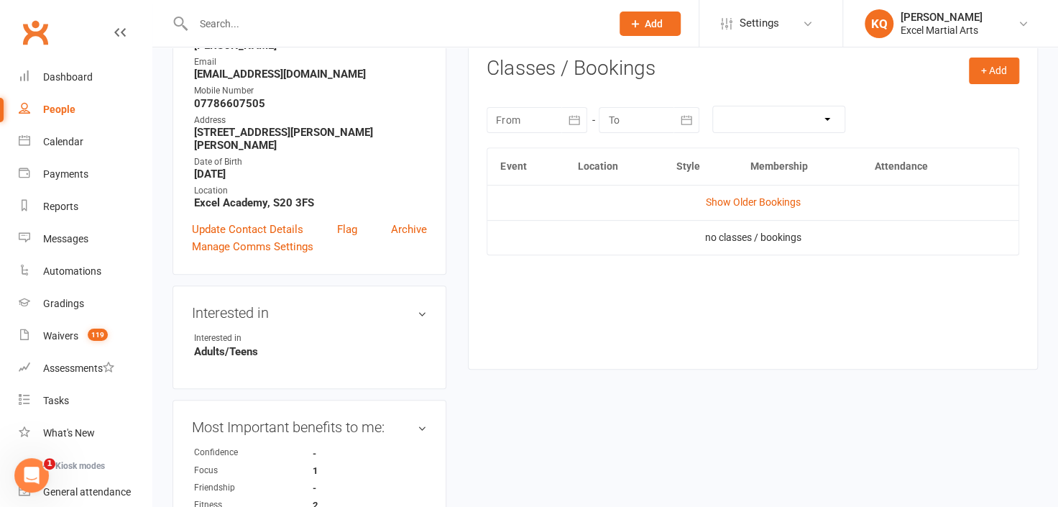
scroll to position [261, 0]
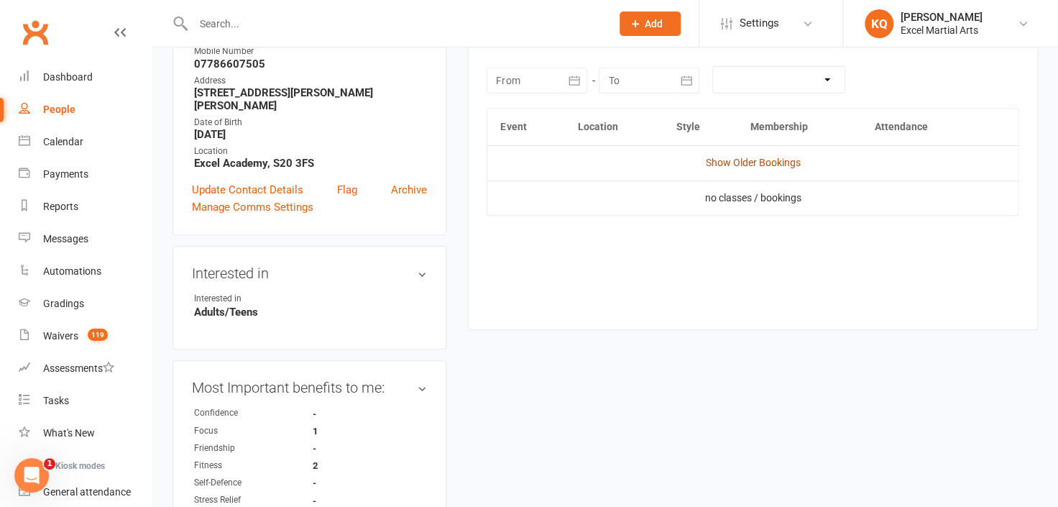
click at [728, 163] on link "Show Older Bookings" at bounding box center [753, 162] width 95 height 11
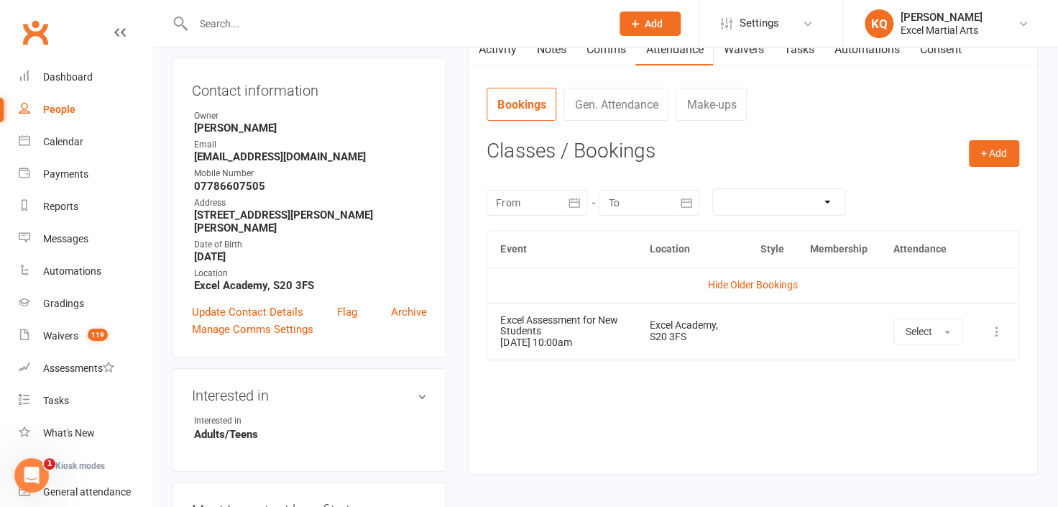
scroll to position [0, 0]
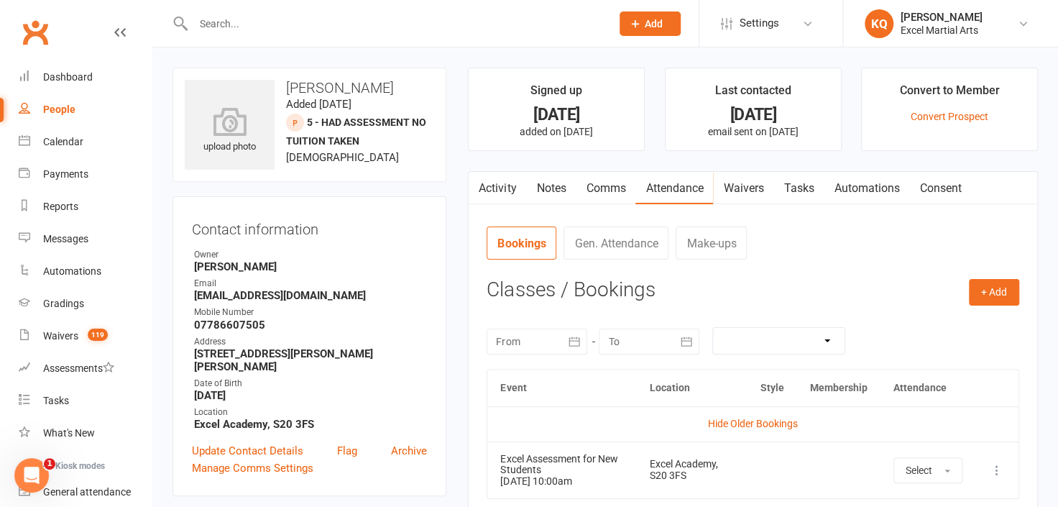
click at [494, 188] on link "Activity" at bounding box center [496, 188] width 57 height 33
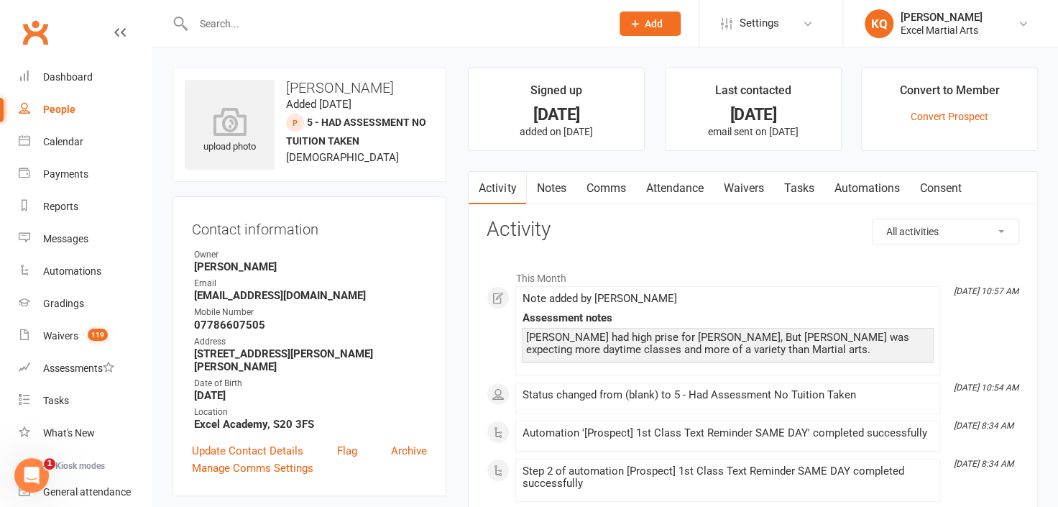
click at [547, 180] on link "Notes" at bounding box center [551, 188] width 50 height 33
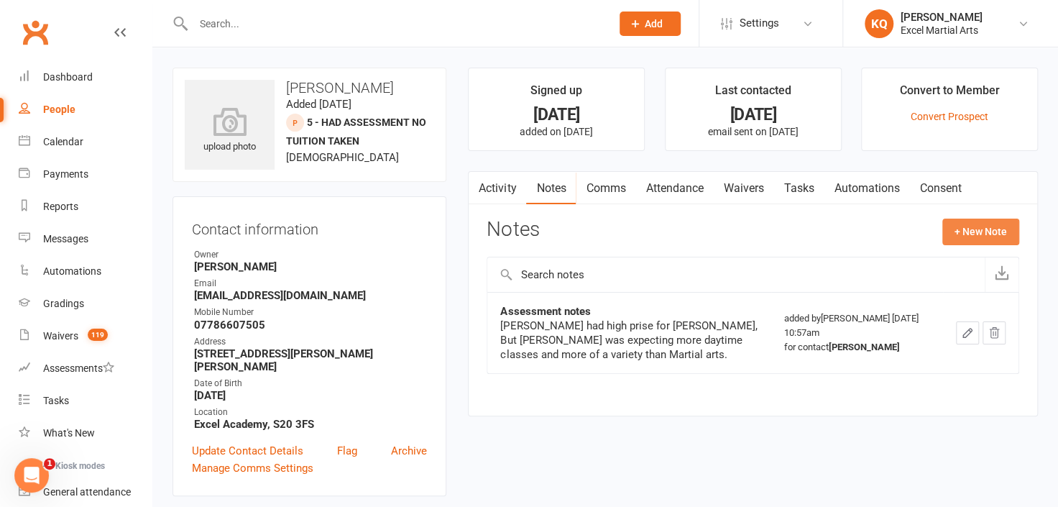
click at [972, 231] on button "+ New Note" at bounding box center [980, 231] width 77 height 26
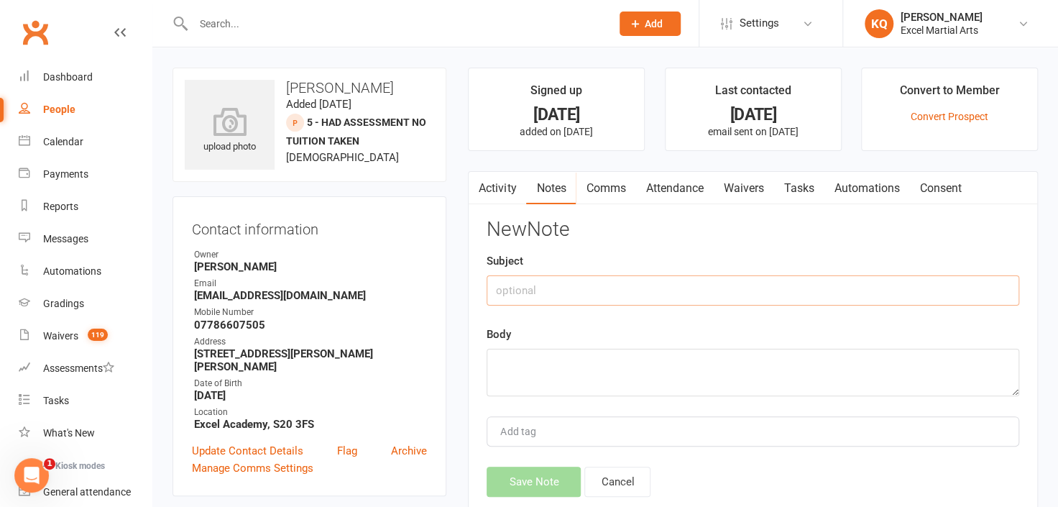
drag, startPoint x: 660, startPoint y: 288, endPoint x: 651, endPoint y: 294, distance: 11.0
click at [660, 288] on input "text" at bounding box center [752, 290] width 532 height 30
type input "Assessment follow up"
click at [588, 367] on textarea at bounding box center [752, 371] width 532 height 47
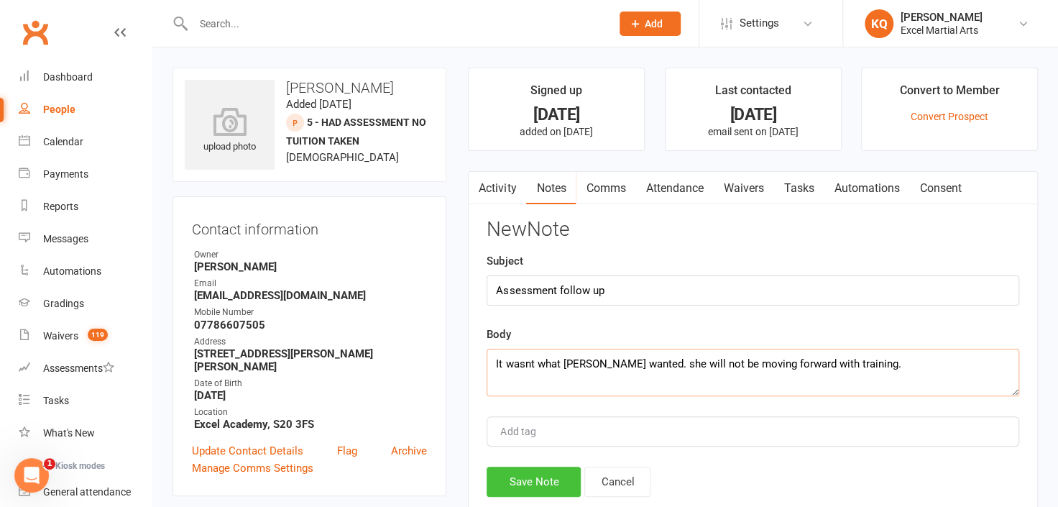
type textarea "It wasnt what Cathy wanted. she will not be moving forward with training."
click at [517, 486] on button "Save Note" at bounding box center [533, 481] width 94 height 30
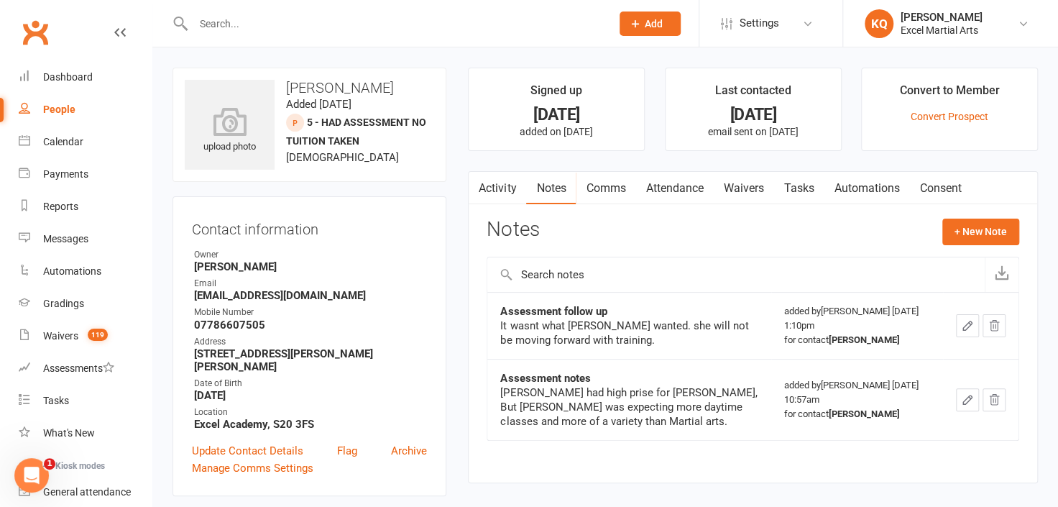
click at [366, 20] on input "text" at bounding box center [395, 24] width 412 height 20
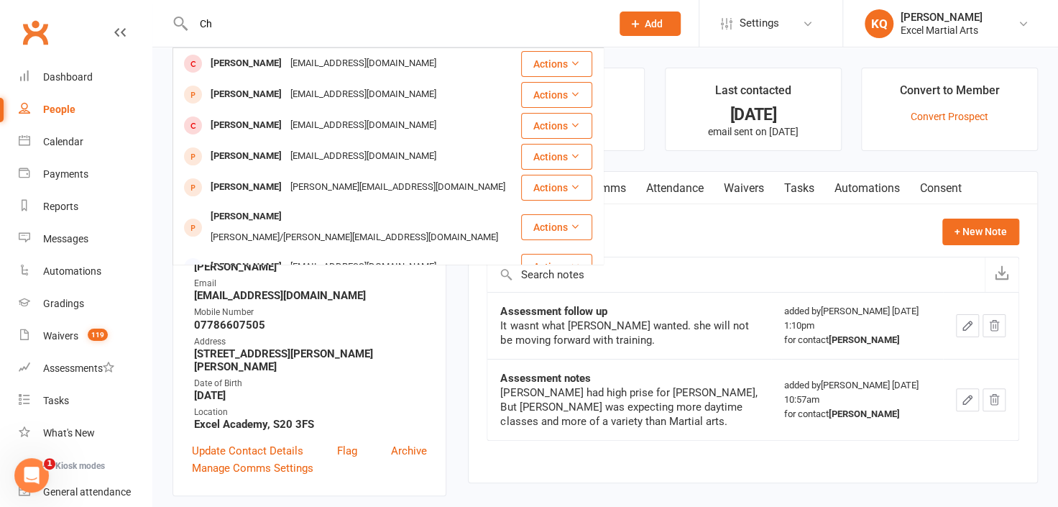
type input "C"
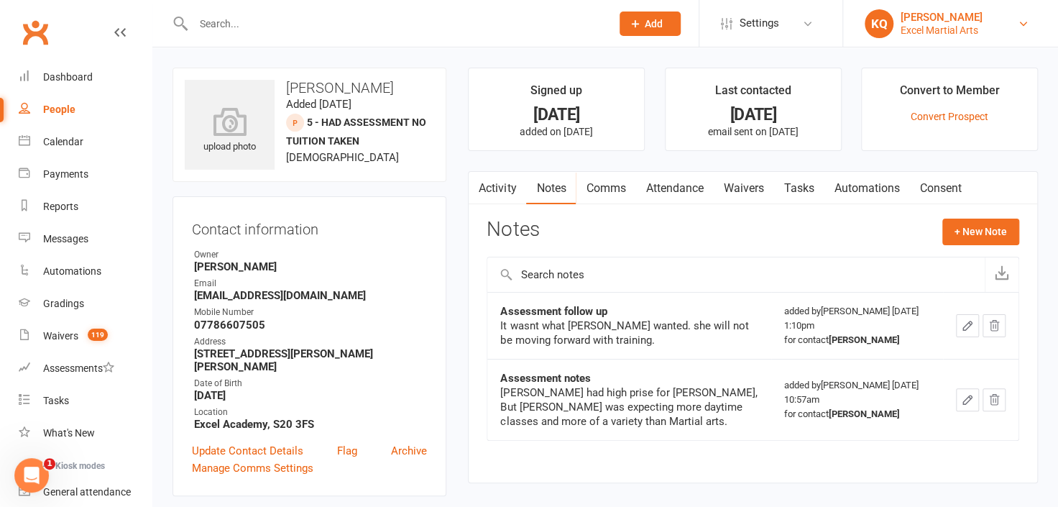
click at [933, 26] on div "Excel Martial Arts" at bounding box center [941, 30] width 82 height 13
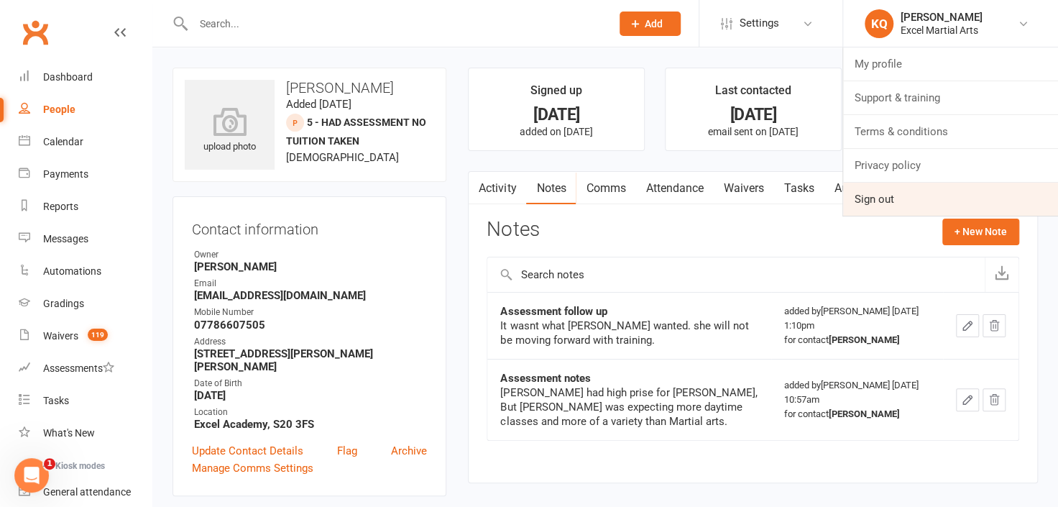
click at [894, 203] on link "Sign out" at bounding box center [950, 198] width 215 height 33
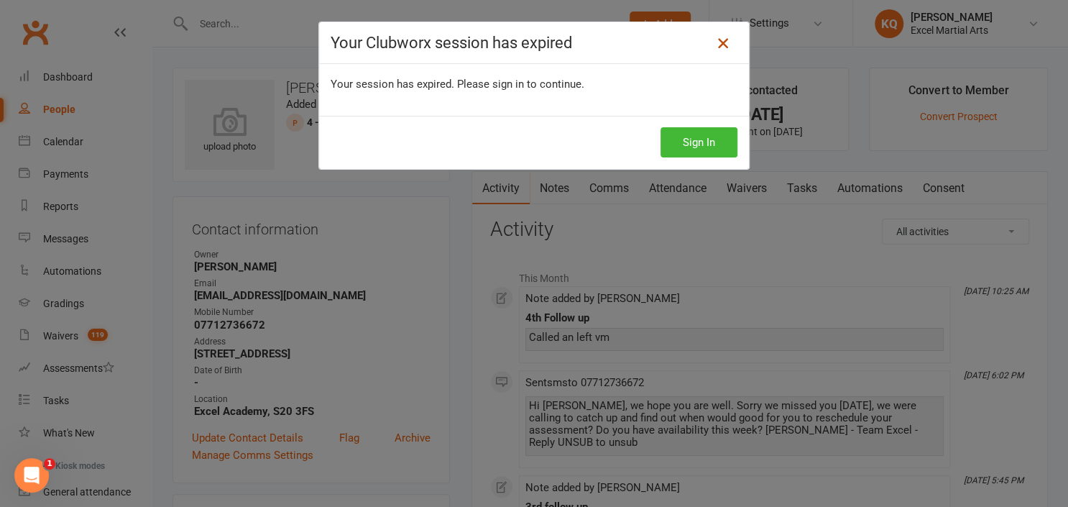
click at [716, 46] on icon at bounding box center [722, 42] width 17 height 17
click at [714, 45] on icon at bounding box center [722, 42] width 17 height 17
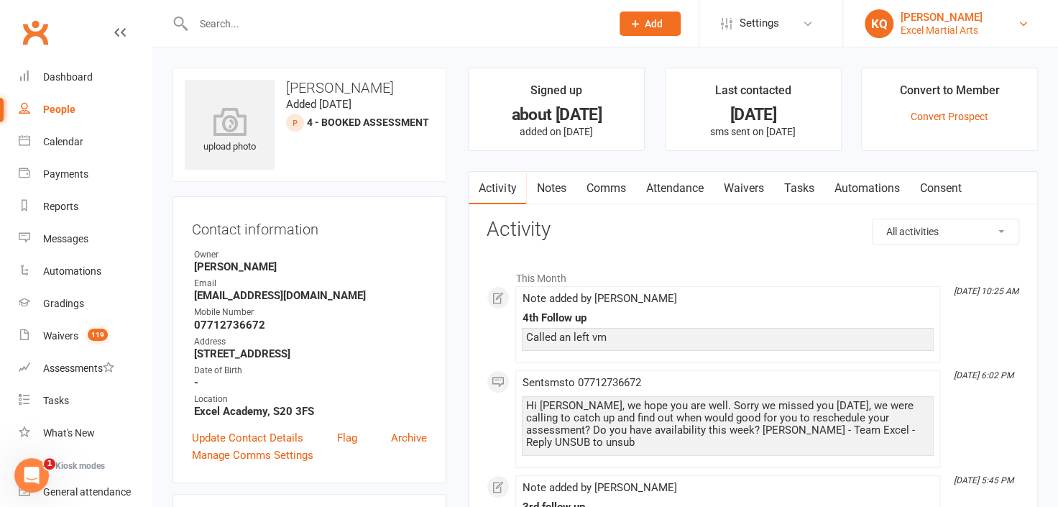
click at [948, 30] on div "Excel Martial Arts" at bounding box center [941, 30] width 82 height 13
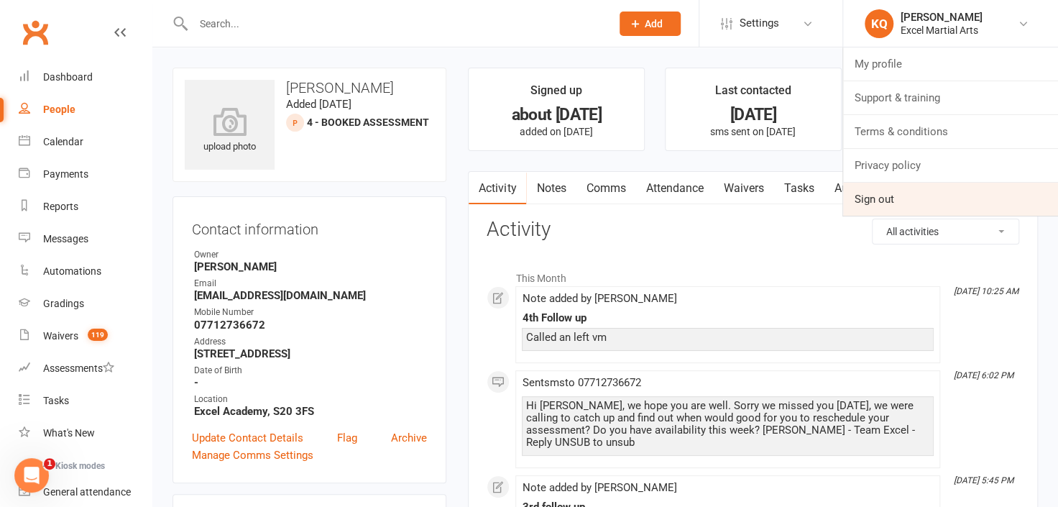
click at [893, 198] on link "Sign out" at bounding box center [950, 198] width 215 height 33
